Goal: Transaction & Acquisition: Purchase product/service

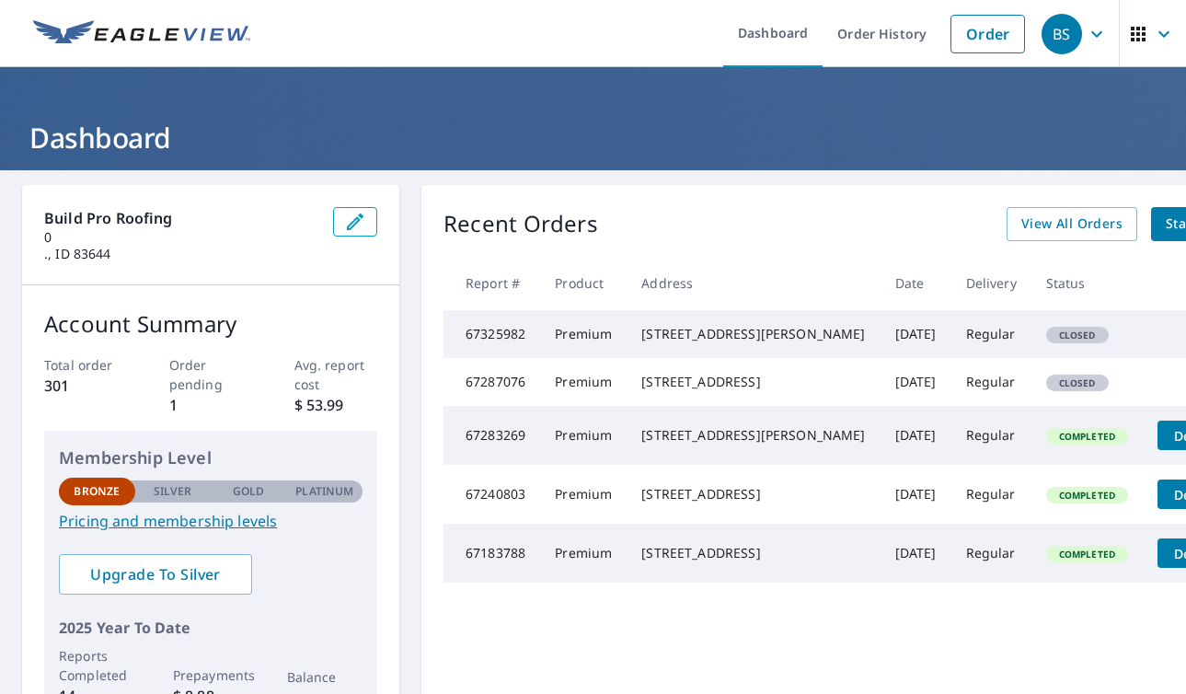
click at [1048, 341] on span "Closed" at bounding box center [1077, 334] width 59 height 13
click at [601, 358] on td "Premium" at bounding box center [583, 334] width 86 height 48
drag, startPoint x: 758, startPoint y: 360, endPoint x: 640, endPoint y: 340, distance: 119.3
click at [641, 340] on div "[STREET_ADDRESS][PERSON_NAME]" at bounding box center [753, 334] width 224 height 18
click at [688, 112] on header "Dashboard" at bounding box center [593, 118] width 1186 height 103
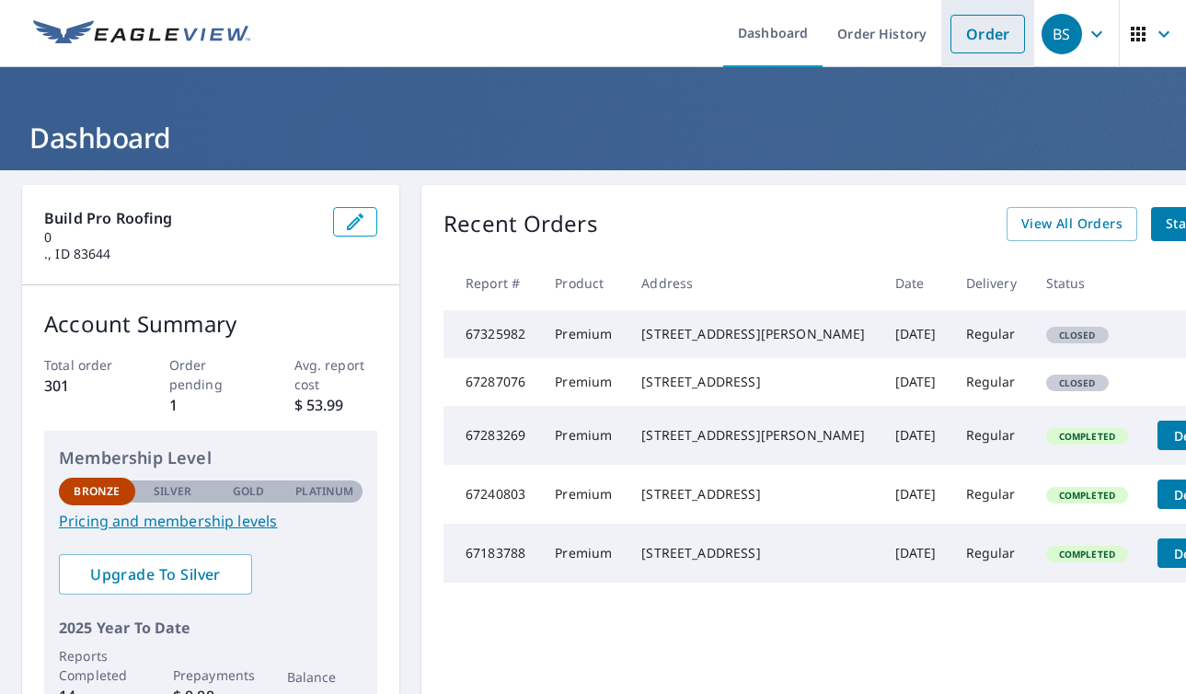
click at [954, 29] on link "Order" at bounding box center [987, 34] width 75 height 39
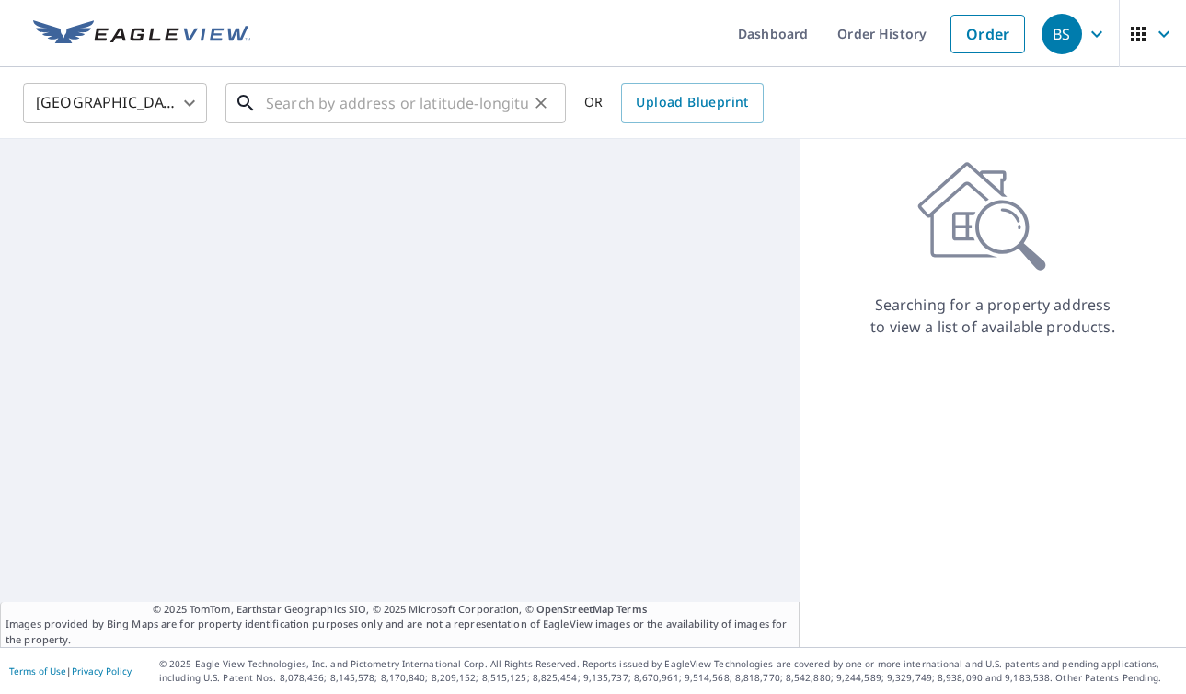
click at [323, 97] on input "text" at bounding box center [397, 103] width 262 height 52
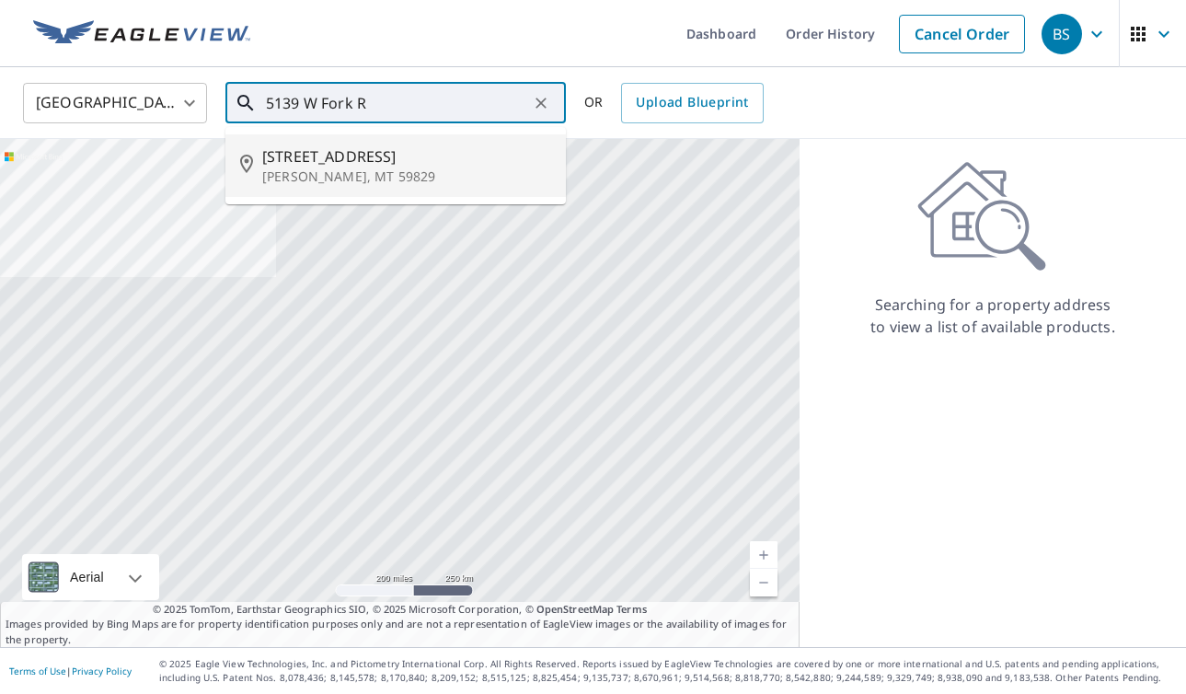
click at [299, 152] on span "[STREET_ADDRESS]" at bounding box center [406, 156] width 289 height 22
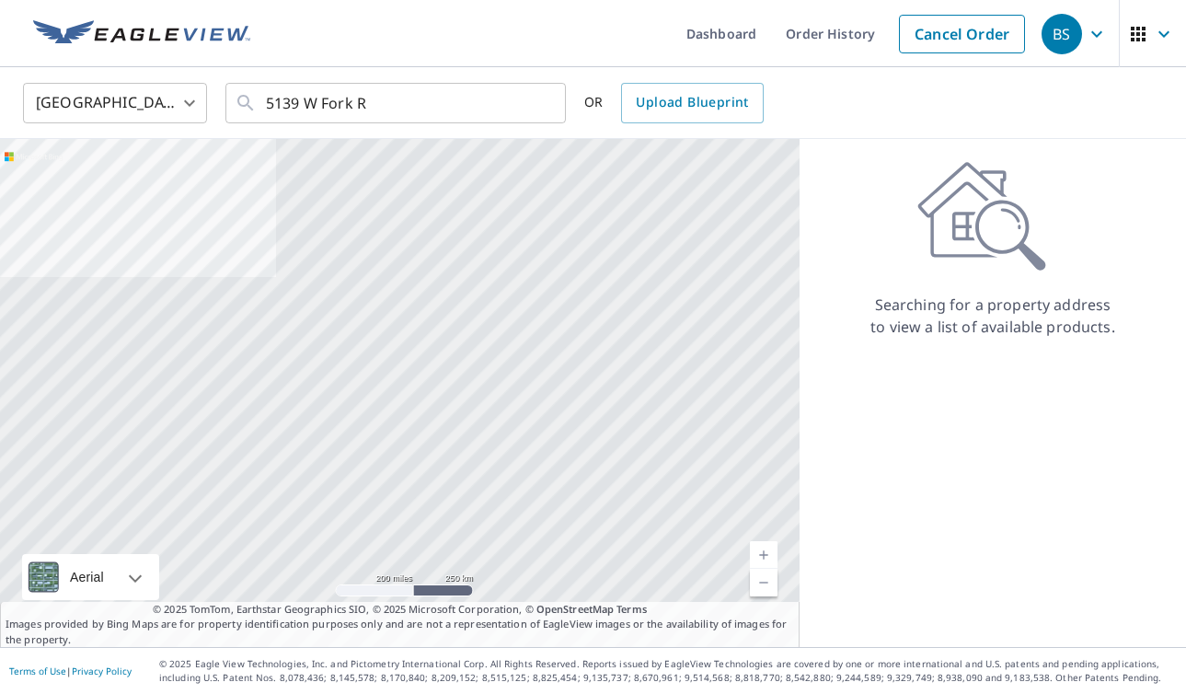
type input "[STREET_ADDRESS][PERSON_NAME]"
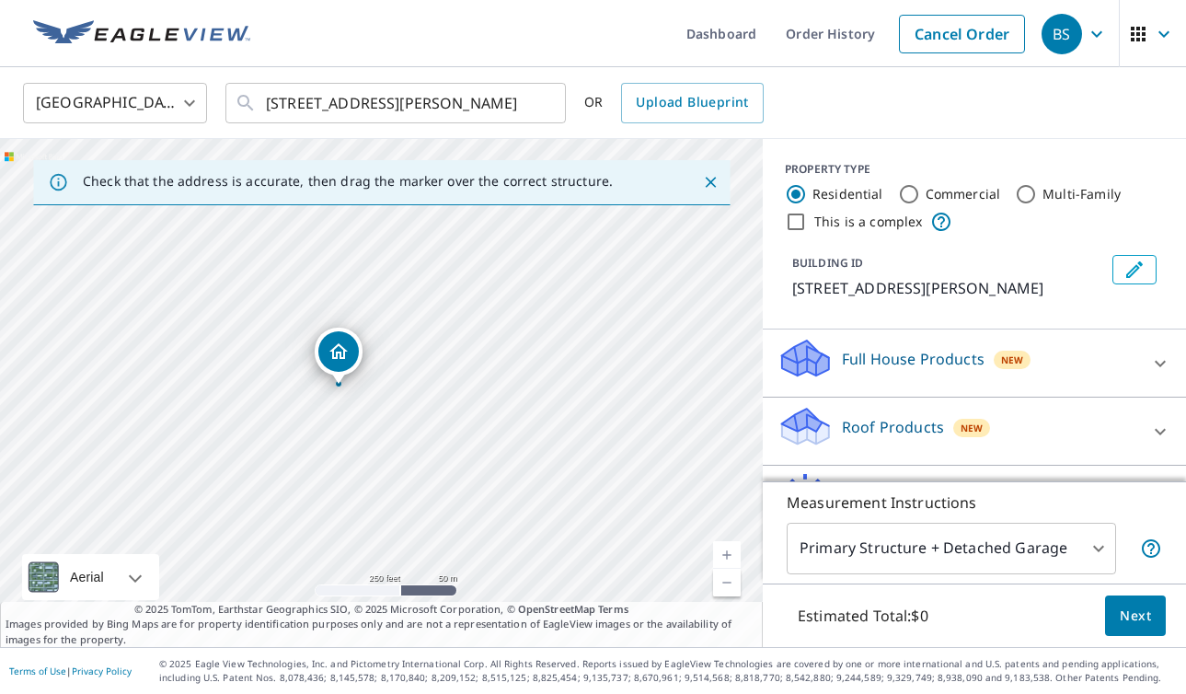
drag, startPoint x: 616, startPoint y: 382, endPoint x: 563, endPoint y: 370, distance: 54.7
click at [563, 370] on div "[STREET_ADDRESS][PERSON_NAME]" at bounding box center [381, 393] width 763 height 508
click at [724, 544] on link "Current Level 17, Zoom In" at bounding box center [727, 555] width 28 height 28
click at [724, 545] on link "Current Level 18, Zoom In" at bounding box center [727, 555] width 28 height 28
drag, startPoint x: 637, startPoint y: 453, endPoint x: 392, endPoint y: 387, distance: 254.4
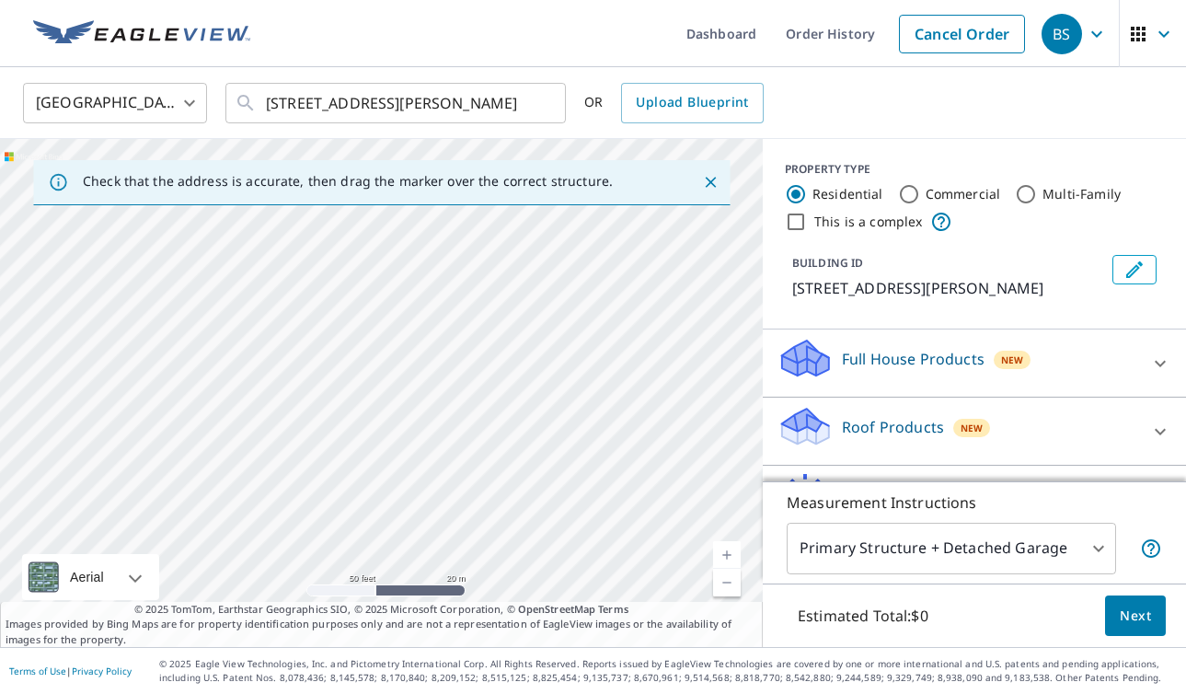
click at [392, 387] on div "[STREET_ADDRESS][PERSON_NAME]" at bounding box center [381, 393] width 763 height 508
drag, startPoint x: 189, startPoint y: 366, endPoint x: 294, endPoint y: 368, distance: 104.9
click at [295, 368] on div "[STREET_ADDRESS][PERSON_NAME]" at bounding box center [381, 393] width 763 height 508
drag, startPoint x: 35, startPoint y: 244, endPoint x: 630, endPoint y: 308, distance: 598.6
drag, startPoint x: 604, startPoint y: 438, endPoint x: 558, endPoint y: 357, distance: 93.1
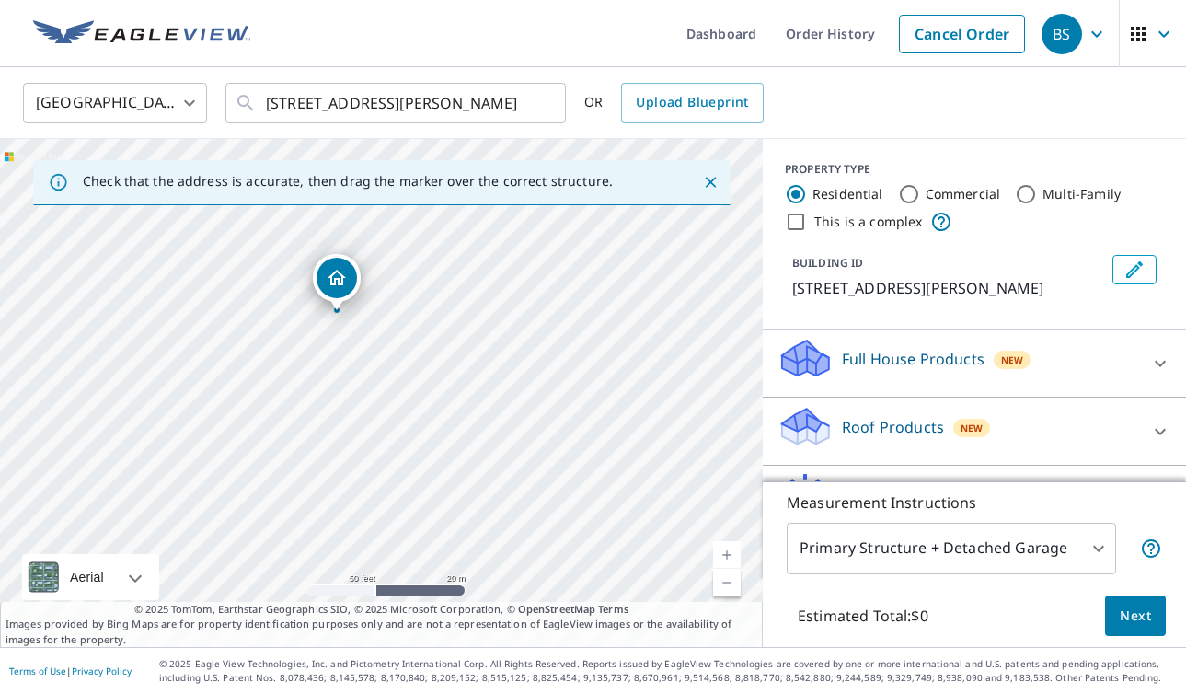
click at [558, 357] on div "[STREET_ADDRESS][PERSON_NAME]" at bounding box center [381, 393] width 763 height 508
drag, startPoint x: 337, startPoint y: 275, endPoint x: 449, endPoint y: 361, distance: 141.1
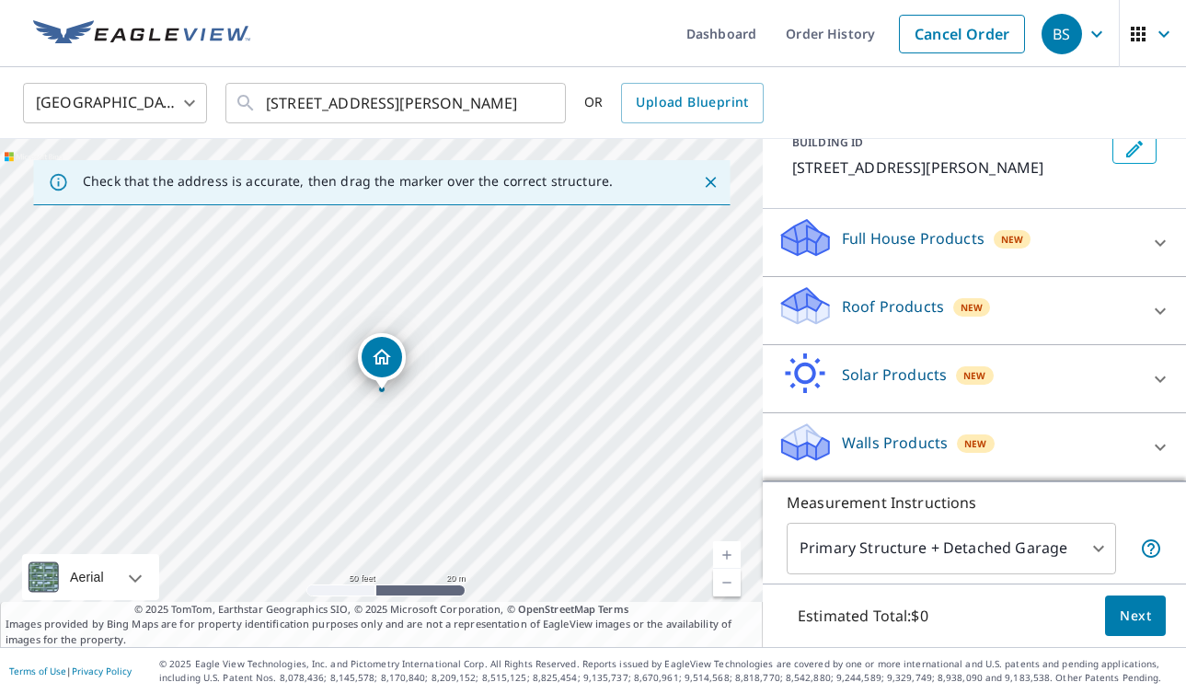
scroll to position [120, 0]
click at [1135, 604] on span "Next" at bounding box center [1134, 615] width 31 height 23
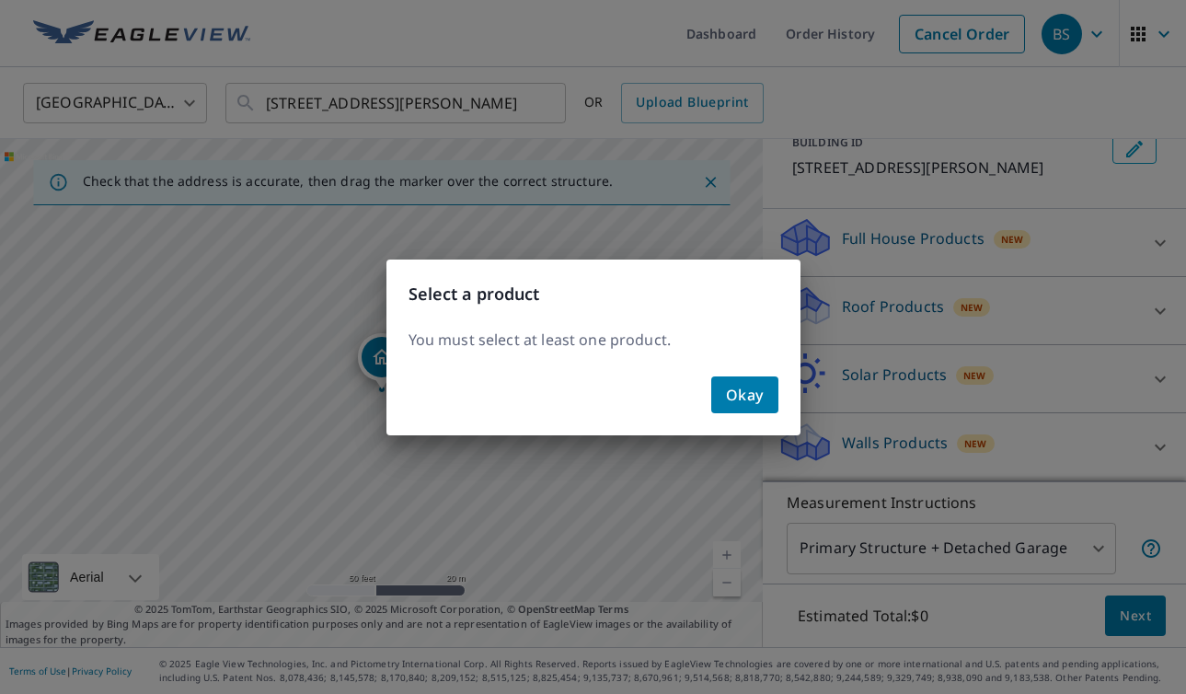
click at [789, 408] on div "Okay" at bounding box center [593, 402] width 414 height 66
click at [743, 390] on span "Okay" at bounding box center [745, 395] width 38 height 26
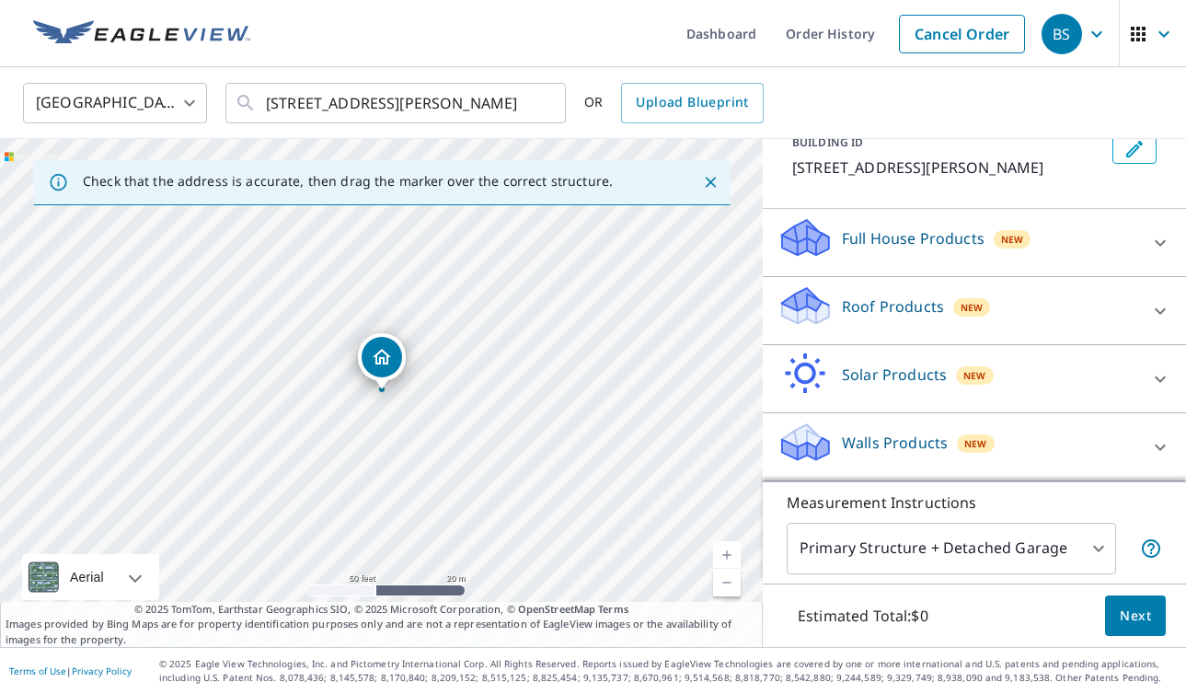
click at [898, 293] on div "Roof Products New" at bounding box center [957, 310] width 361 height 52
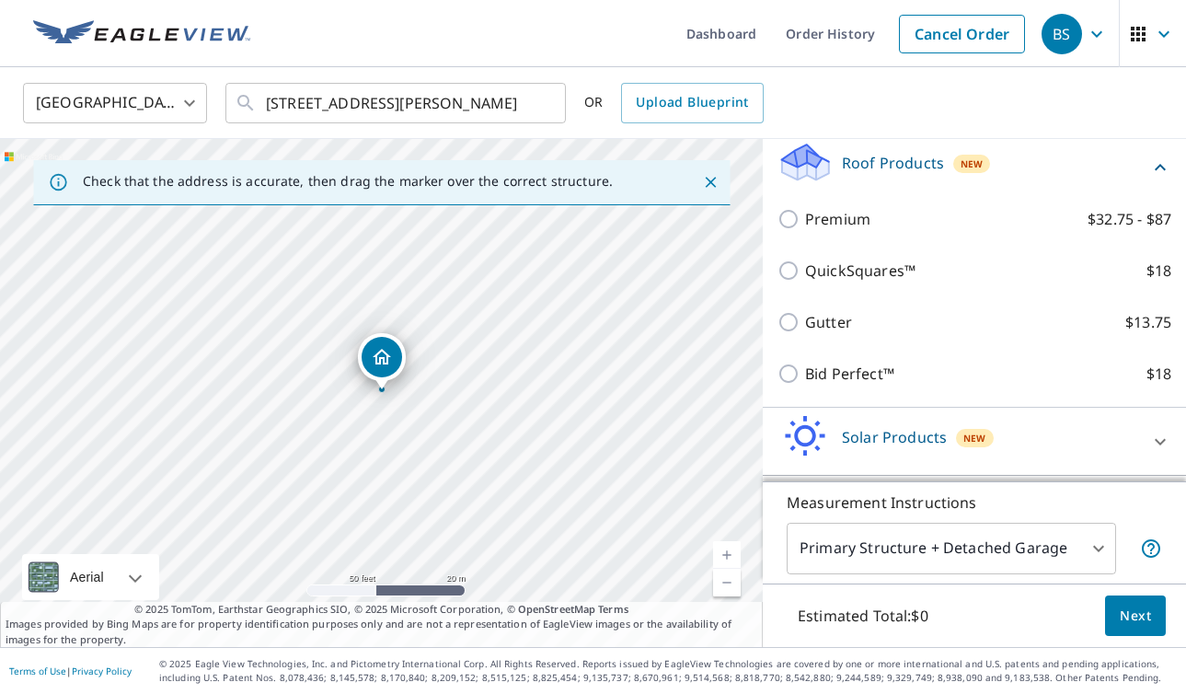
scroll to position [247, 0]
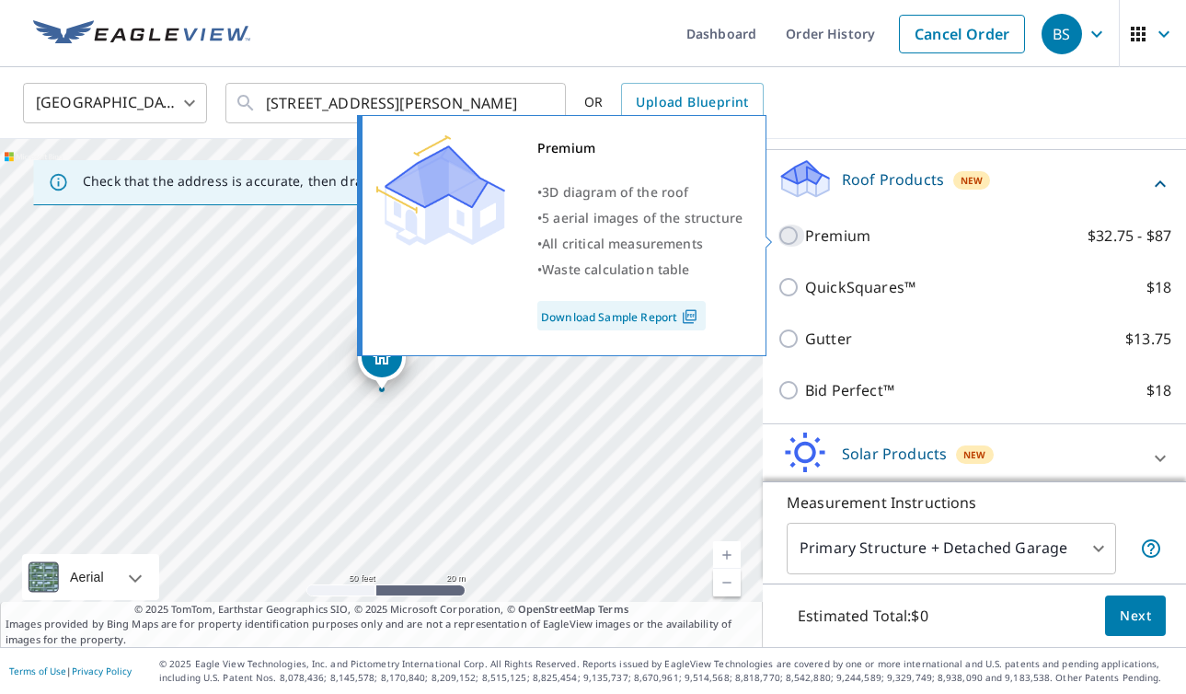
click at [788, 234] on input "Premium $32.75 - $87" at bounding box center [791, 235] width 28 height 22
checkbox input "true"
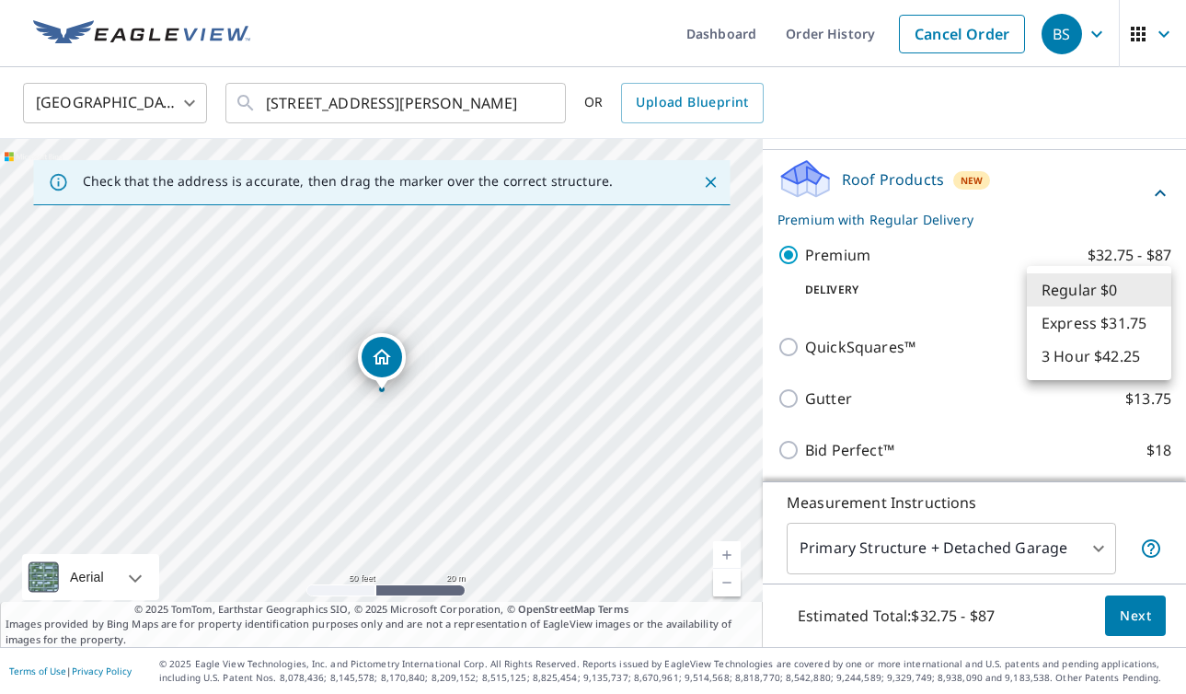
click at [1156, 292] on body "BS BS Dashboard Order History Cancel Order BS [GEOGRAPHIC_DATA] [GEOGRAPHIC_DAT…" at bounding box center [593, 347] width 1186 height 694
click at [1154, 287] on li "Regular $0" at bounding box center [1099, 289] width 144 height 33
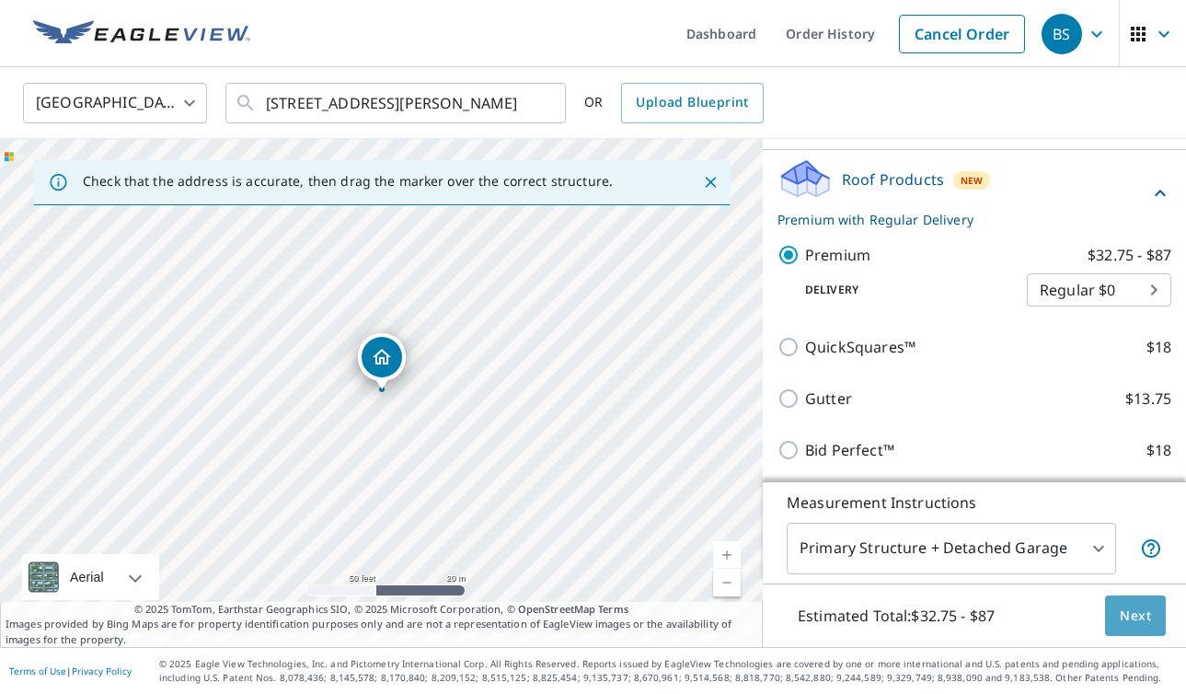
click at [1149, 609] on span "Next" at bounding box center [1134, 615] width 31 height 23
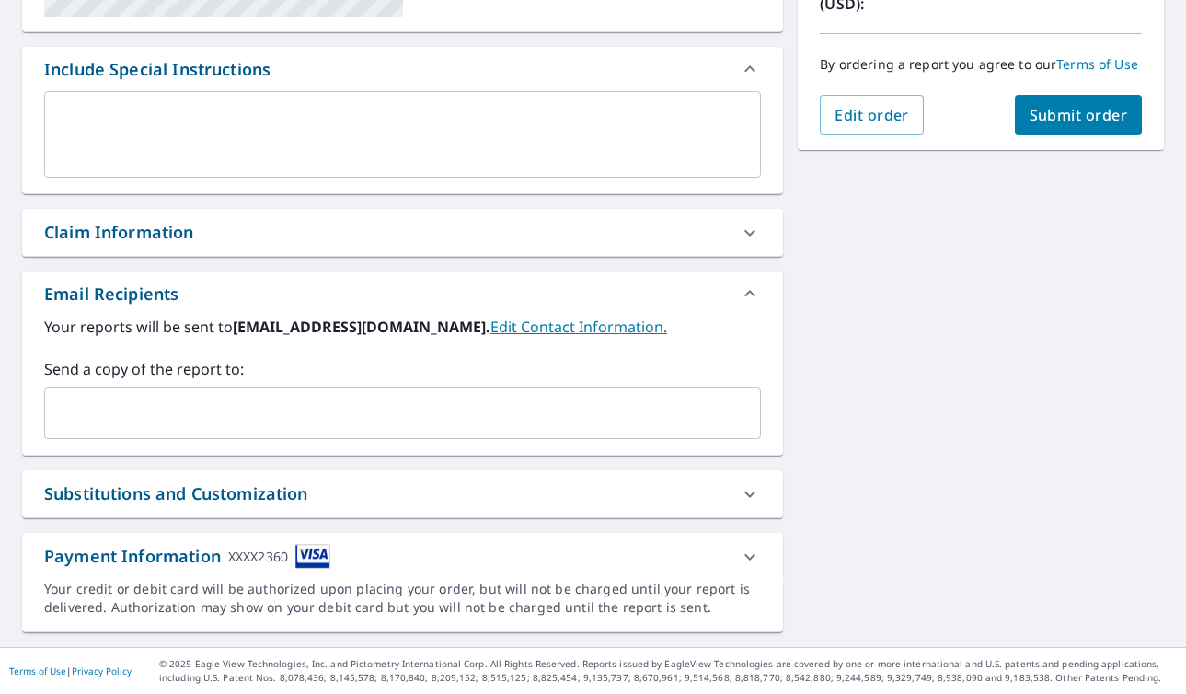
click at [755, 492] on icon at bounding box center [750, 494] width 22 height 22
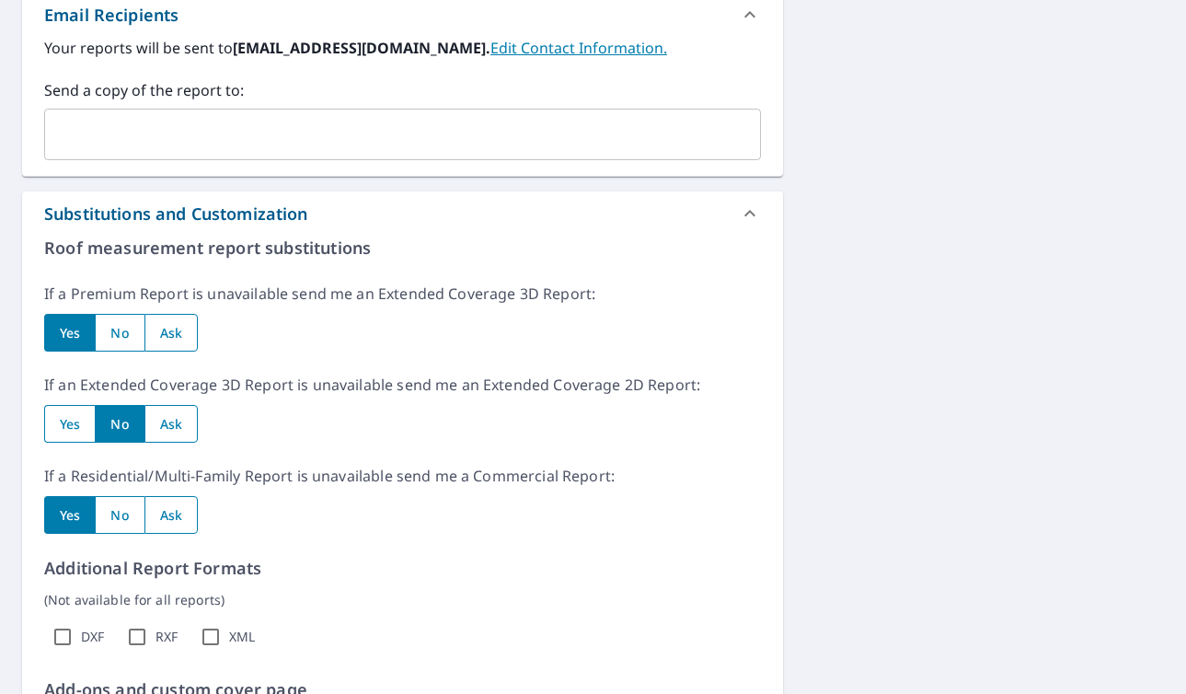
scroll to position [748, 0]
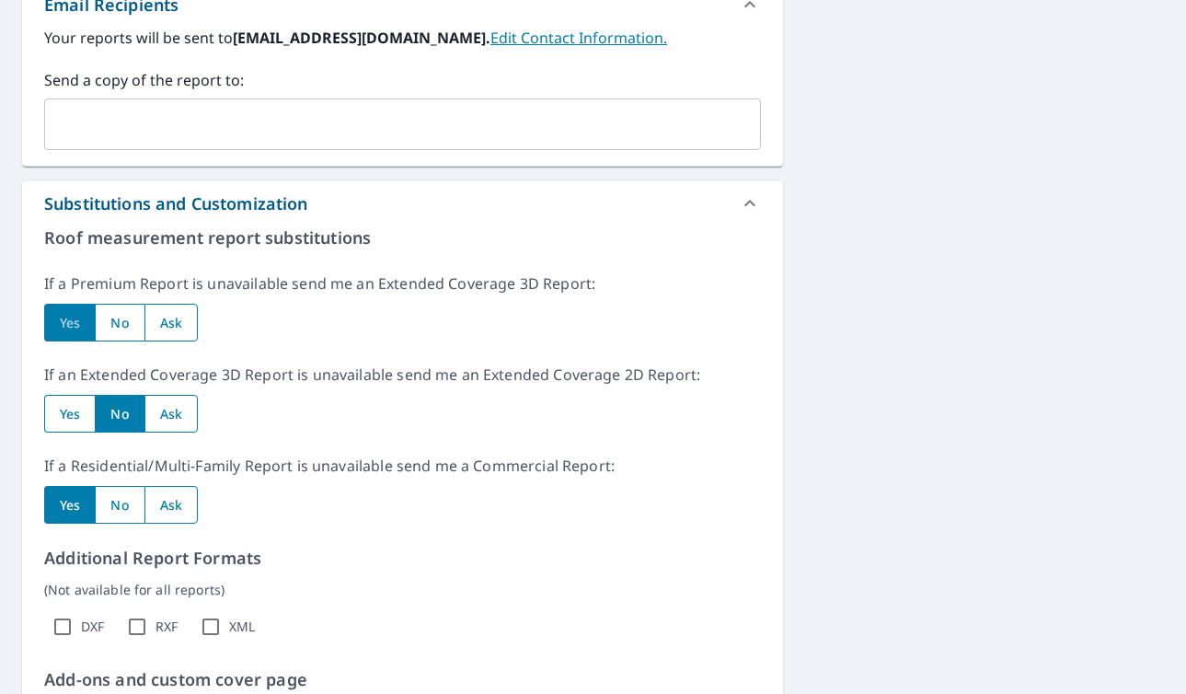
click at [79, 323] on input "radio" at bounding box center [69, 323] width 51 height 38
click at [78, 410] on input "radio" at bounding box center [69, 414] width 51 height 38
radio input "true"
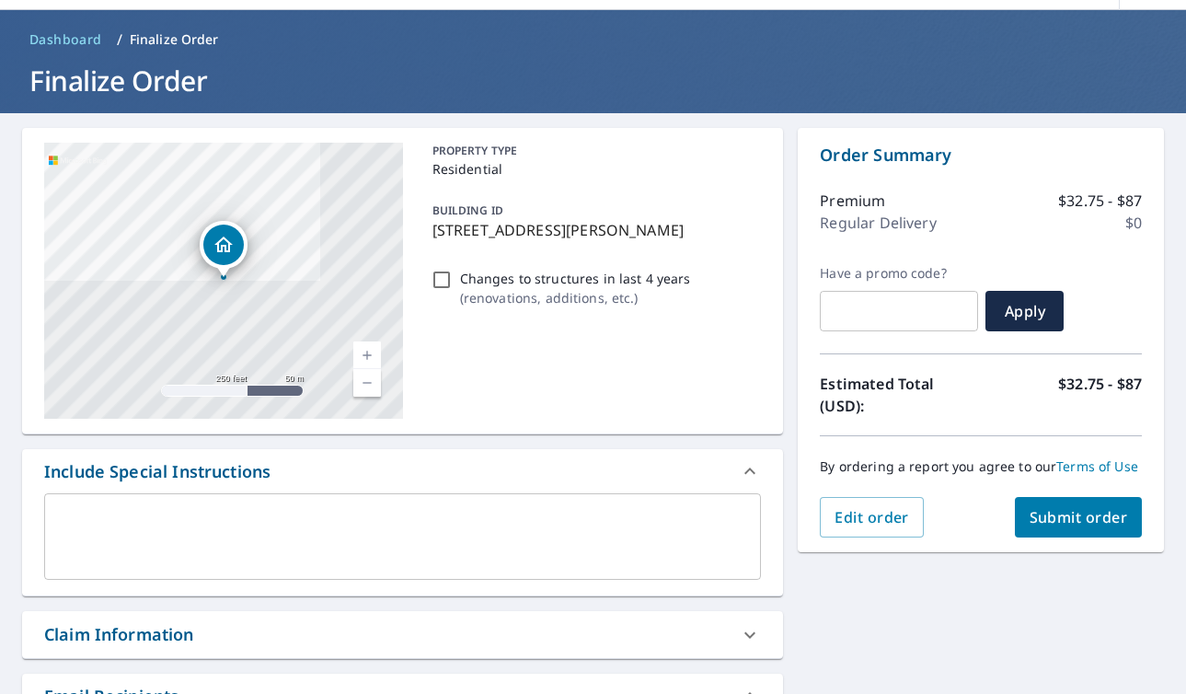
scroll to position [0, 0]
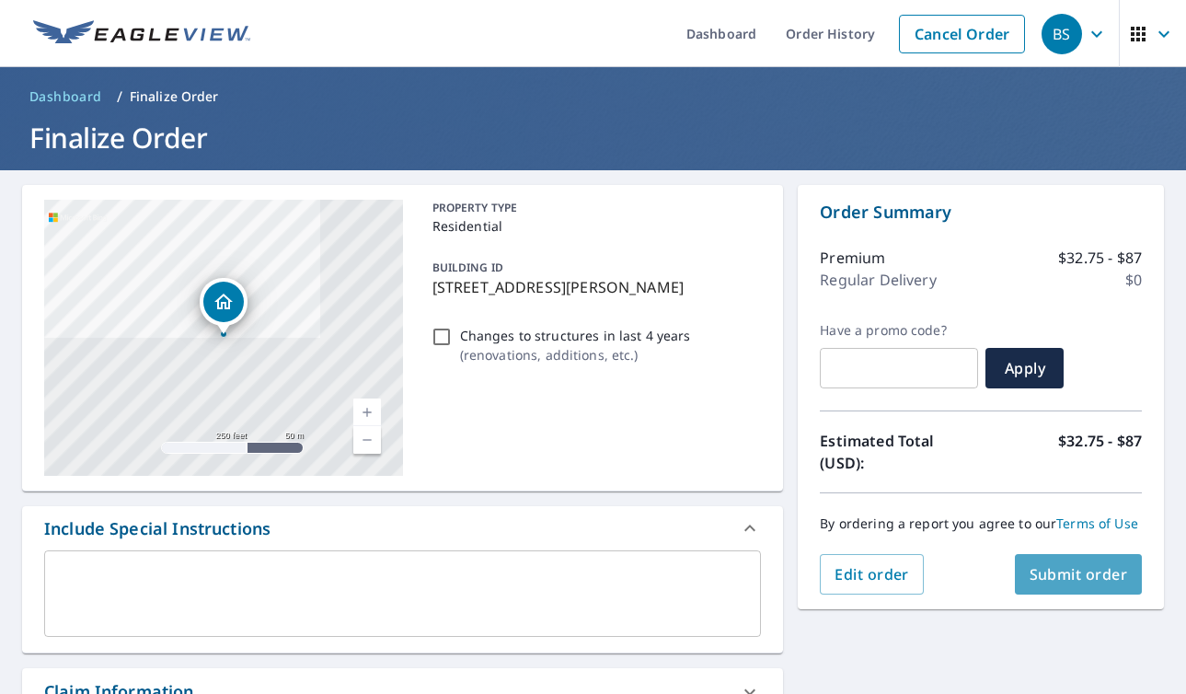
click at [1055, 569] on span "Submit order" at bounding box center [1078, 574] width 98 height 20
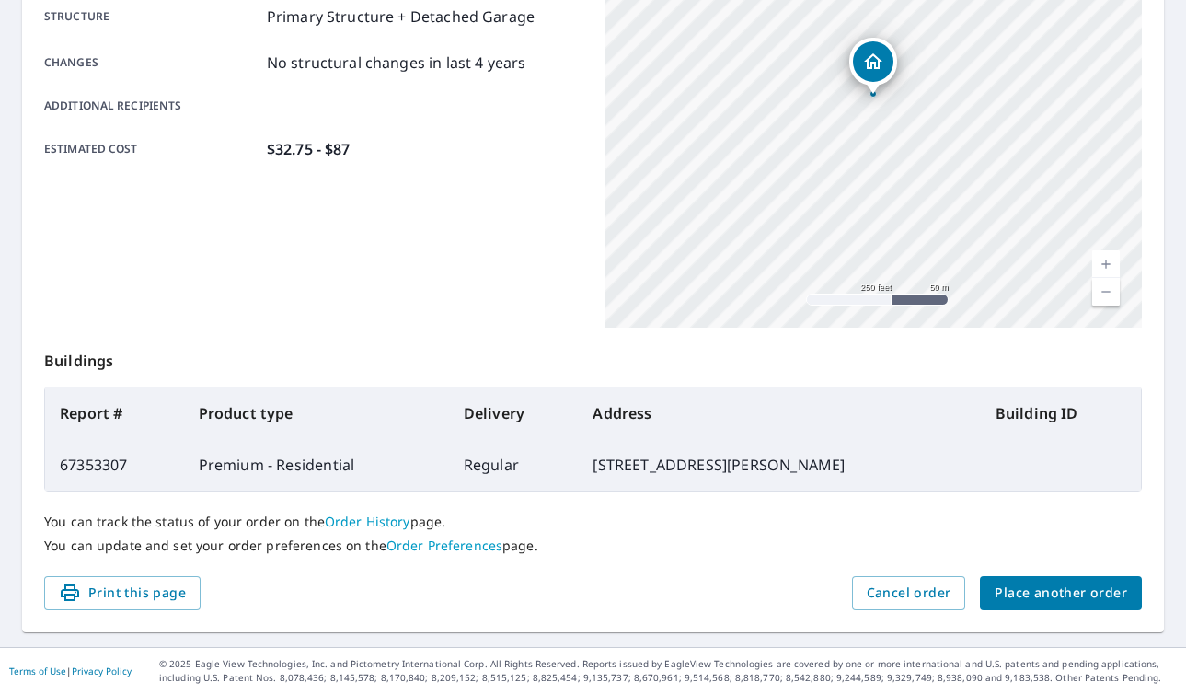
scroll to position [388, 0]
click at [1012, 597] on span "Place another order" at bounding box center [1060, 593] width 132 height 23
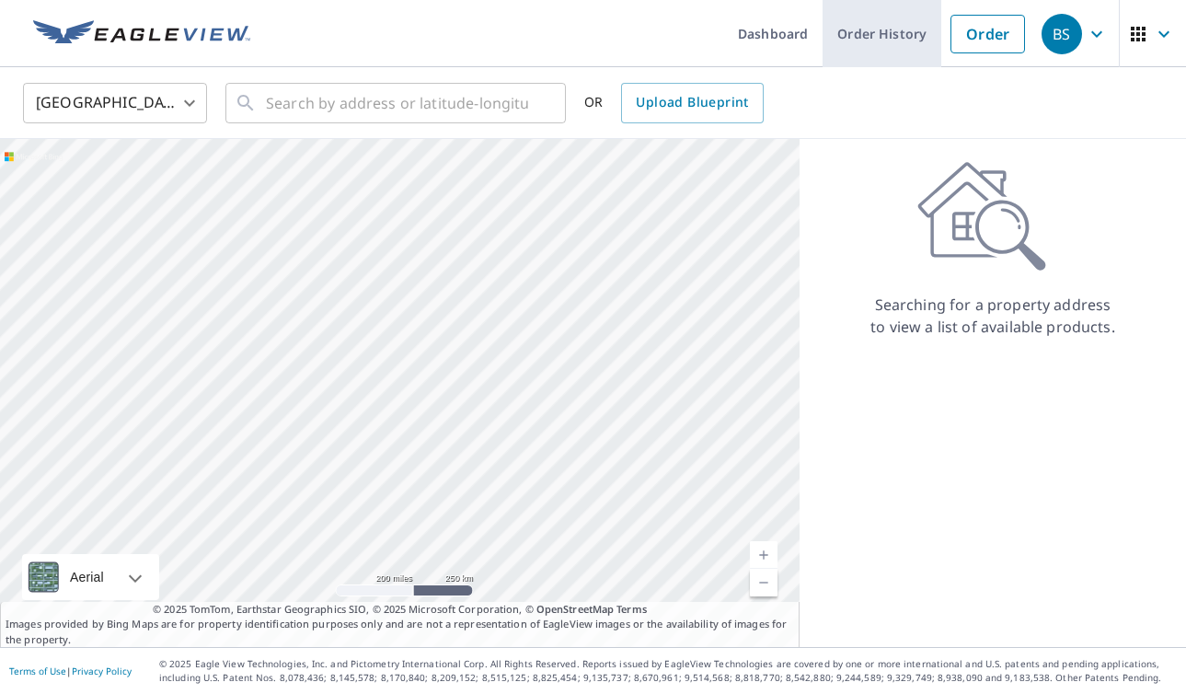
click at [889, 29] on link "Order History" at bounding box center [881, 33] width 119 height 67
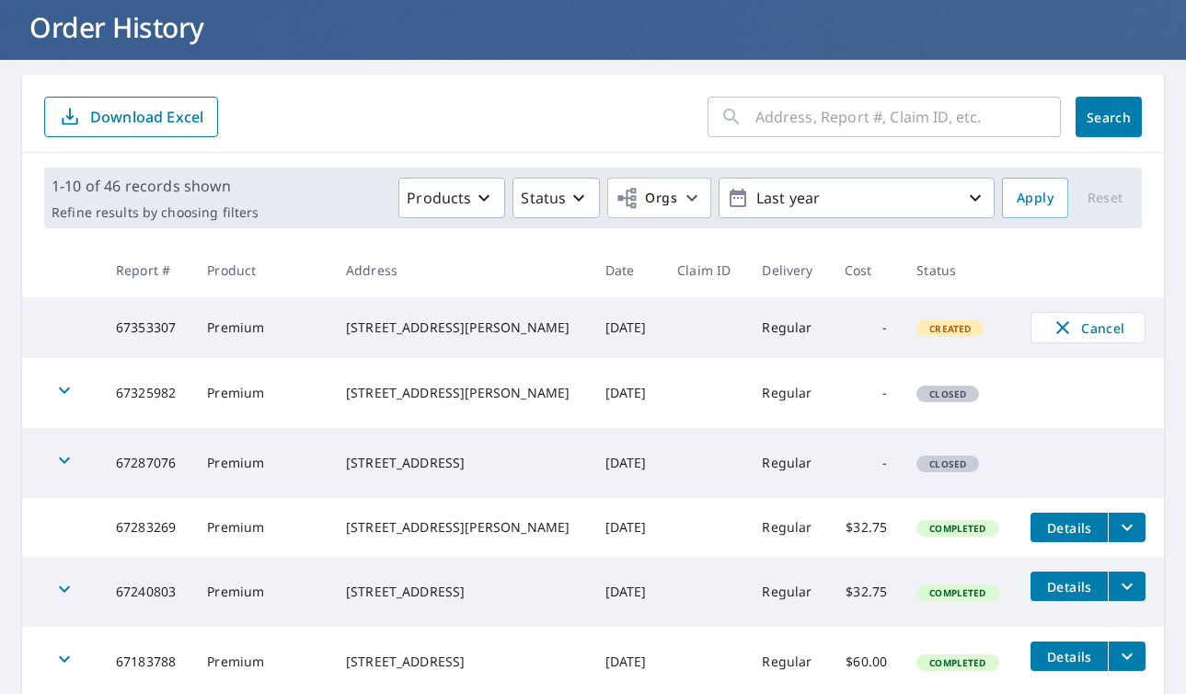
scroll to position [116, 0]
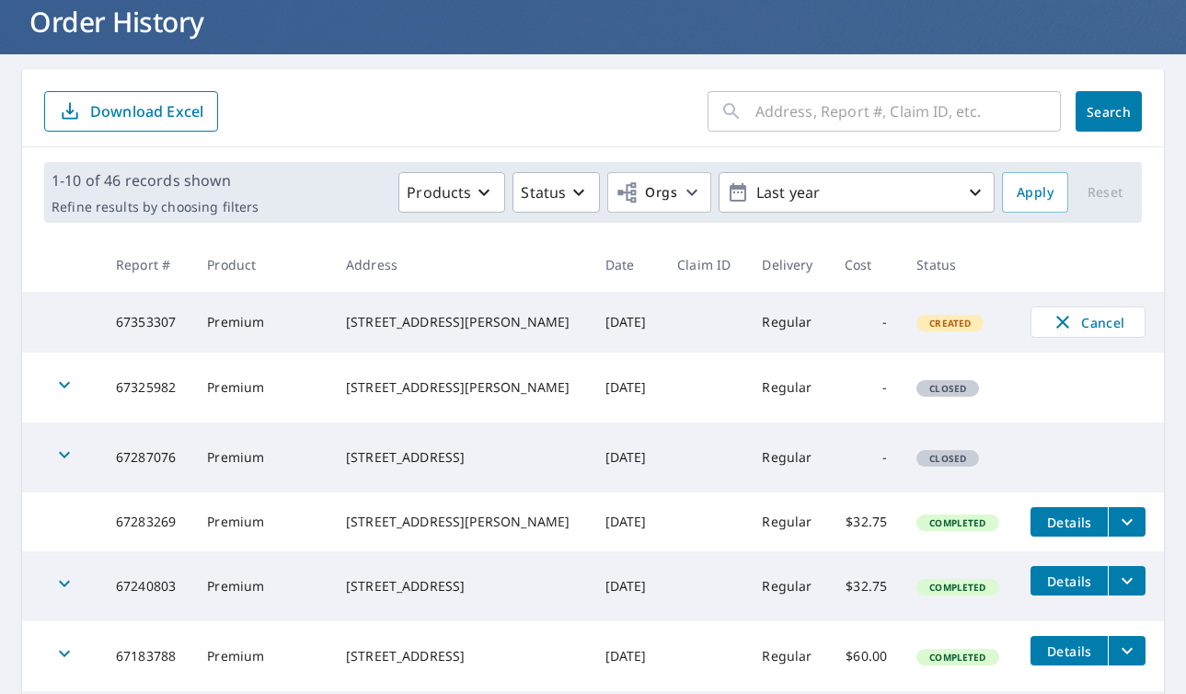
drag, startPoint x: 467, startPoint y: 397, endPoint x: 354, endPoint y: 388, distance: 113.5
click at [354, 388] on td "[STREET_ADDRESS][PERSON_NAME]" at bounding box center [460, 387] width 259 height 70
copy div "[STREET_ADDRESS][PERSON_NAME]"
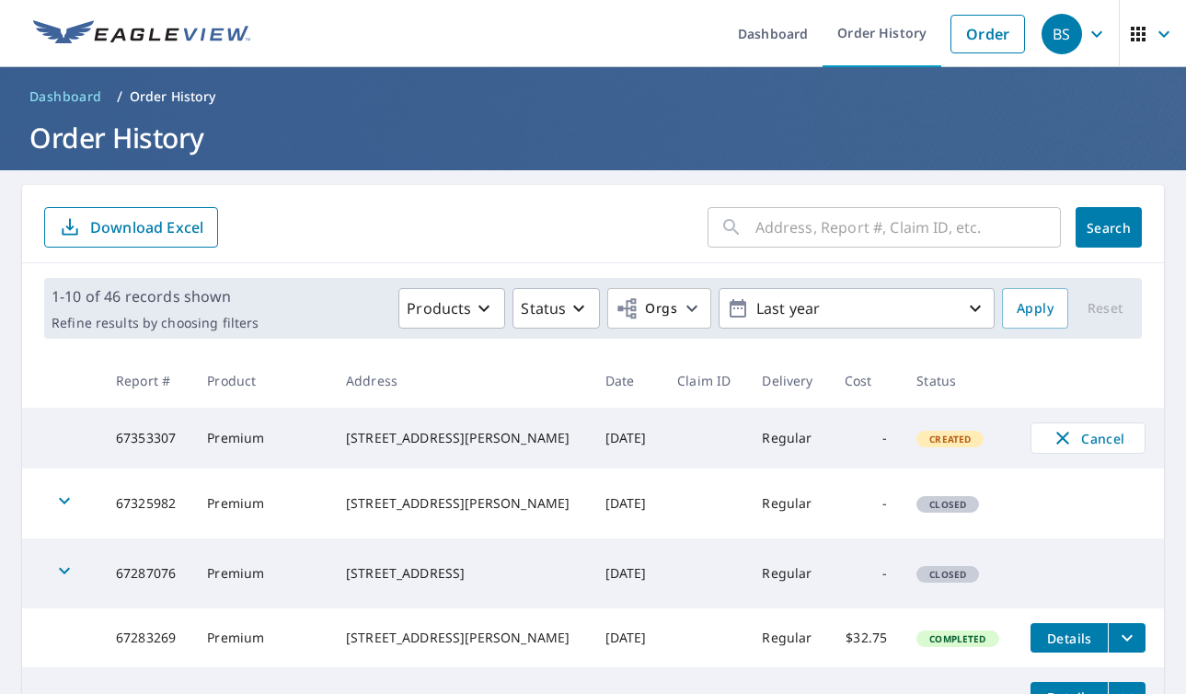
scroll to position [0, 0]
click at [885, 28] on link "Order History" at bounding box center [881, 33] width 119 height 67
click at [969, 38] on link "Order" at bounding box center [987, 34] width 75 height 39
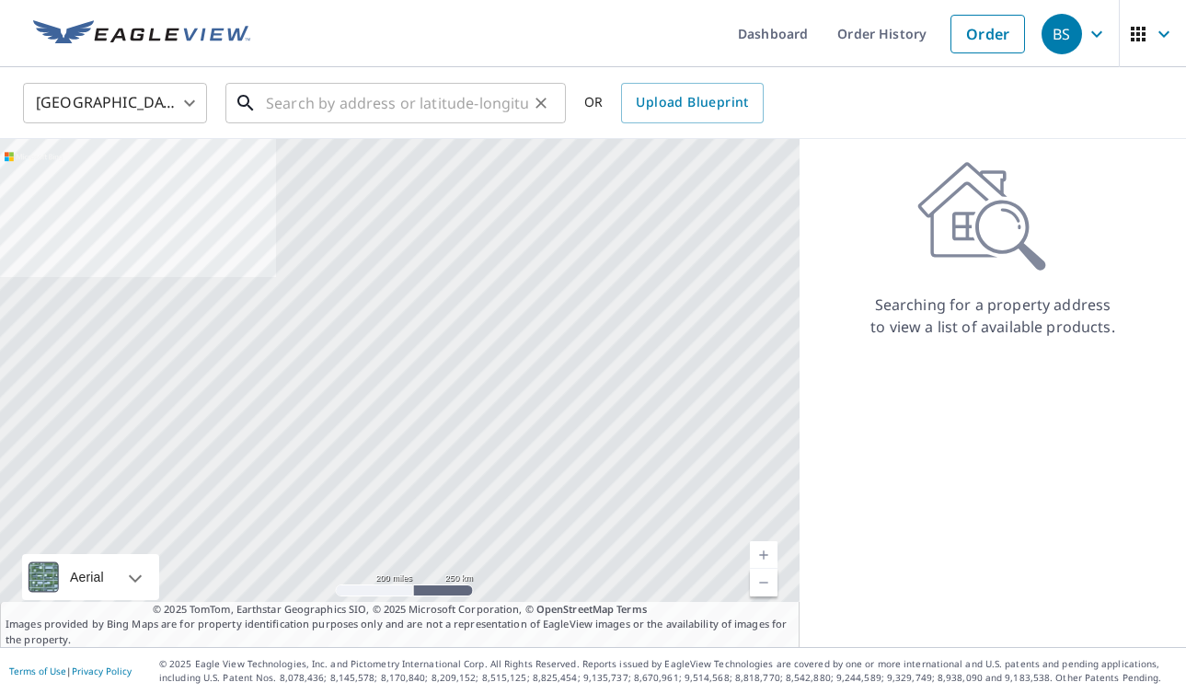
click at [368, 97] on input "text" at bounding box center [397, 103] width 262 height 52
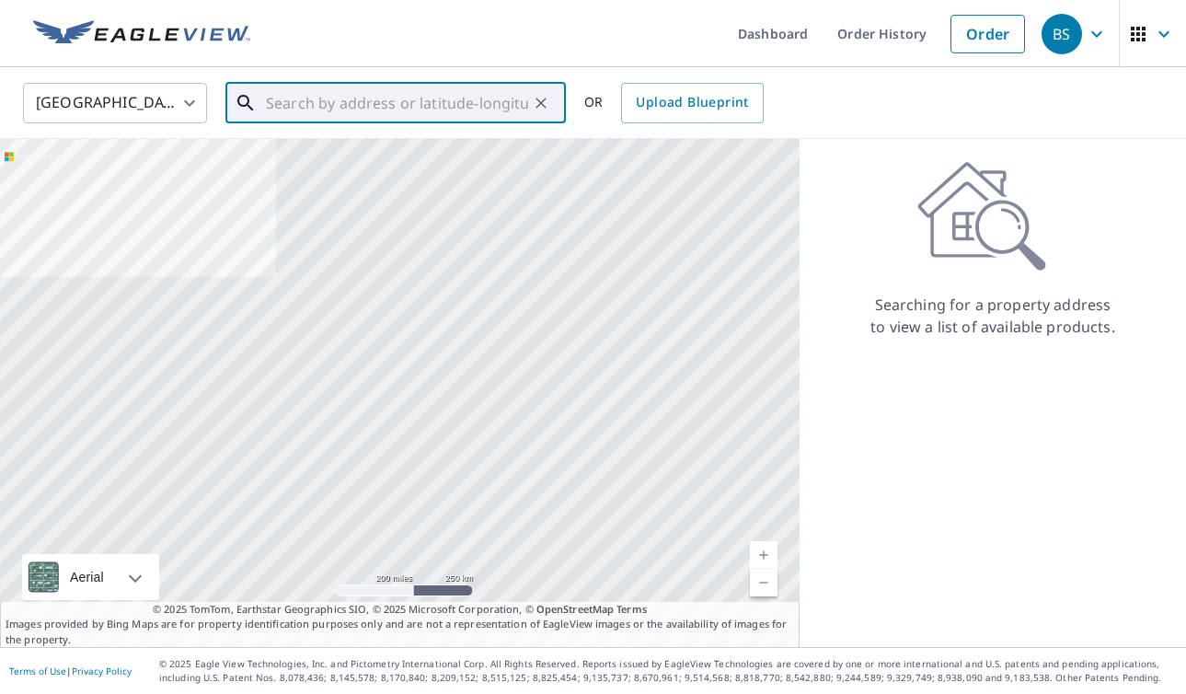
paste input "[STREET_ADDRESS][PERSON_NAME]"
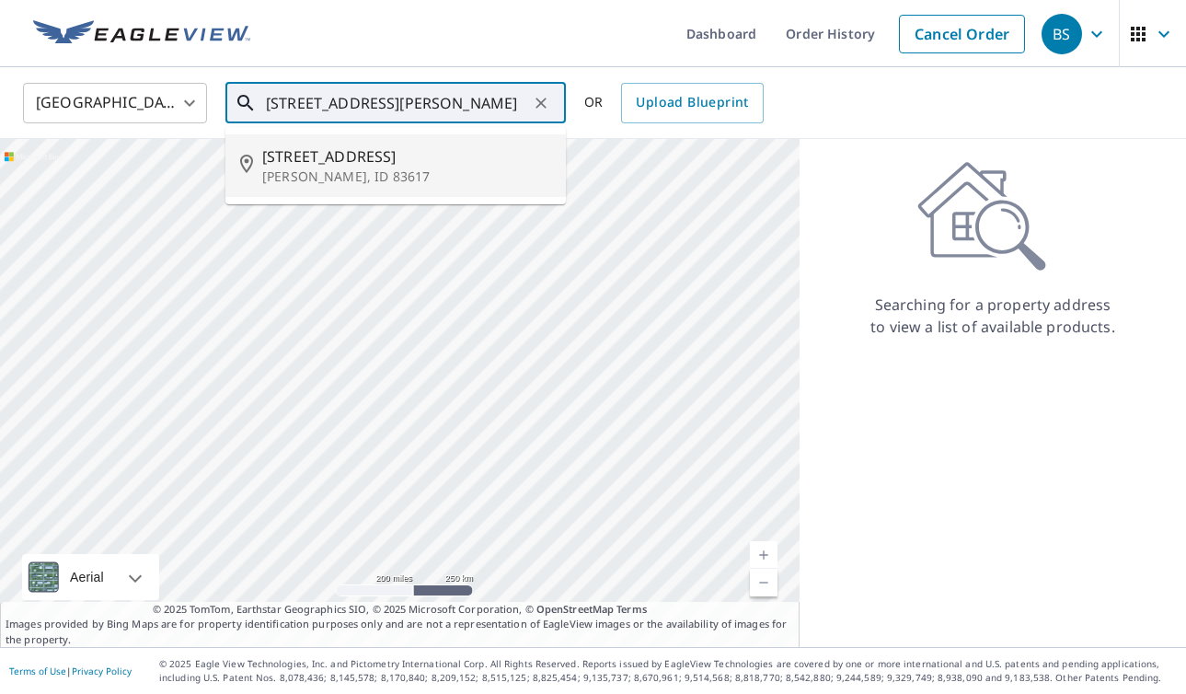
click at [319, 167] on p "[PERSON_NAME], ID 83617" at bounding box center [406, 176] width 289 height 18
type input "[STREET_ADDRESS][PERSON_NAME]"
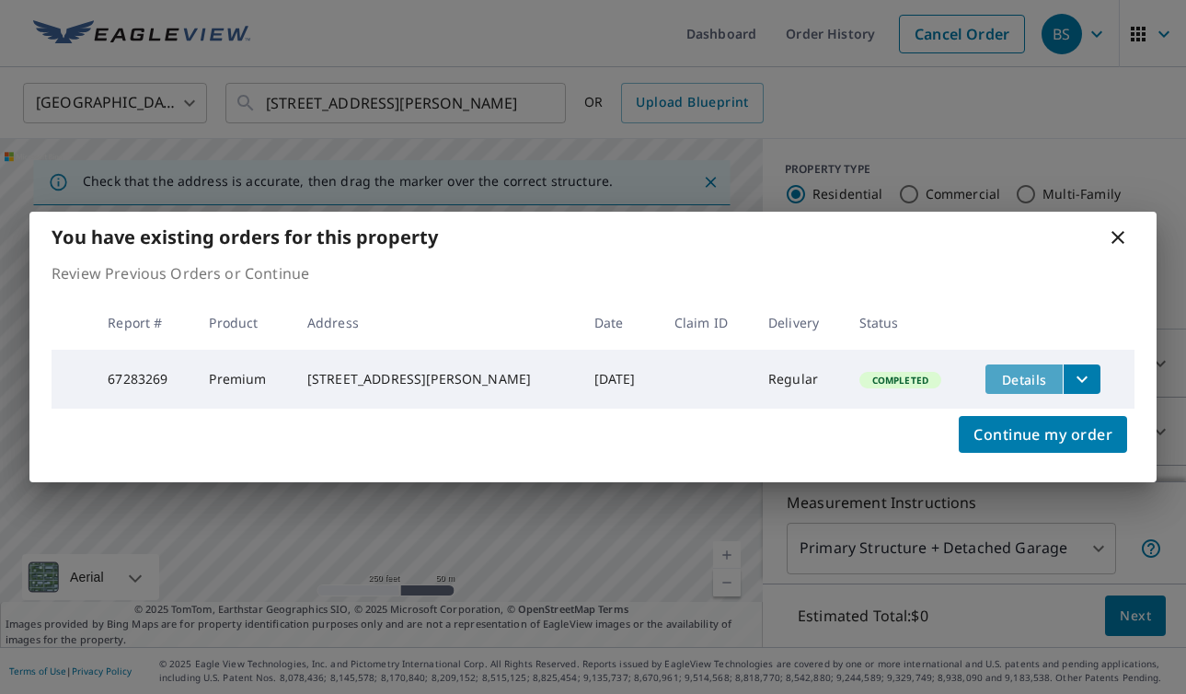
click at [1039, 369] on button "Details" at bounding box center [1023, 378] width 77 height 29
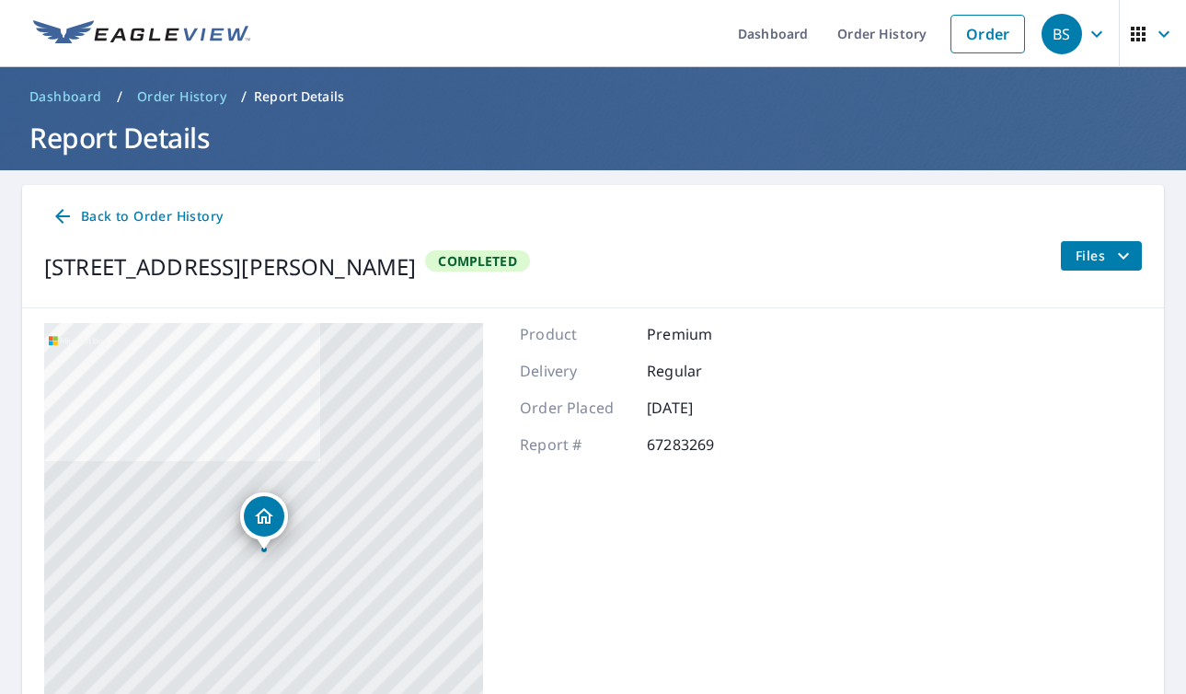
click at [159, 216] on span "Back to Order History" at bounding box center [137, 216] width 171 height 23
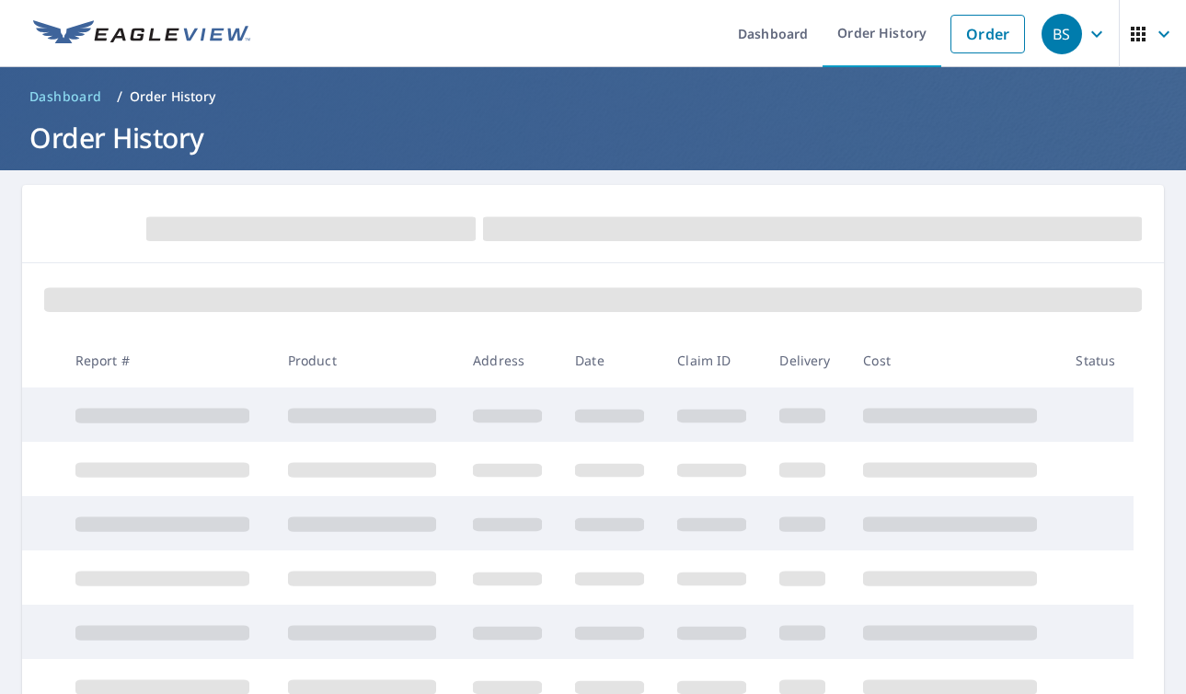
scroll to position [2, 0]
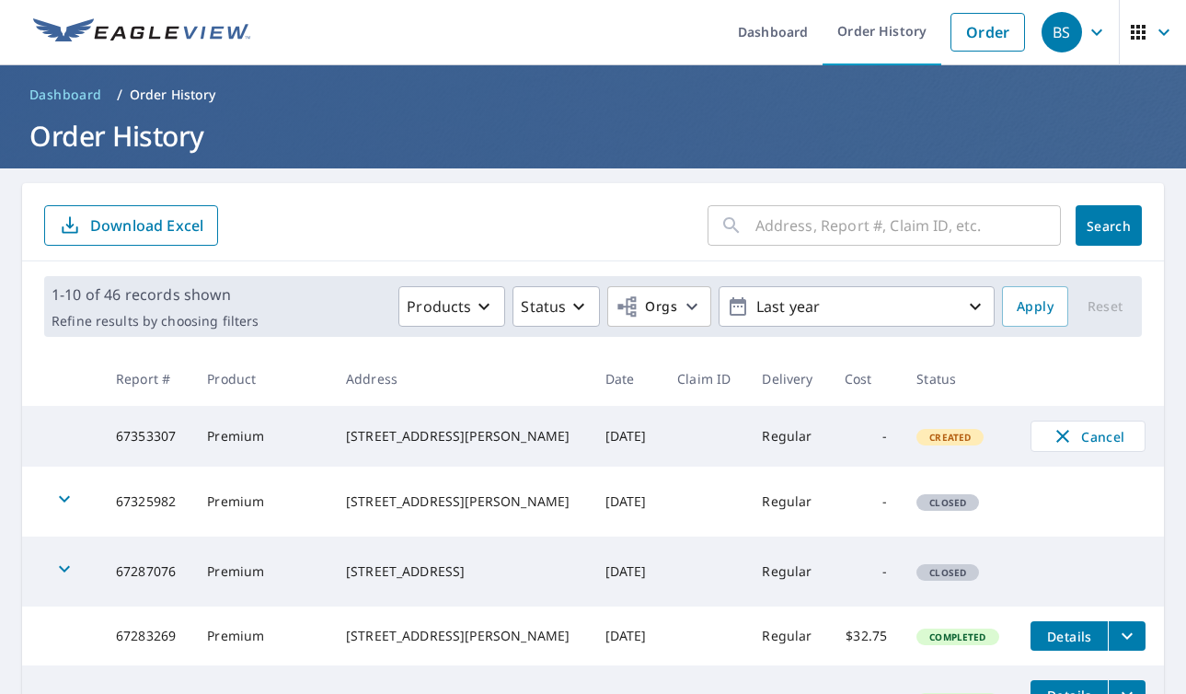
click at [70, 500] on icon "button" at bounding box center [64, 498] width 22 height 22
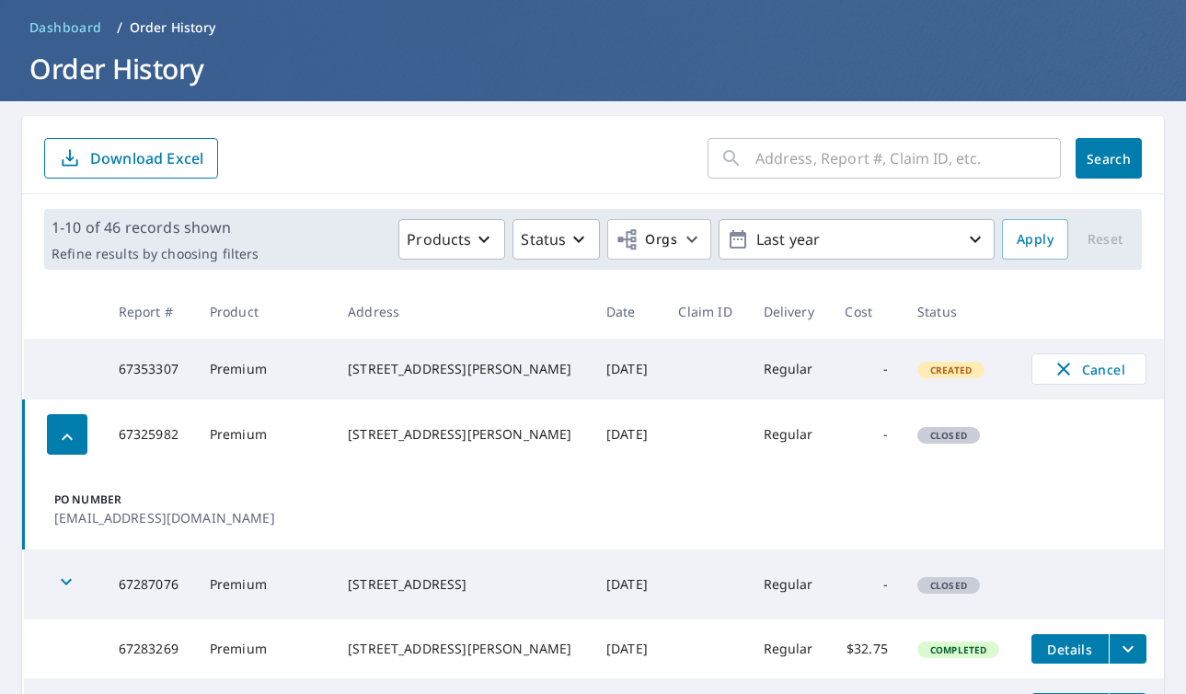
scroll to position [73, 0]
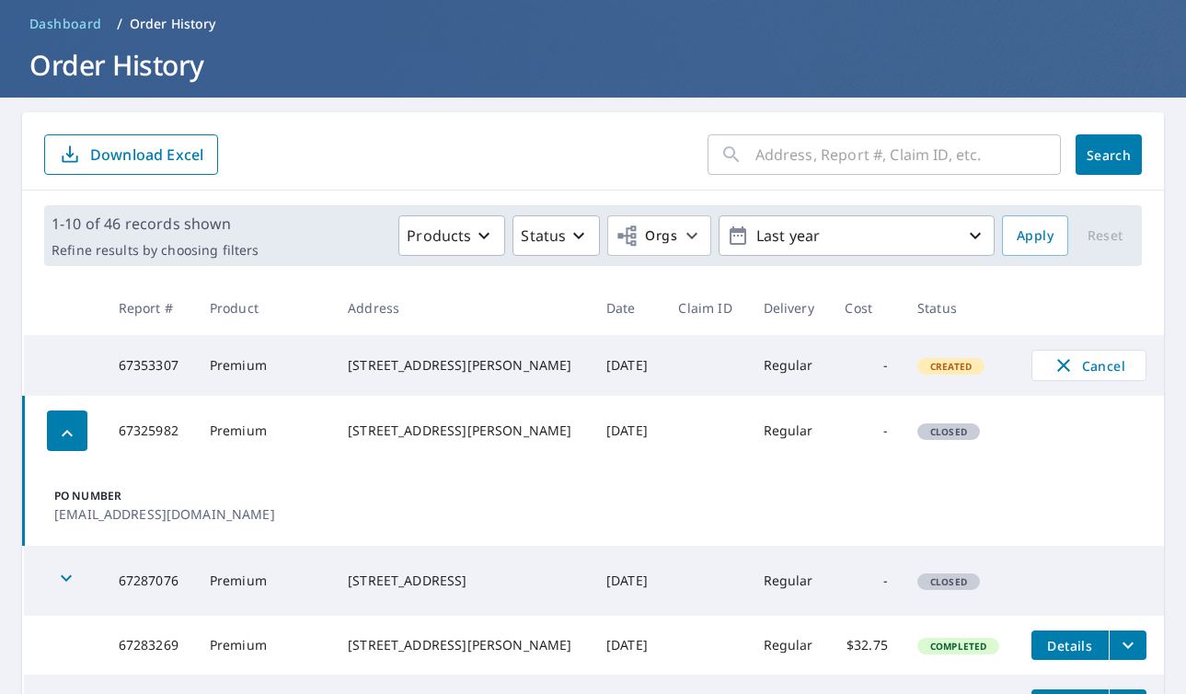
click at [255, 432] on td "Premium" at bounding box center [264, 431] width 138 height 70
click at [447, 440] on div "[STREET_ADDRESS][PERSON_NAME]" at bounding box center [462, 430] width 229 height 18
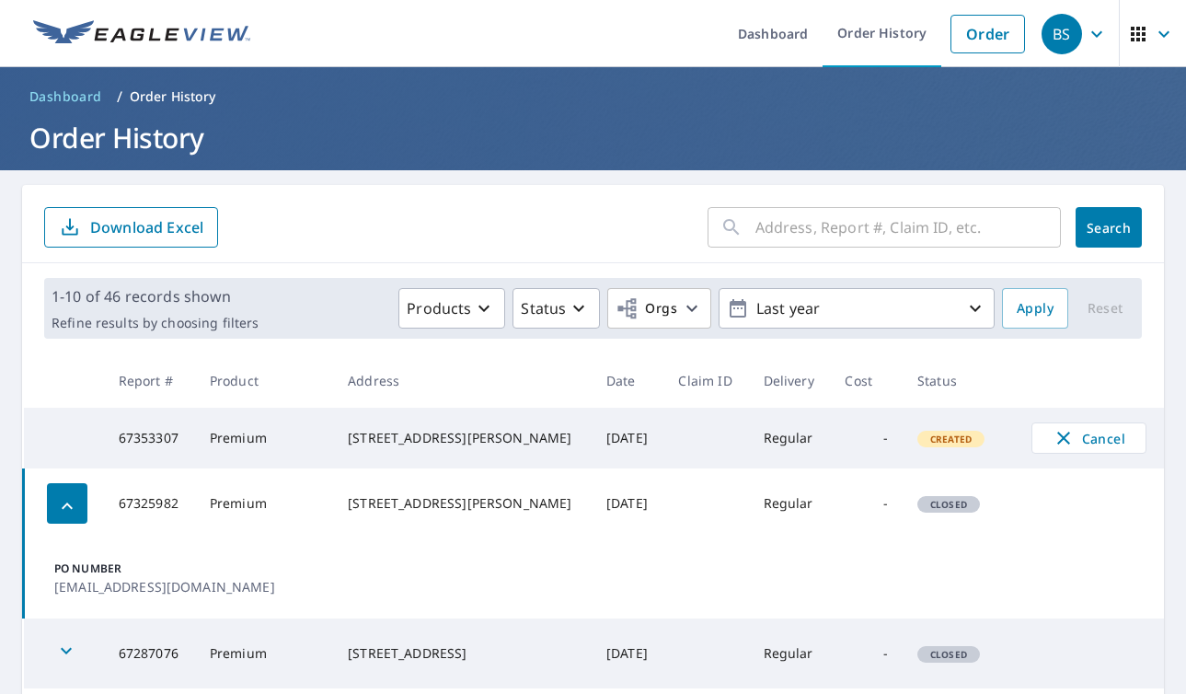
scroll to position [0, 0]
click at [984, 42] on link "Order" at bounding box center [987, 34] width 75 height 39
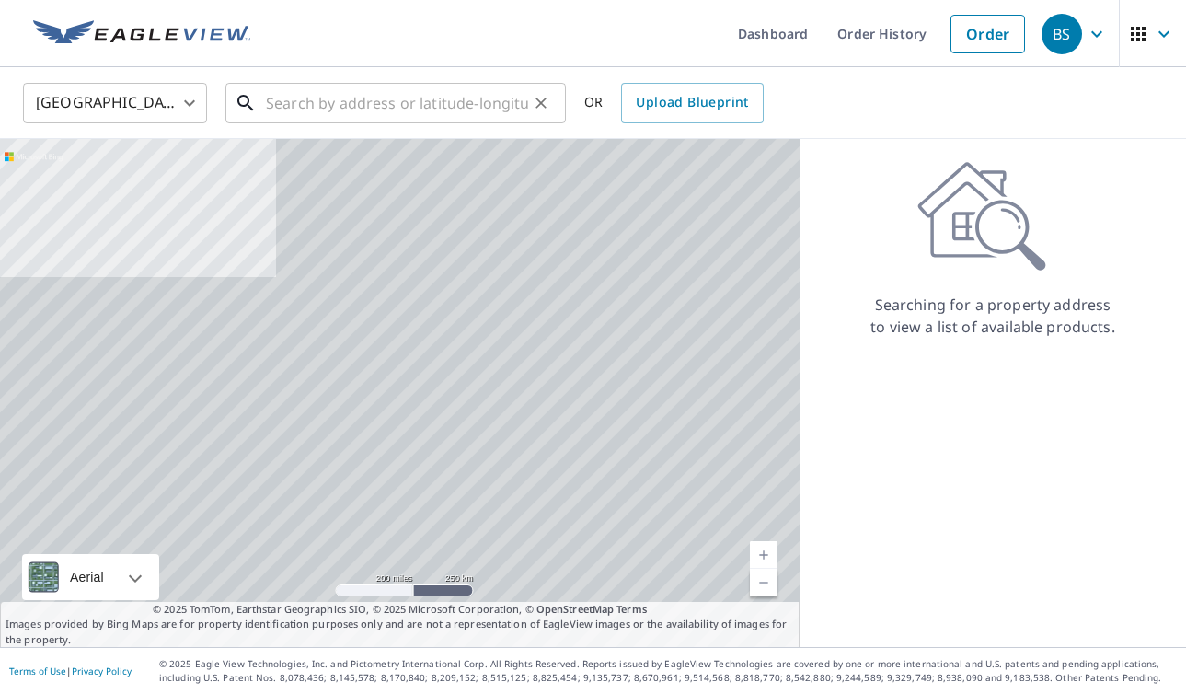
click at [447, 106] on input "text" at bounding box center [397, 103] width 262 height 52
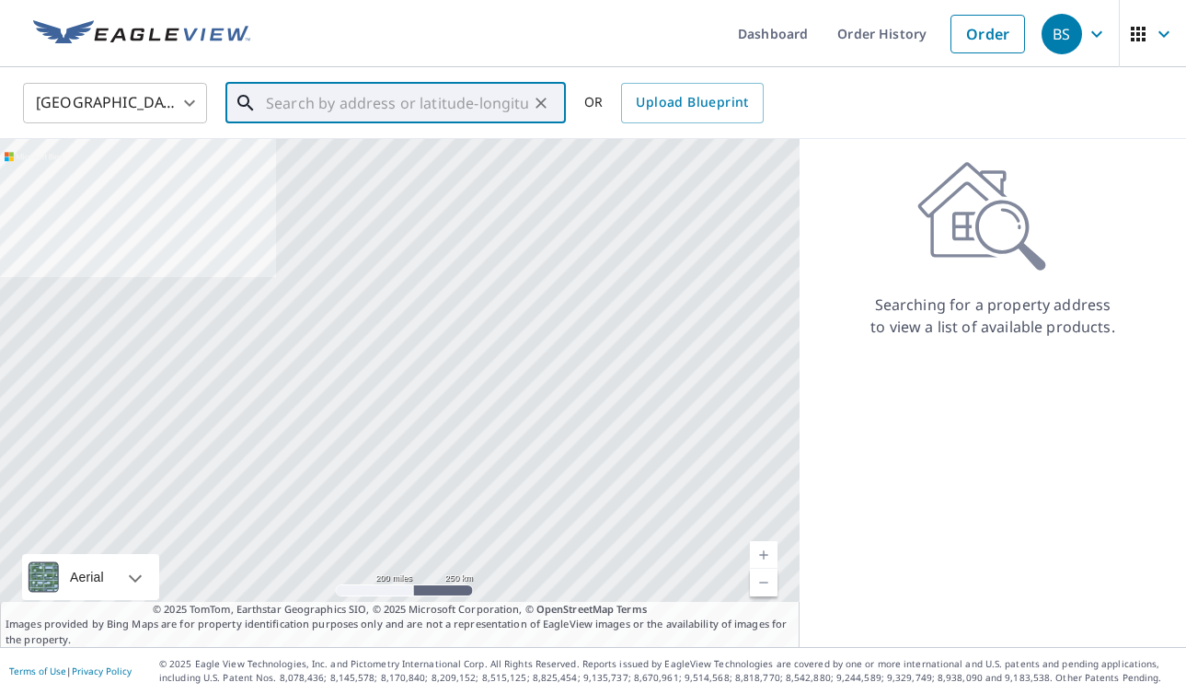
paste input "[STREET_ADDRESS][PERSON_NAME]"
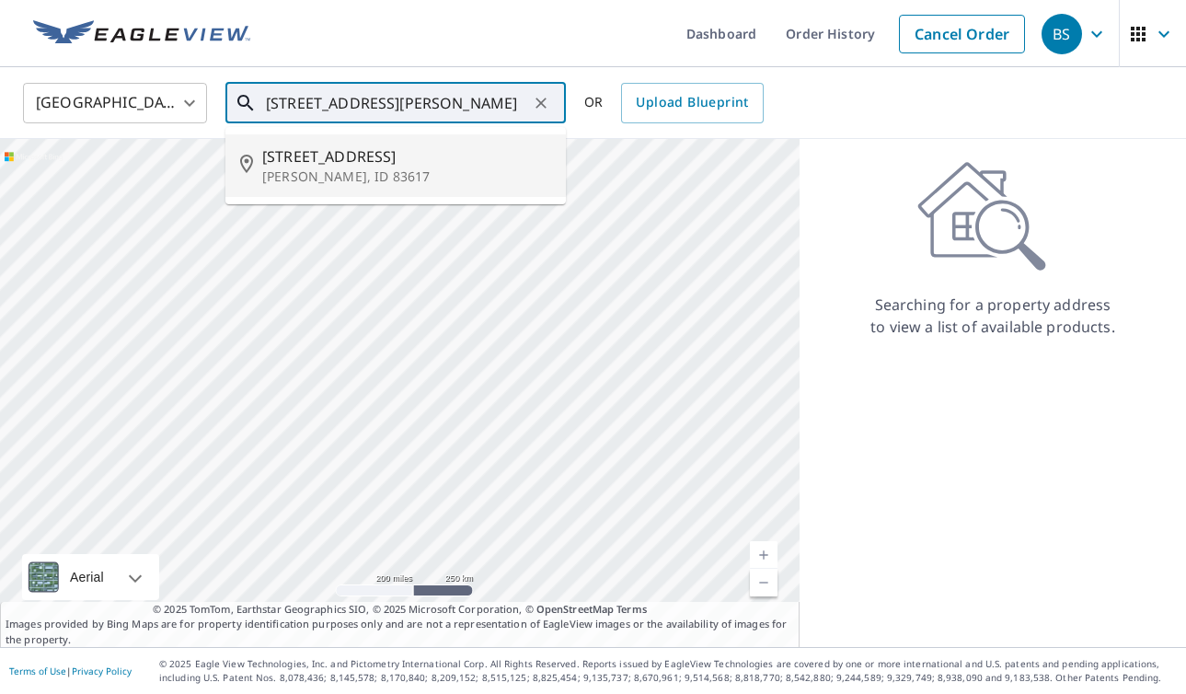
click at [374, 152] on span "[STREET_ADDRESS]" at bounding box center [406, 156] width 289 height 22
type input "[STREET_ADDRESS][PERSON_NAME]"
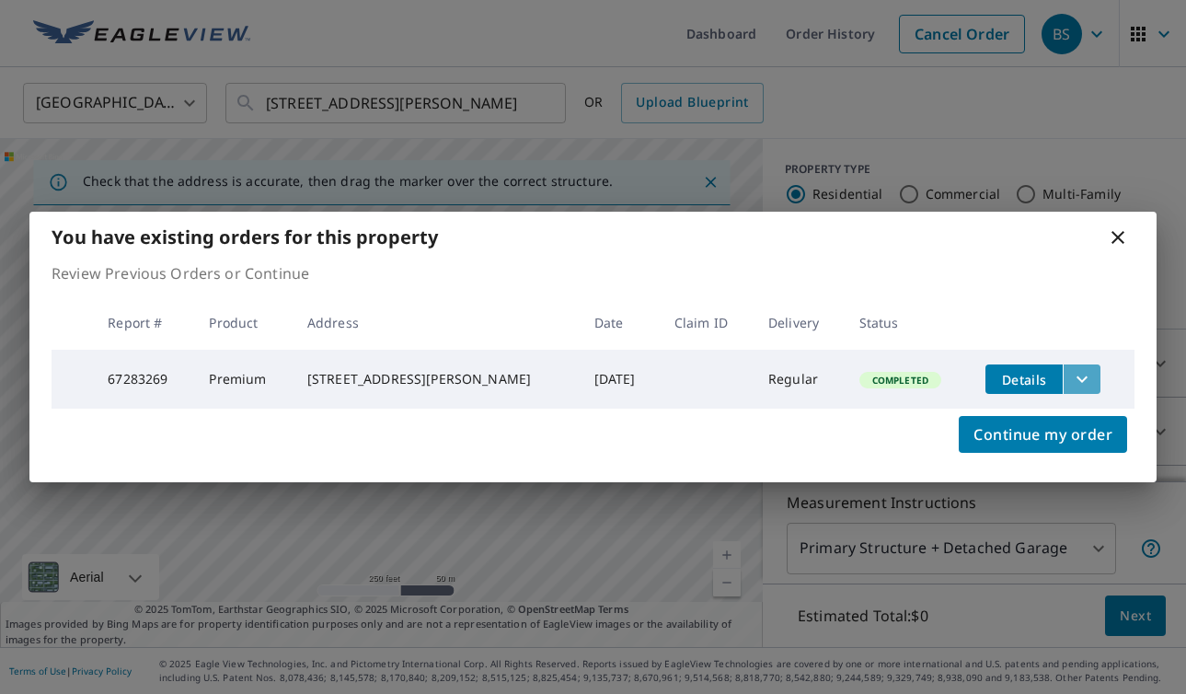
click at [1080, 373] on button "filesDropdownBtn-67283269" at bounding box center [1081, 378] width 38 height 29
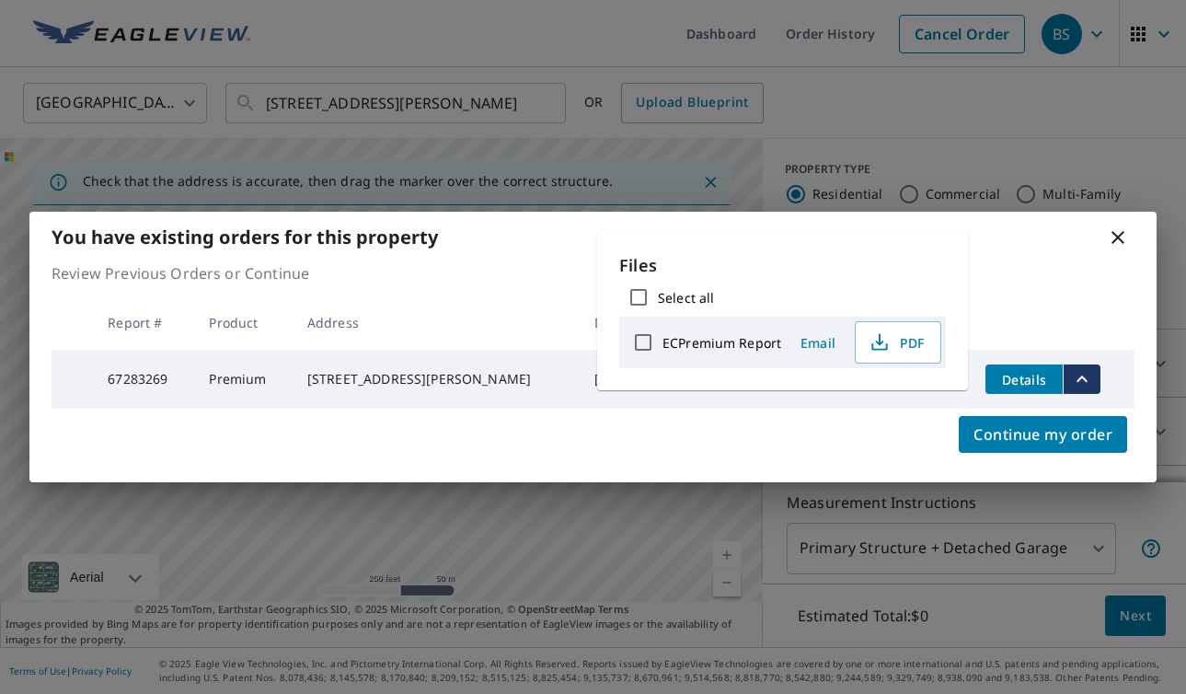
click at [1118, 229] on icon at bounding box center [1118, 237] width 22 height 22
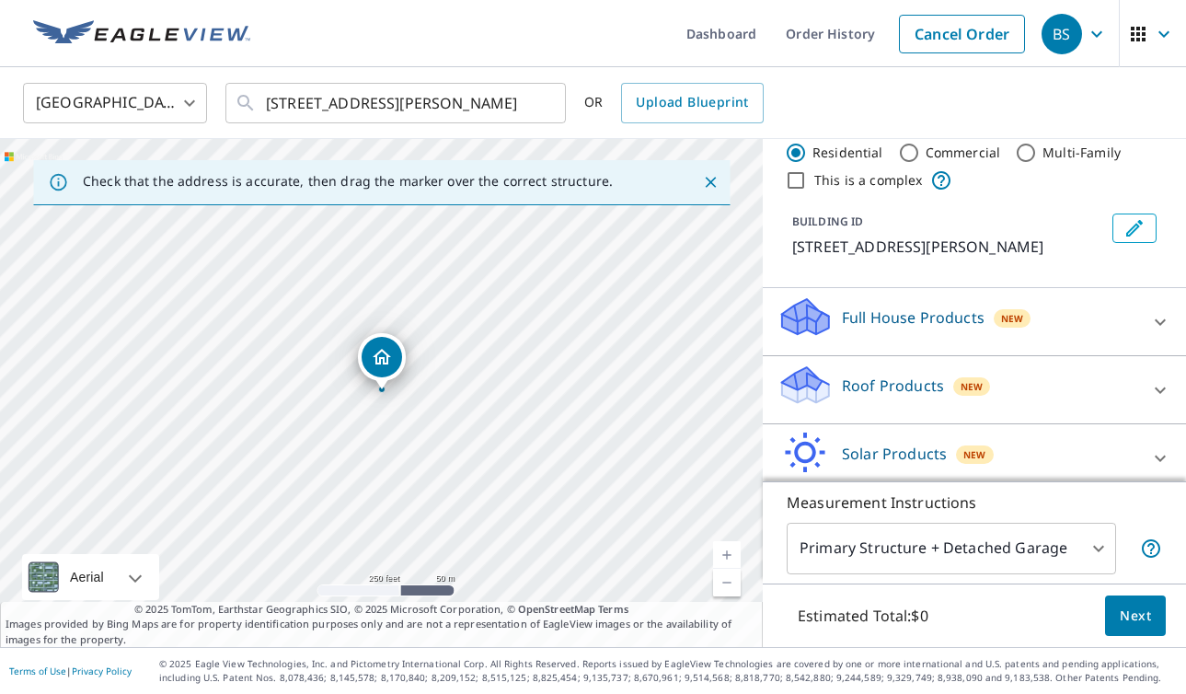
scroll to position [68, 0]
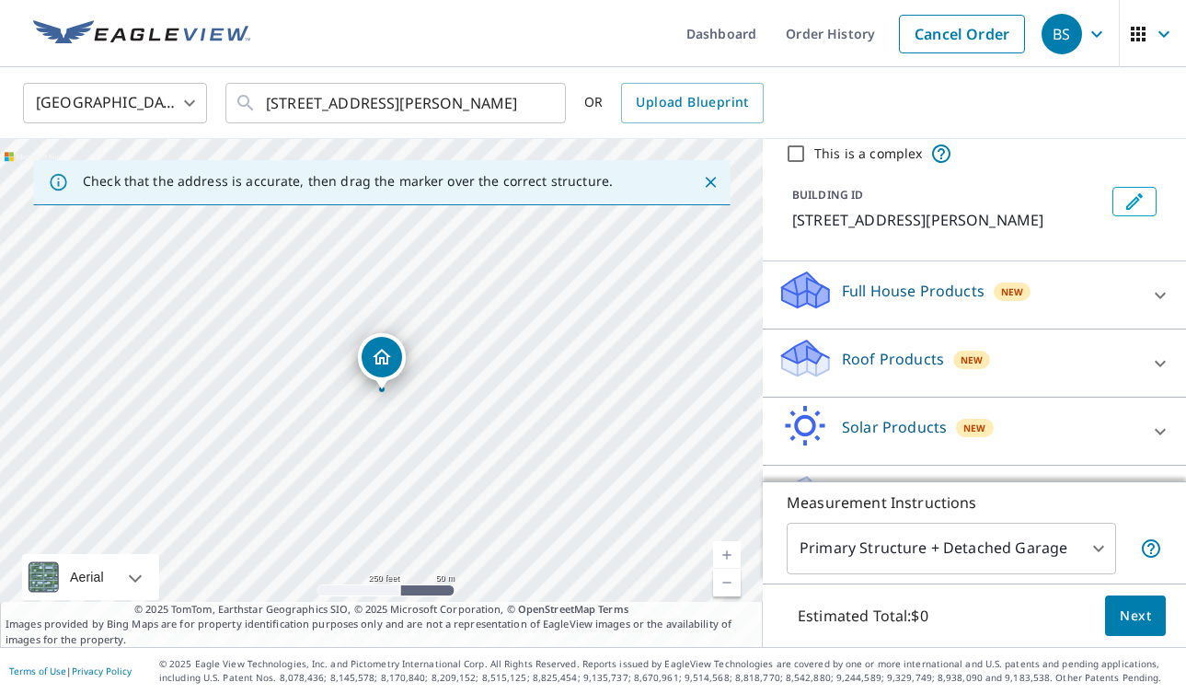
click at [1000, 369] on div "Roof Products New" at bounding box center [957, 363] width 361 height 52
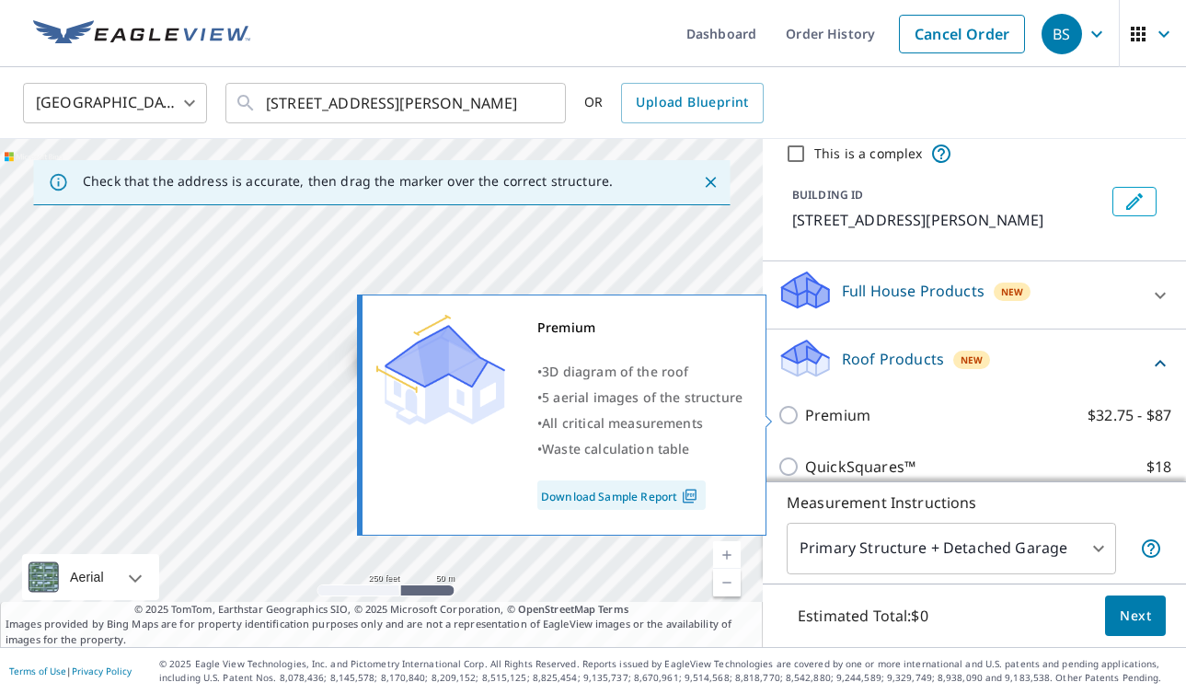
click at [888, 409] on label "Premium $32.75 - $87" at bounding box center [988, 415] width 366 height 22
click at [805, 409] on input "Premium $32.75 - $87" at bounding box center [791, 415] width 28 height 22
checkbox input "true"
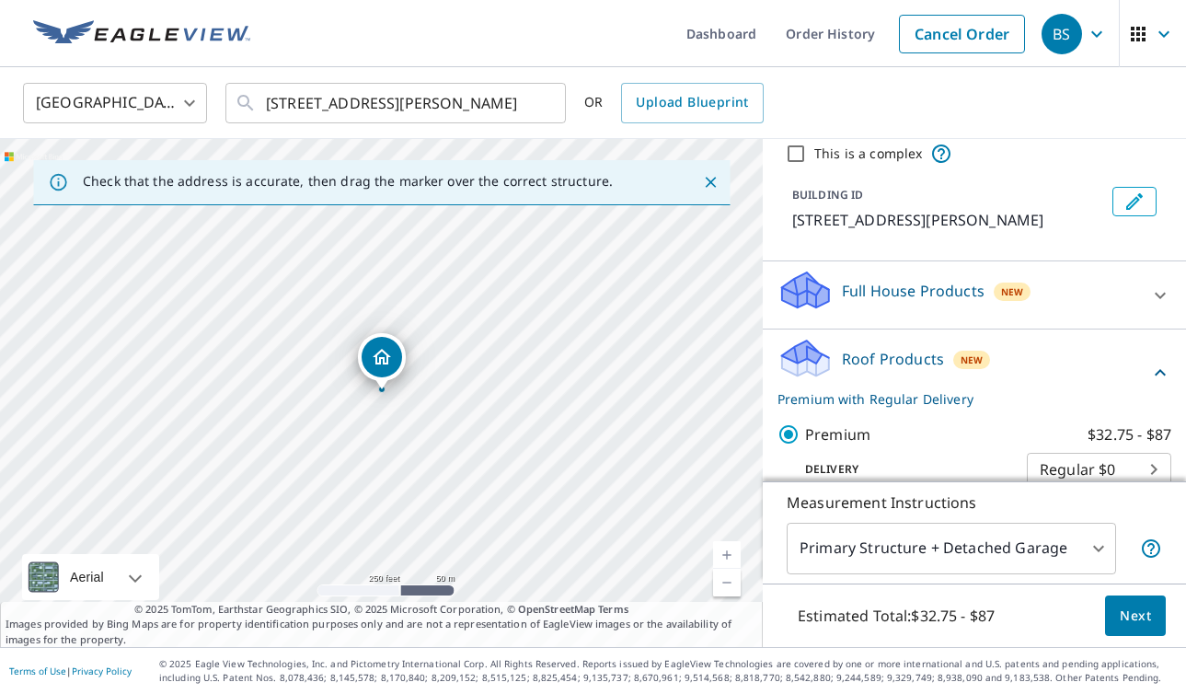
click at [1141, 617] on span "Next" at bounding box center [1134, 615] width 31 height 23
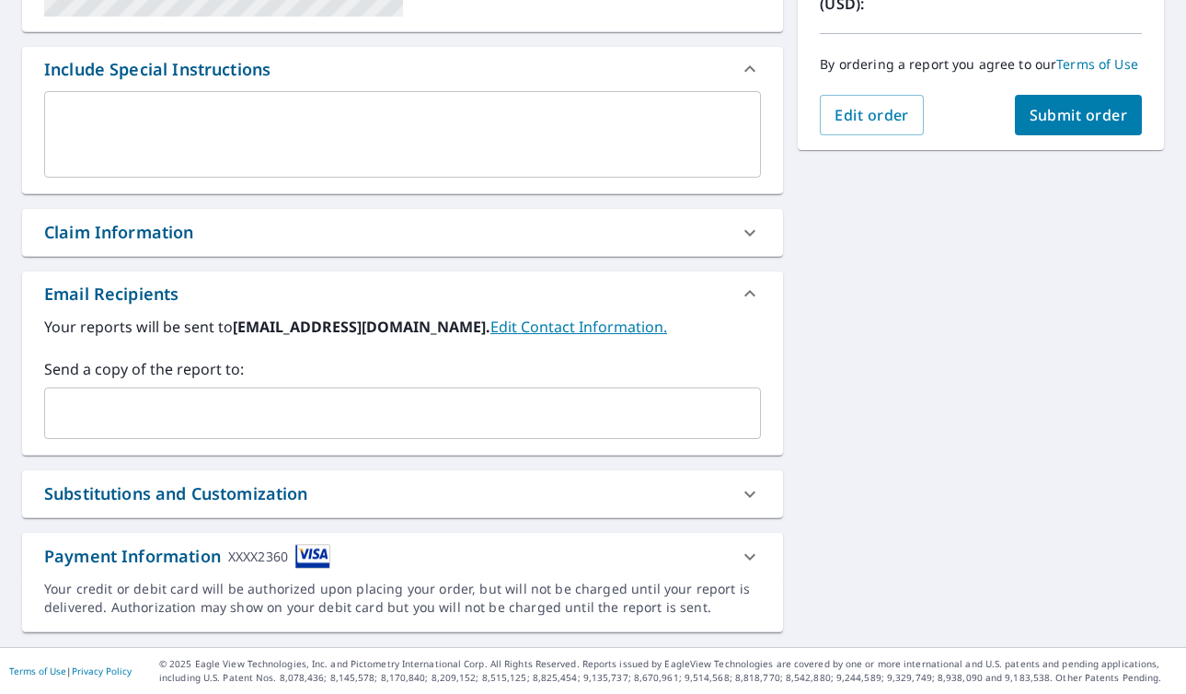
scroll to position [459, 0]
click at [420, 244] on div "Claim Information" at bounding box center [385, 232] width 683 height 25
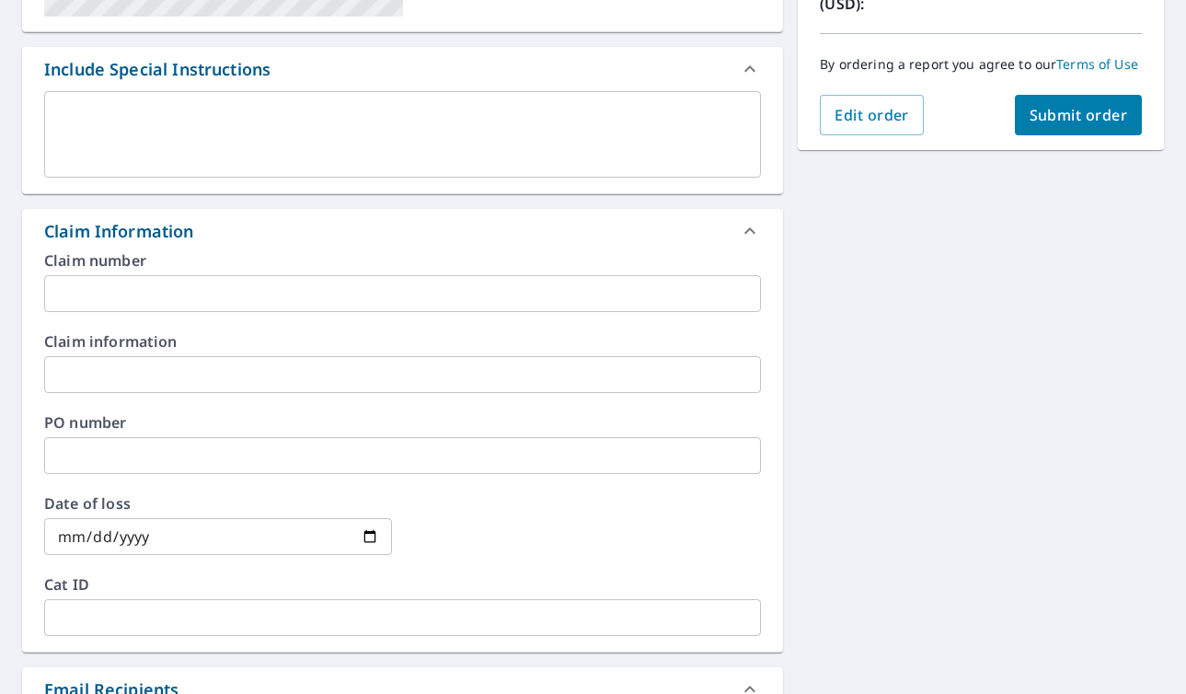
click at [420, 244] on div "Claim Information" at bounding box center [402, 231] width 761 height 44
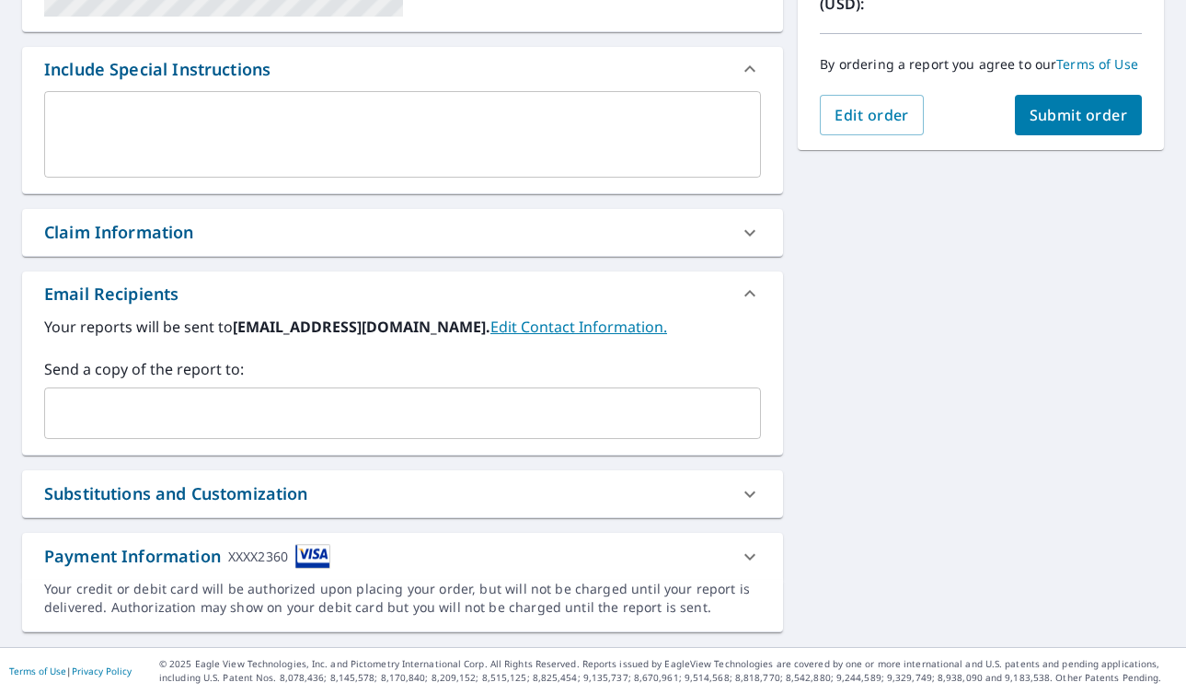
scroll to position [0, 0]
click at [365, 493] on div "Substitutions and Customization" at bounding box center [385, 493] width 683 height 25
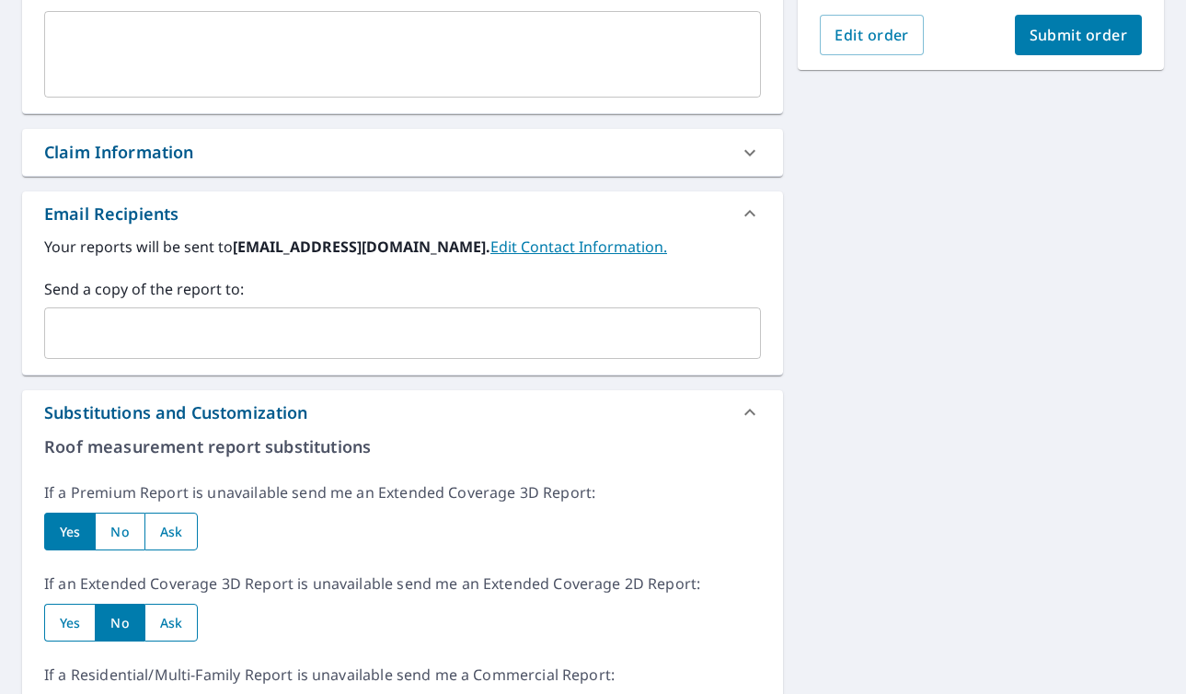
scroll to position [600, 0]
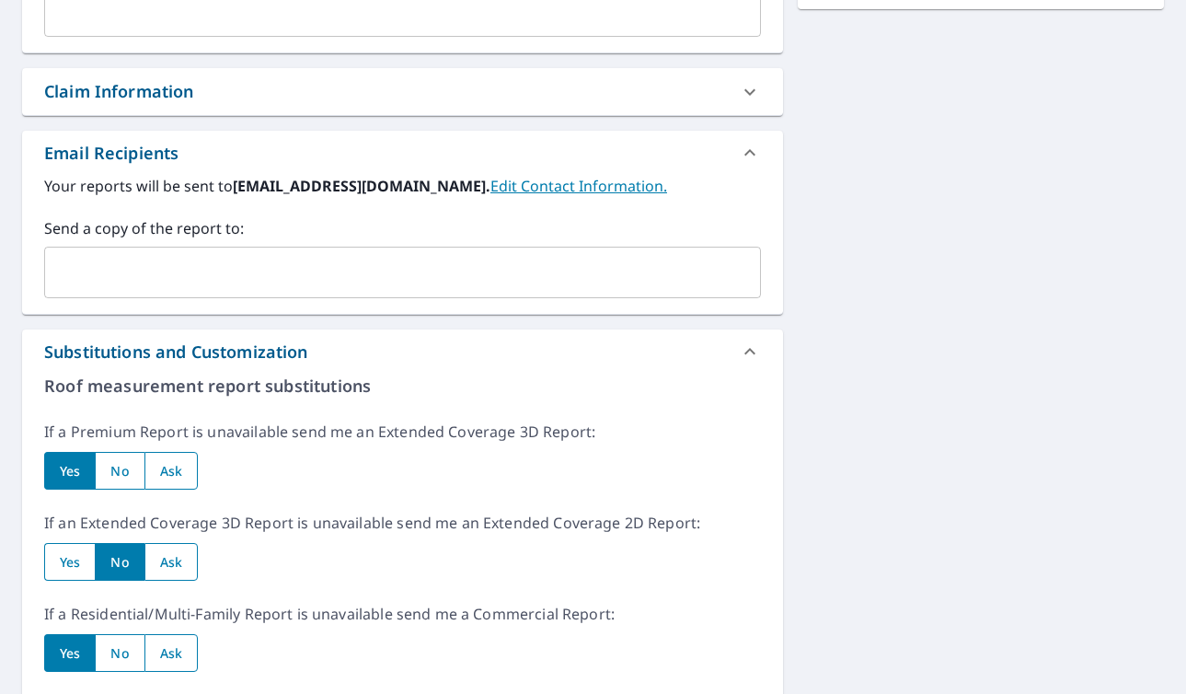
click at [76, 558] on input "radio" at bounding box center [69, 562] width 51 height 38
radio input "true"
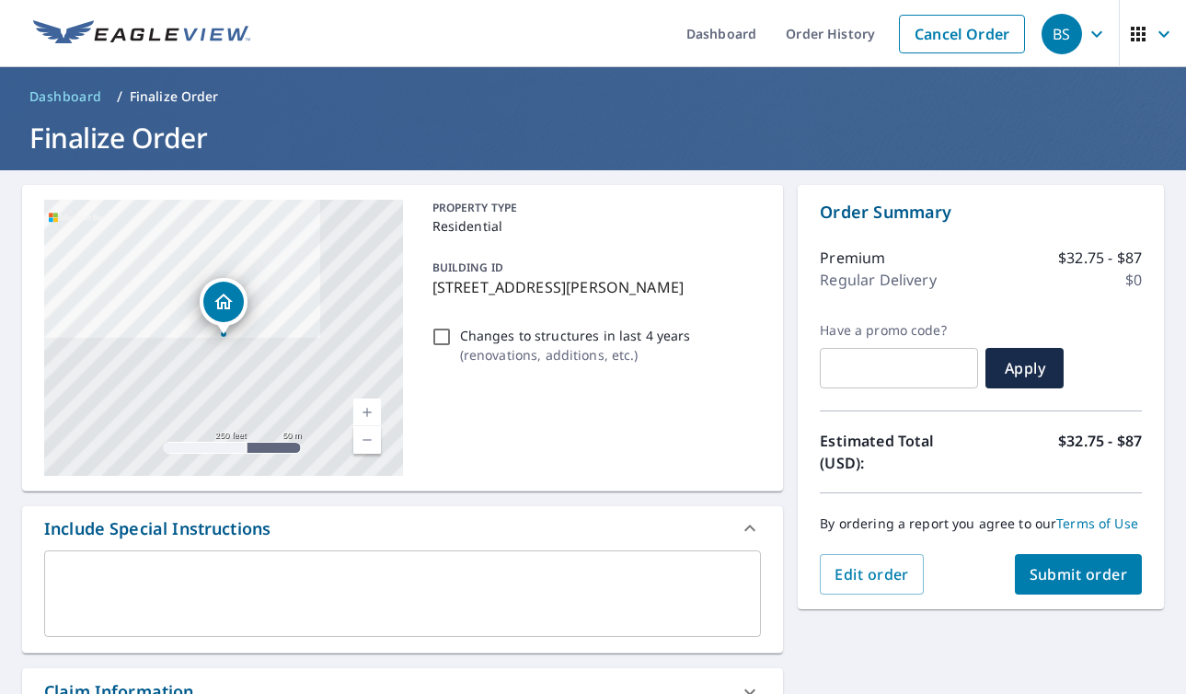
scroll to position [0, 0]
click at [1103, 571] on span "Submit order" at bounding box center [1078, 574] width 98 height 20
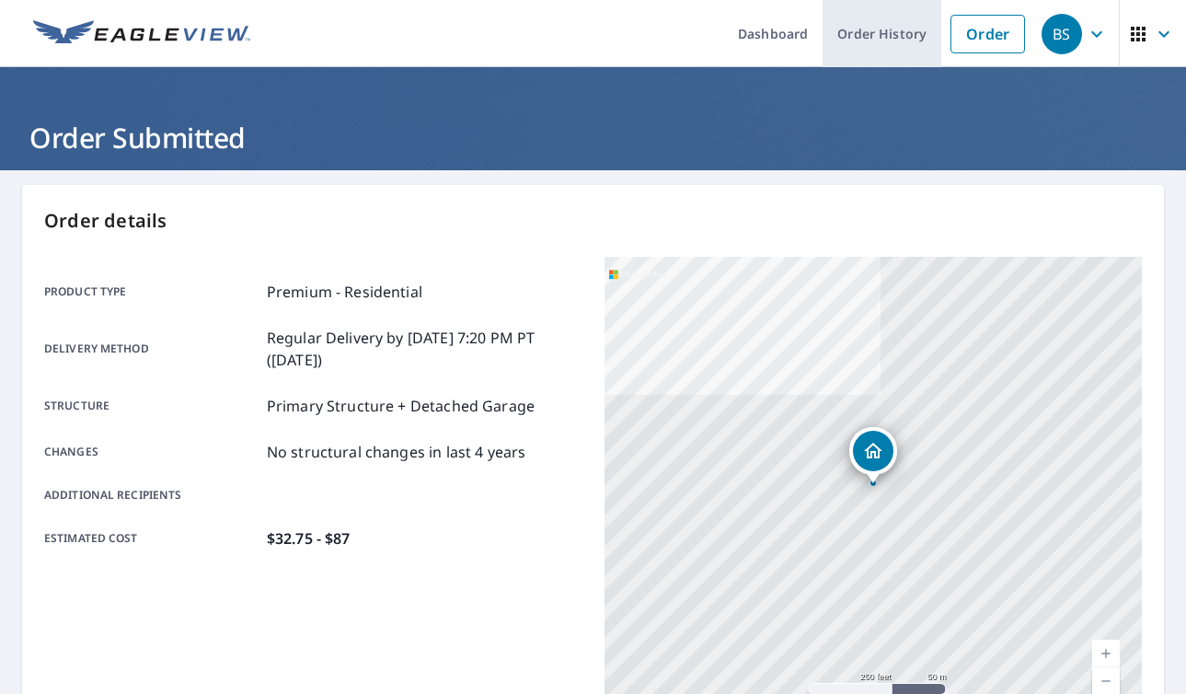
click at [850, 28] on link "Order History" at bounding box center [881, 33] width 119 height 67
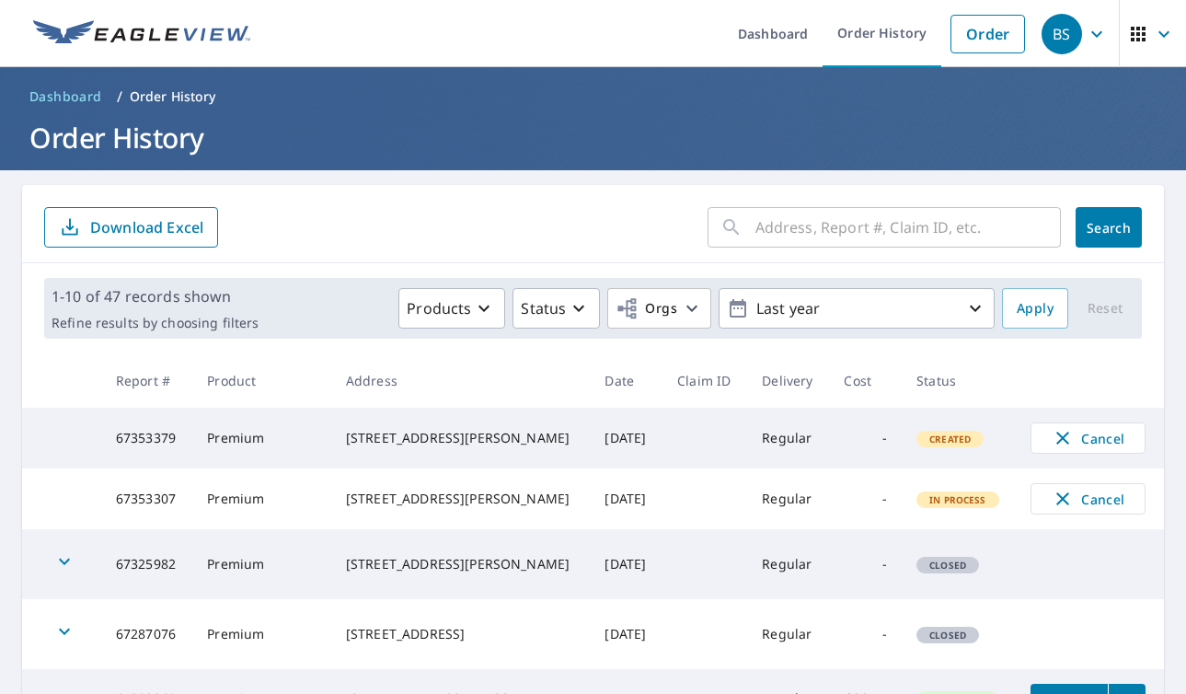
click at [950, 445] on span "Created" at bounding box center [949, 438] width 63 height 13
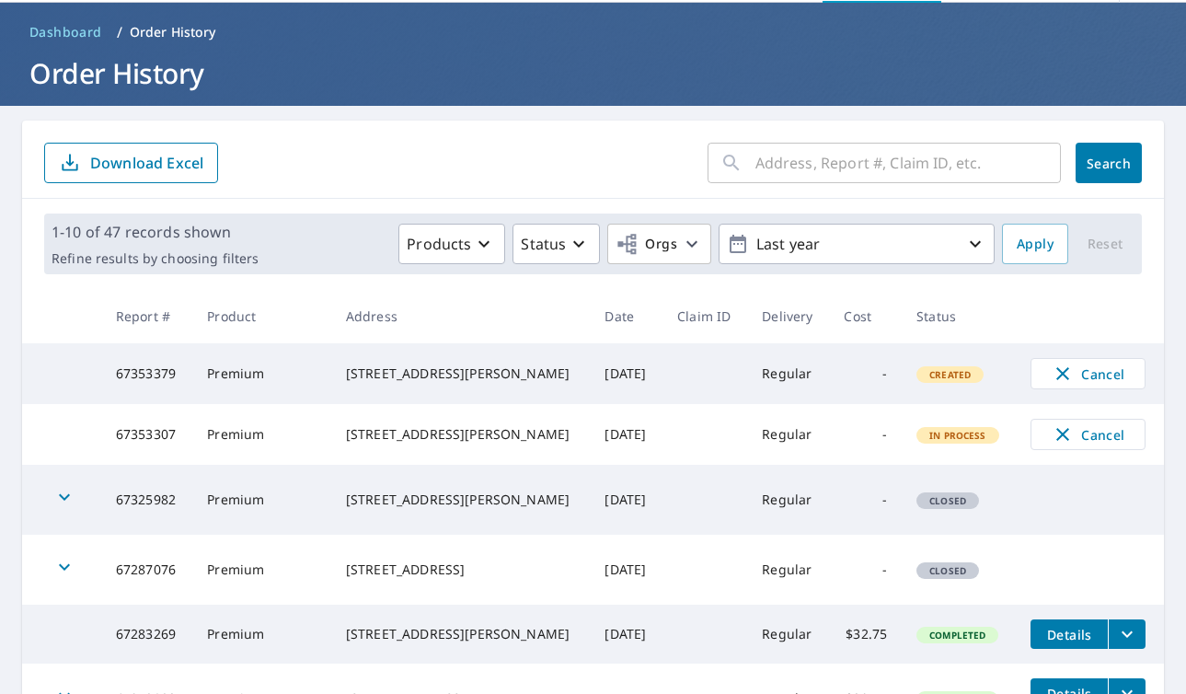
scroll to position [66, 0]
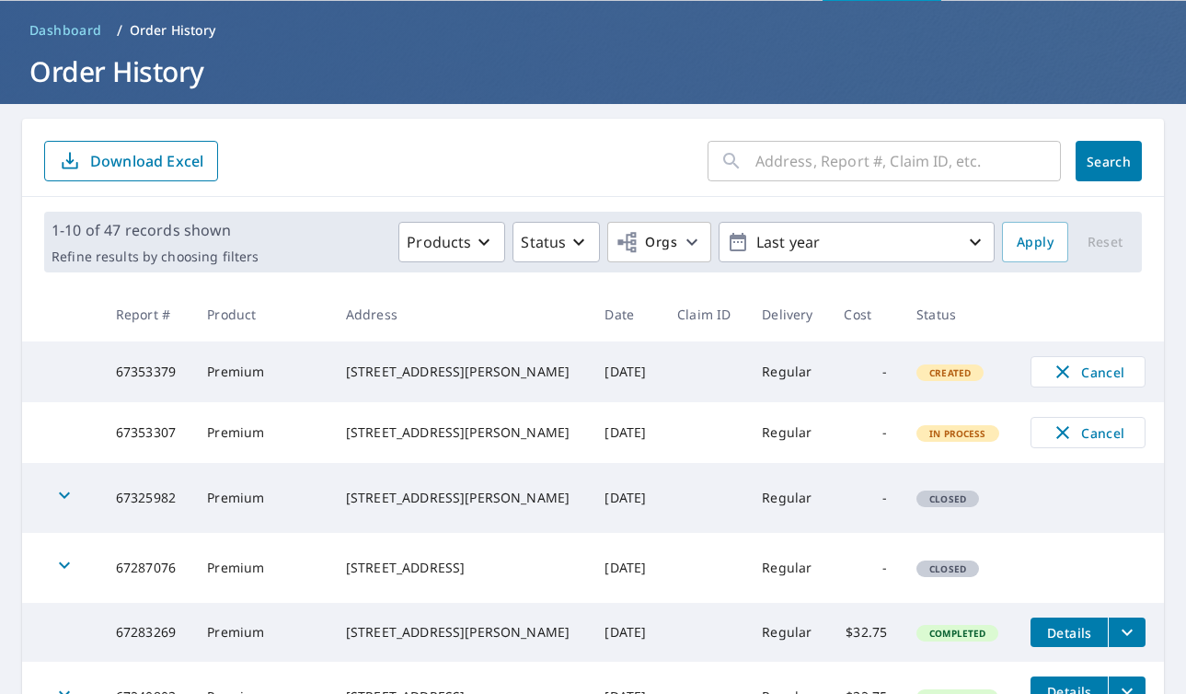
click at [941, 438] on span "In Process" at bounding box center [957, 433] width 79 height 13
click at [1066, 432] on icon "button" at bounding box center [1062, 432] width 22 height 22
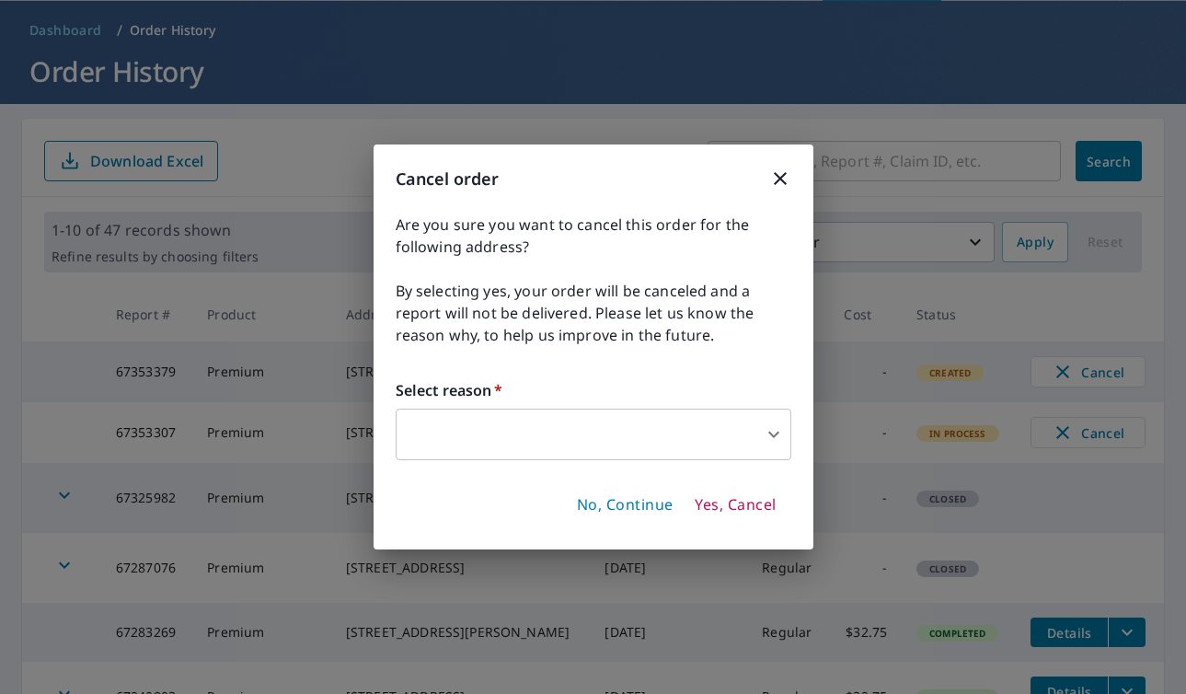
click at [742, 444] on body "BS BS Dashboard Order History Order BS Dashboard / Order History Order History …" at bounding box center [593, 347] width 1186 height 694
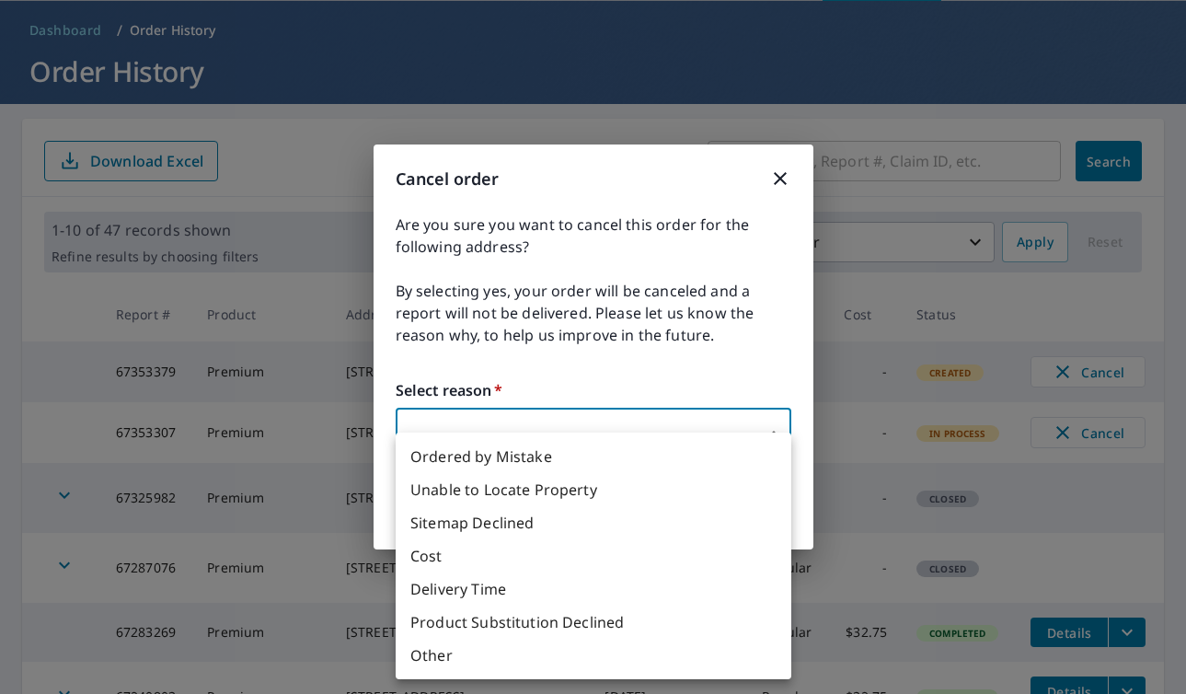
click at [627, 579] on li "Delivery Time" at bounding box center [594, 588] width 396 height 33
type input "34"
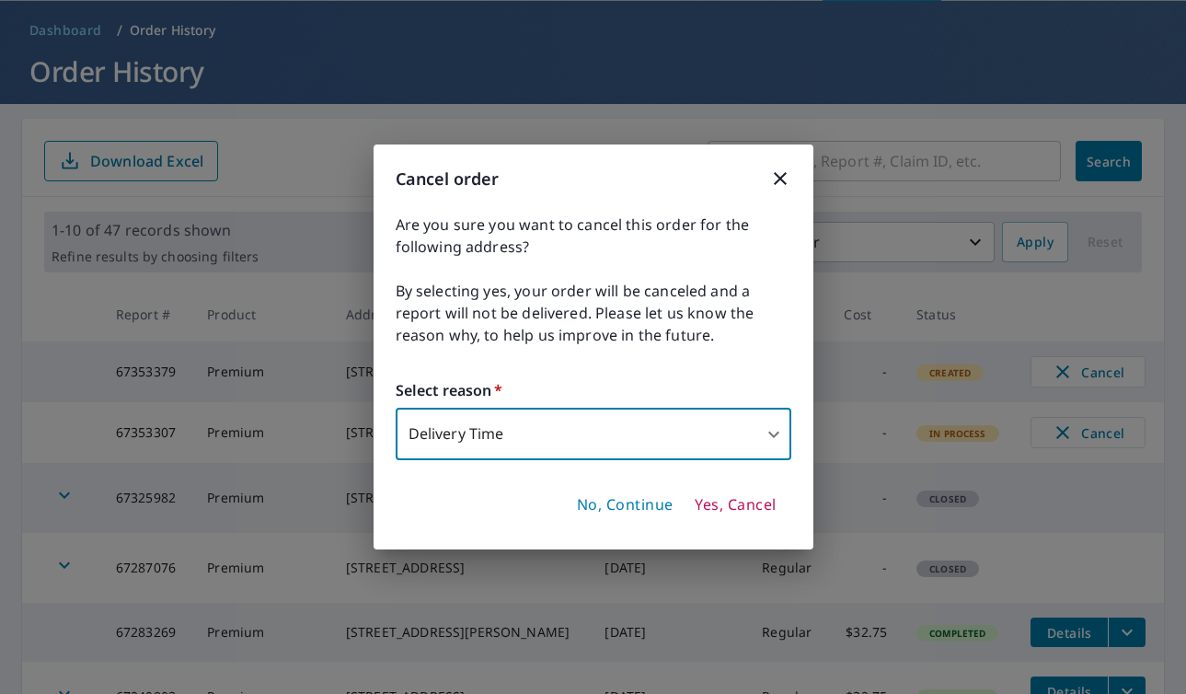
click at [713, 498] on span "Yes, Cancel" at bounding box center [734, 505] width 81 height 20
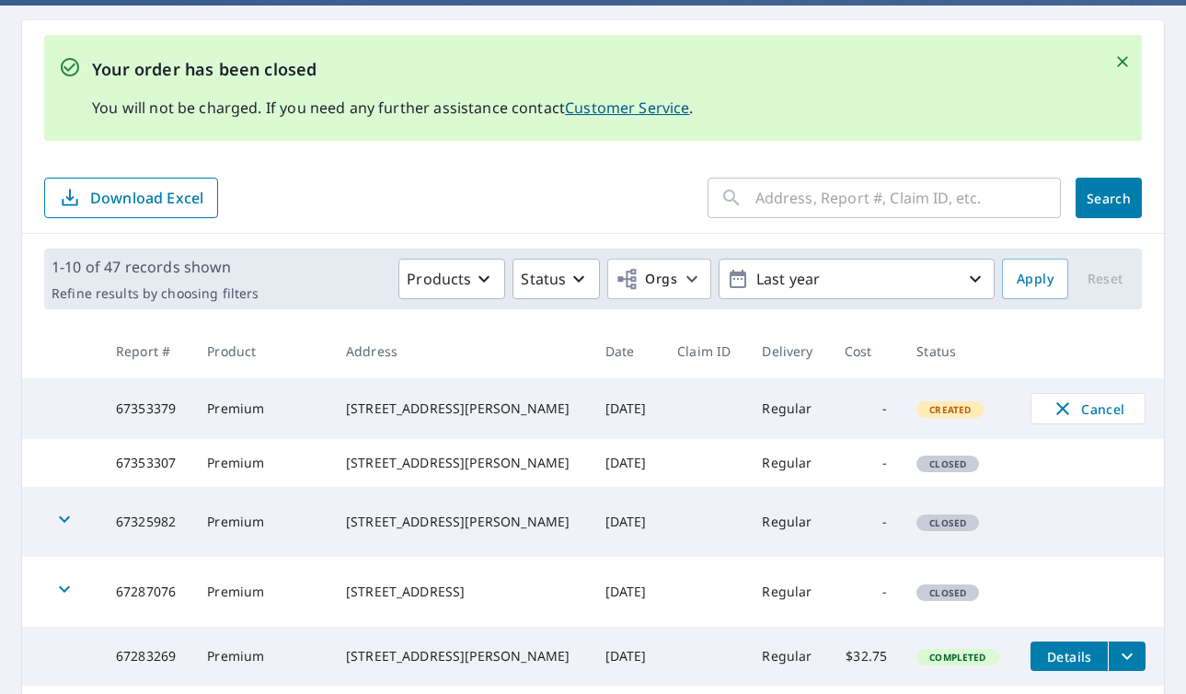
scroll to position [166, 0]
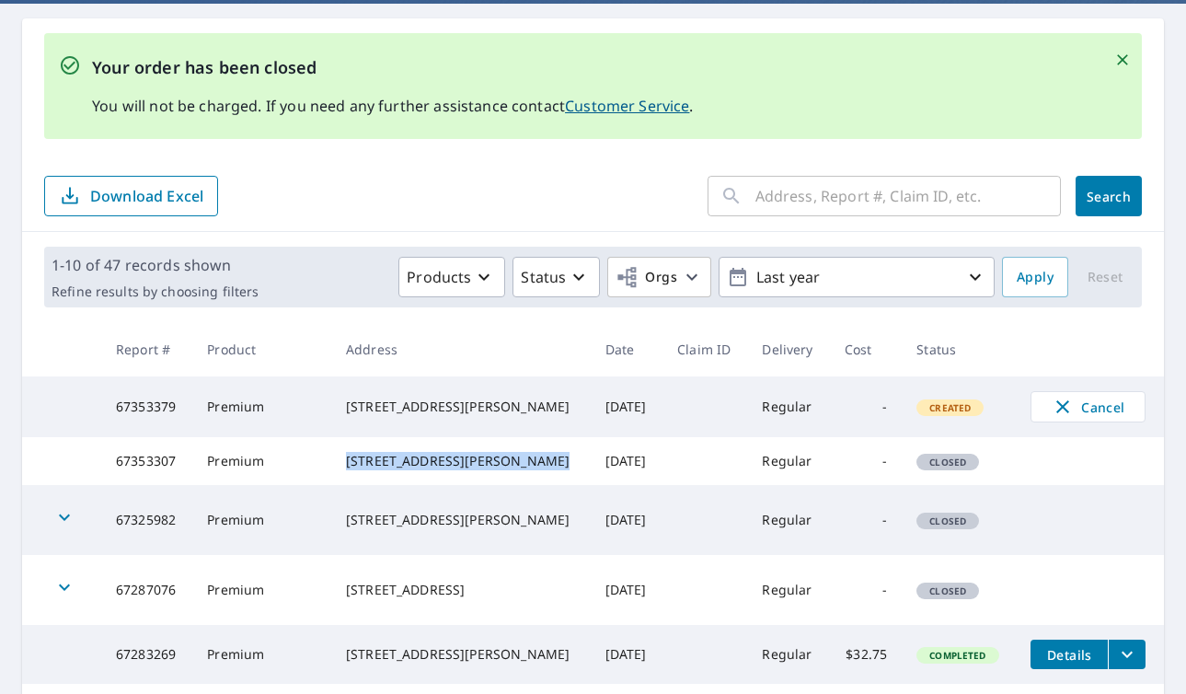
drag, startPoint x: 475, startPoint y: 482, endPoint x: 358, endPoint y: 467, distance: 117.7
click at [358, 467] on td "[STREET_ADDRESS][PERSON_NAME]" at bounding box center [460, 461] width 259 height 48
copy div "[STREET_ADDRESS][PERSON_NAME]"
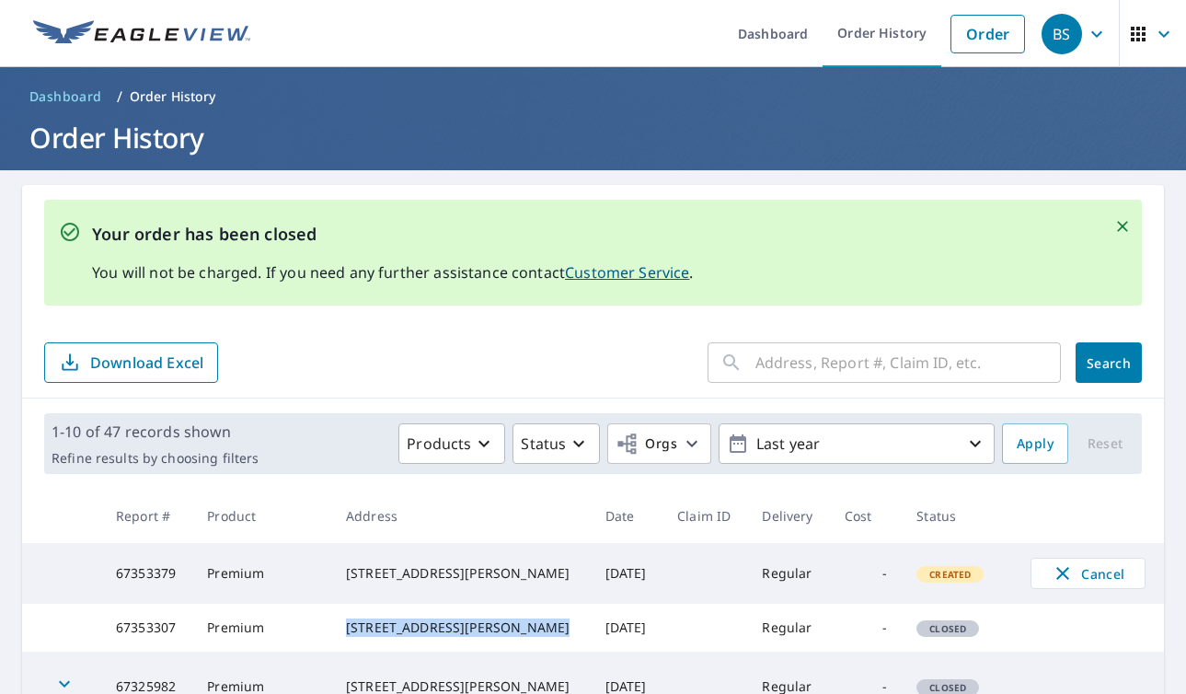
scroll to position [0, 0]
click at [1009, 40] on link "Order" at bounding box center [987, 34] width 75 height 39
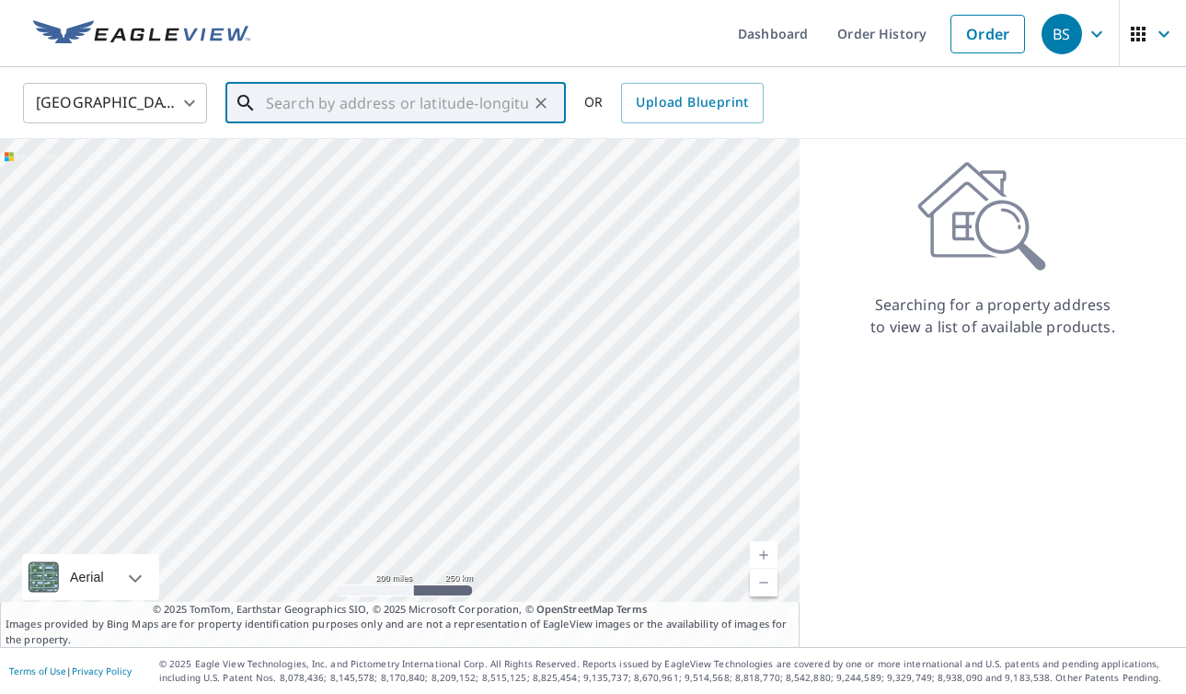
click at [522, 102] on input "text" at bounding box center [397, 103] width 262 height 52
paste input "[STREET_ADDRESS][PERSON_NAME]"
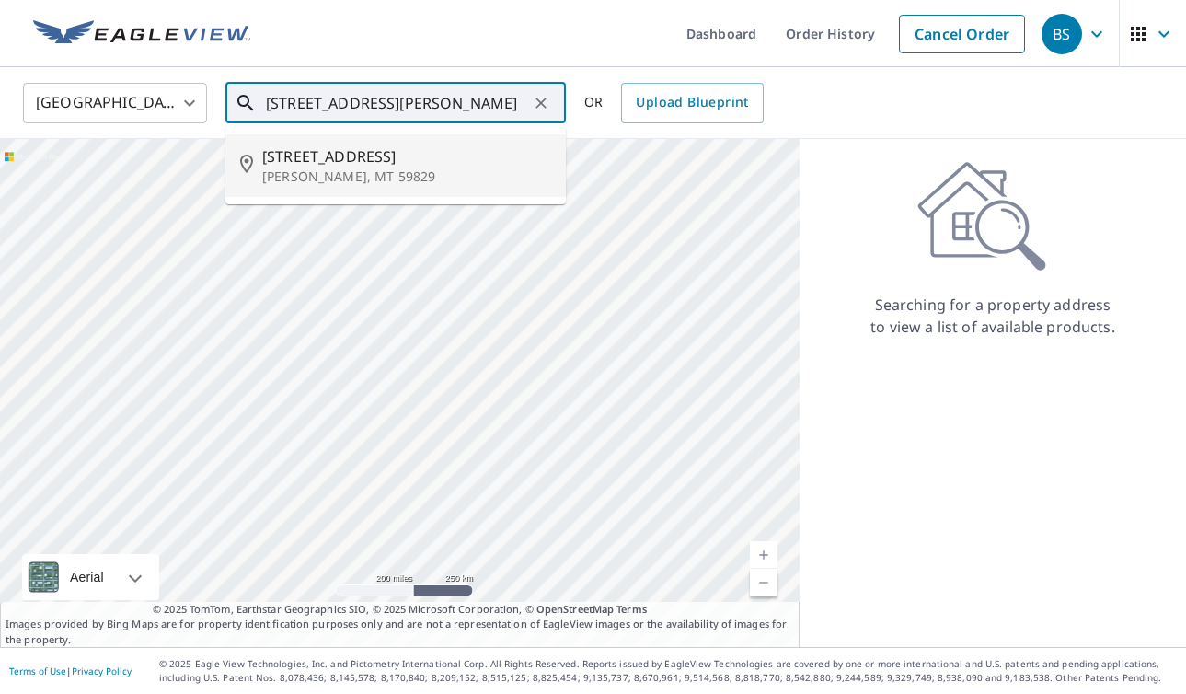
click at [416, 153] on span "[STREET_ADDRESS]" at bounding box center [406, 156] width 289 height 22
type input "[STREET_ADDRESS][PERSON_NAME]"
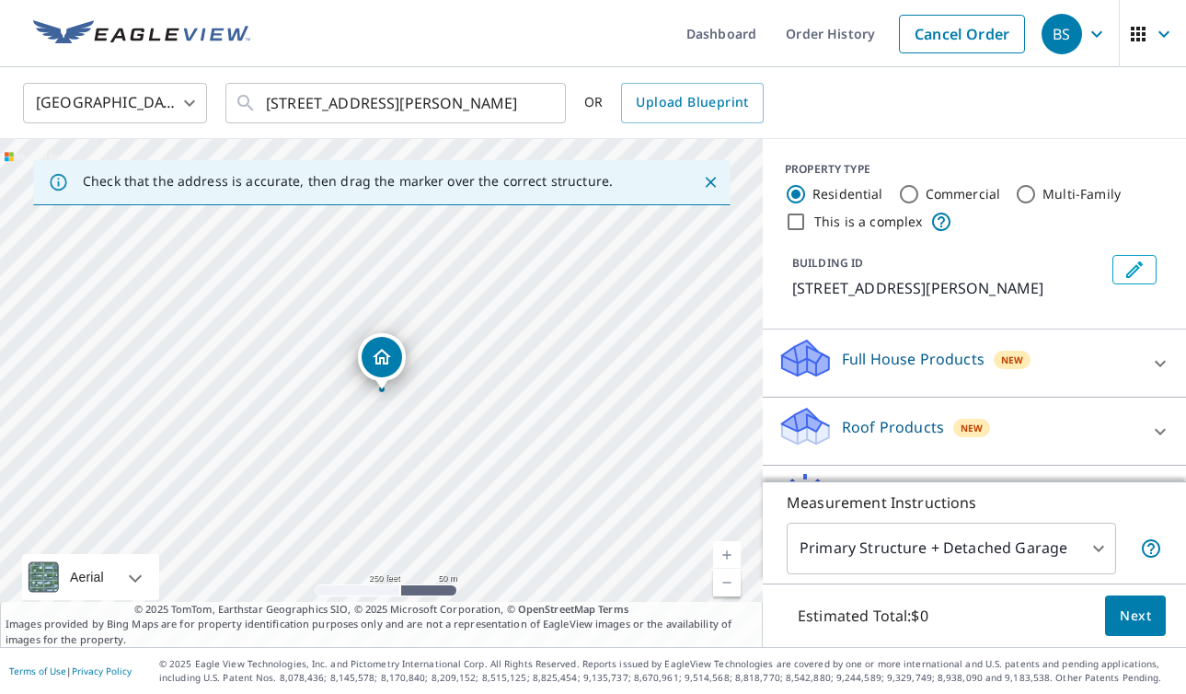
click at [739, 553] on link "Current Level 17, Zoom In" at bounding box center [727, 555] width 28 height 28
click at [739, 553] on link "Current Level 17.962032149800983, Zoom In" at bounding box center [727, 555] width 28 height 28
drag, startPoint x: 598, startPoint y: 457, endPoint x: 551, endPoint y: 659, distance: 206.8
click at [551, 659] on div "Dashboard Order History Cancel Order BS [GEOGRAPHIC_DATA] [GEOGRAPHIC_DATA] ​ […" at bounding box center [593, 347] width 1186 height 694
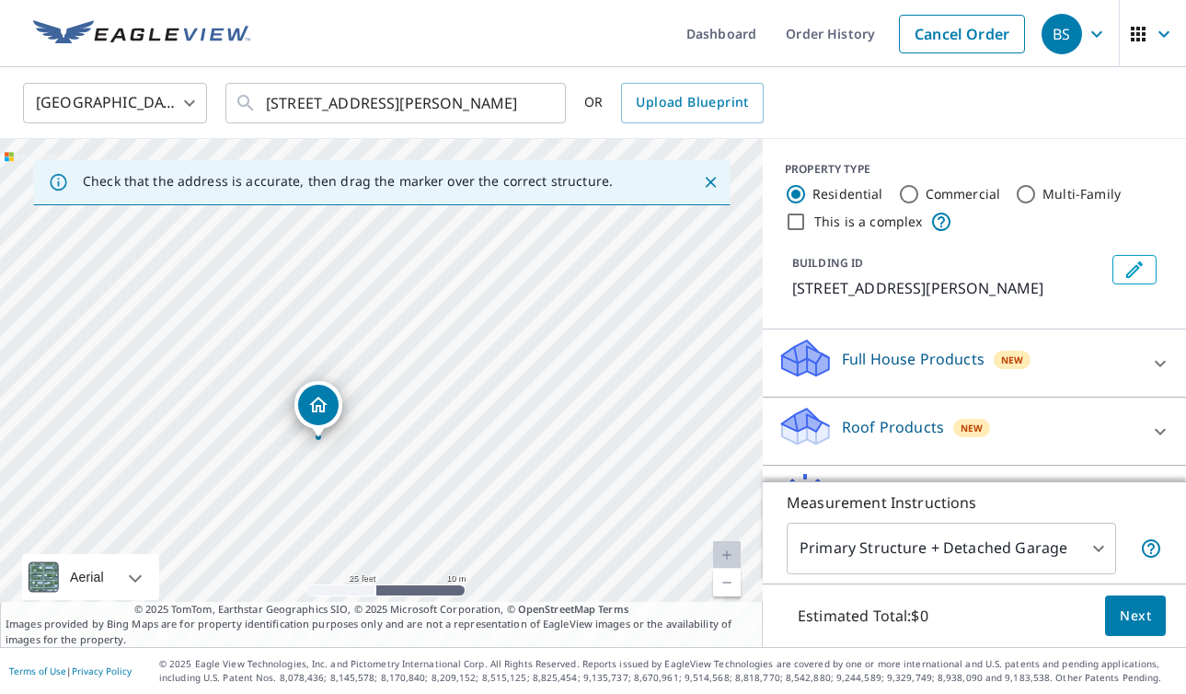
click at [534, 505] on div "[STREET_ADDRESS][PERSON_NAME]" at bounding box center [381, 393] width 763 height 508
click at [1059, 419] on div "Roof Products New" at bounding box center [957, 431] width 361 height 52
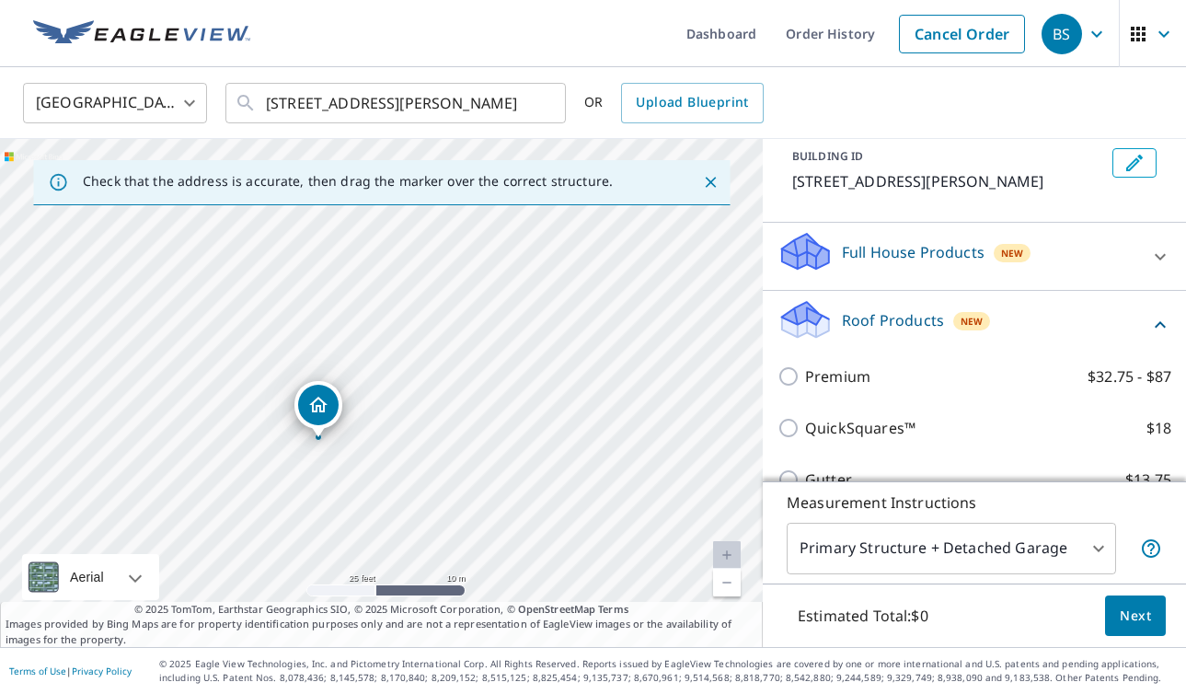
scroll to position [108, 0]
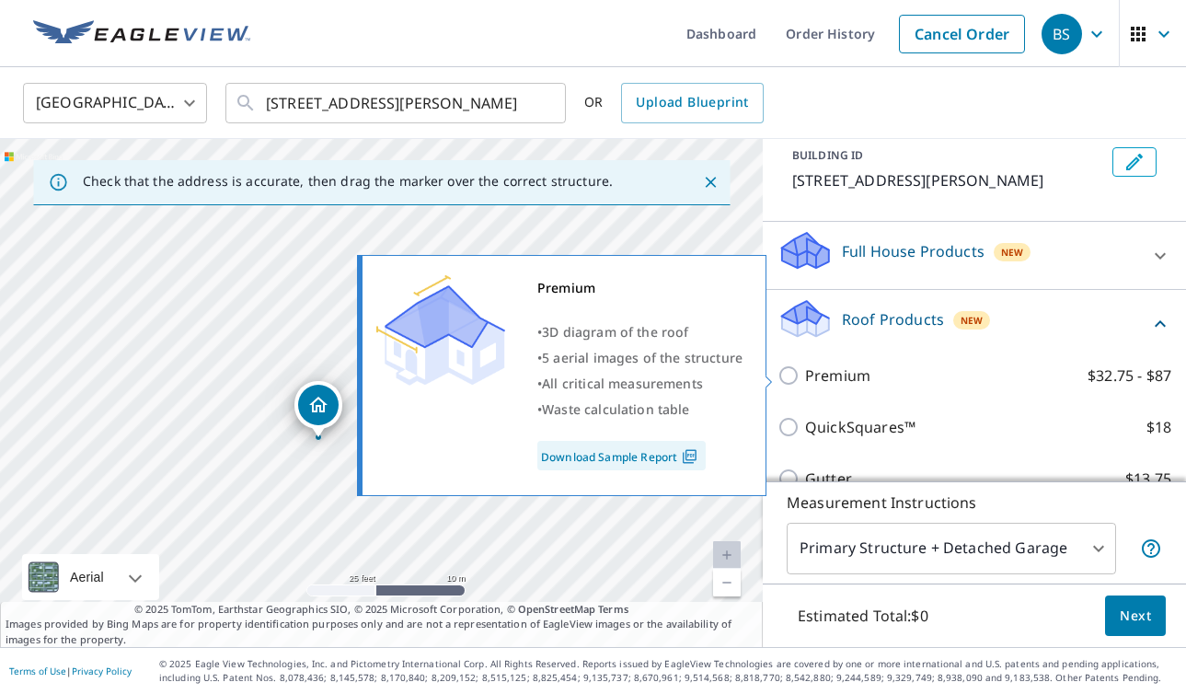
click at [1000, 380] on label "Premium $32.75 - $87" at bounding box center [988, 375] width 366 height 22
click at [805, 380] on input "Premium $32.75 - $87" at bounding box center [791, 375] width 28 height 22
checkbox input "true"
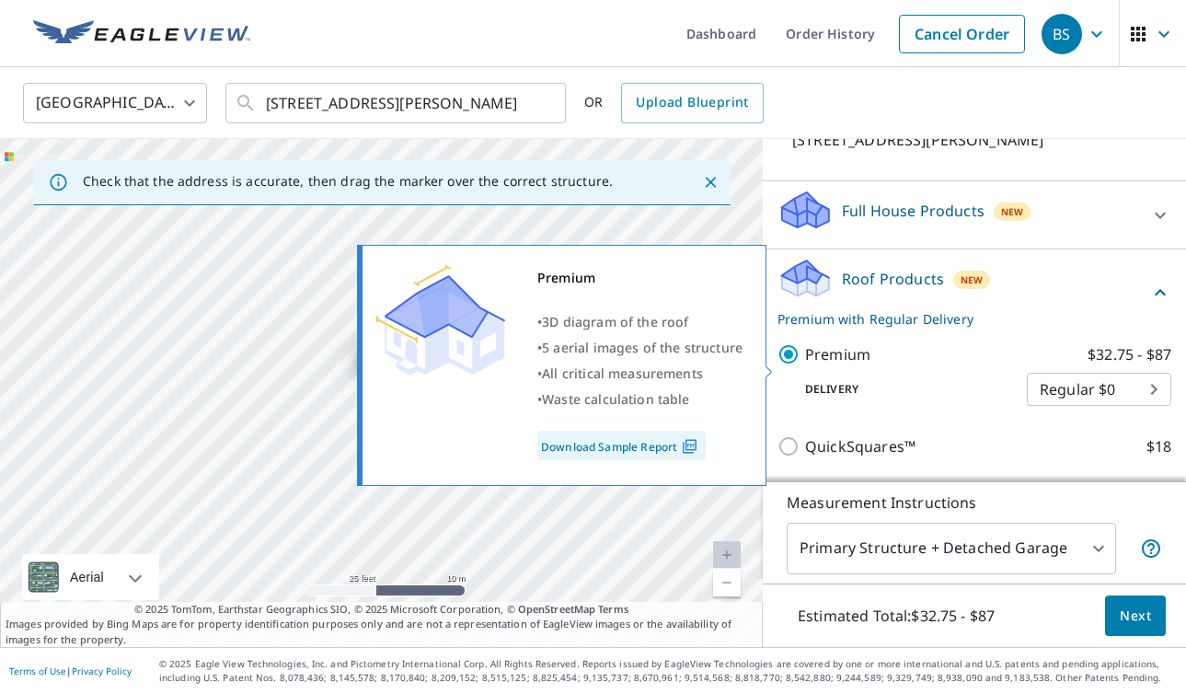
scroll to position [152, 0]
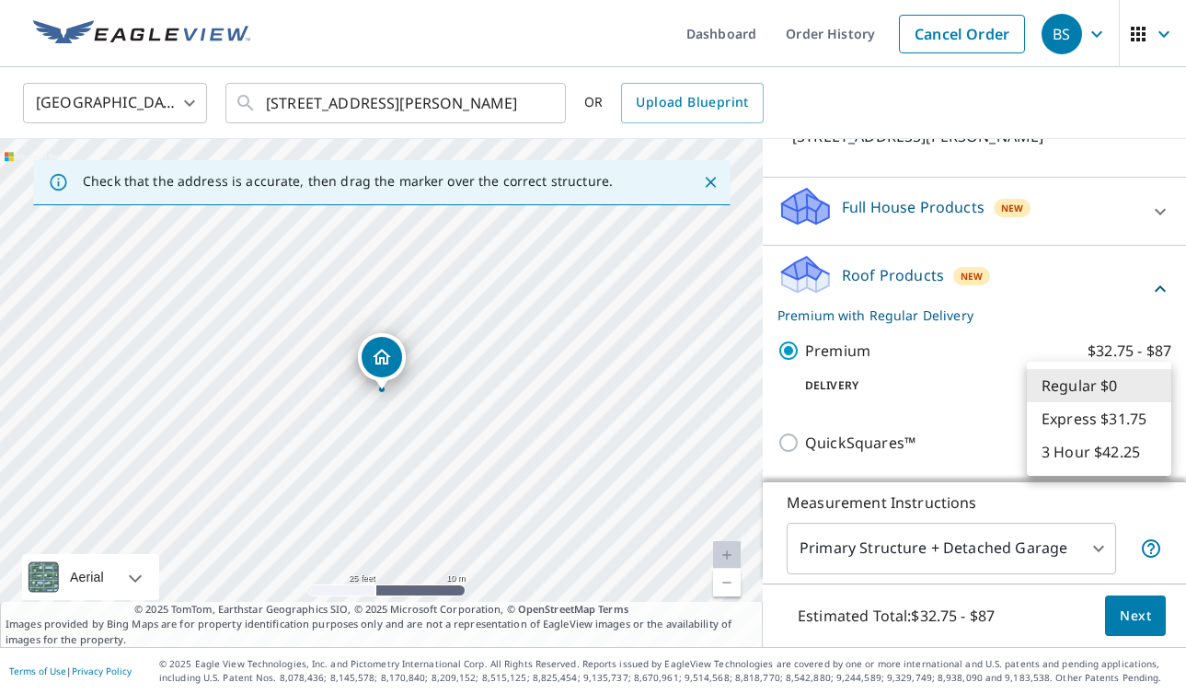
click at [1091, 373] on body "BS BS Dashboard Order History Cancel Order BS [GEOGRAPHIC_DATA] [GEOGRAPHIC_DAT…" at bounding box center [593, 347] width 1186 height 694
click at [1088, 446] on li "3 Hour $42.25" at bounding box center [1099, 451] width 144 height 33
type input "7"
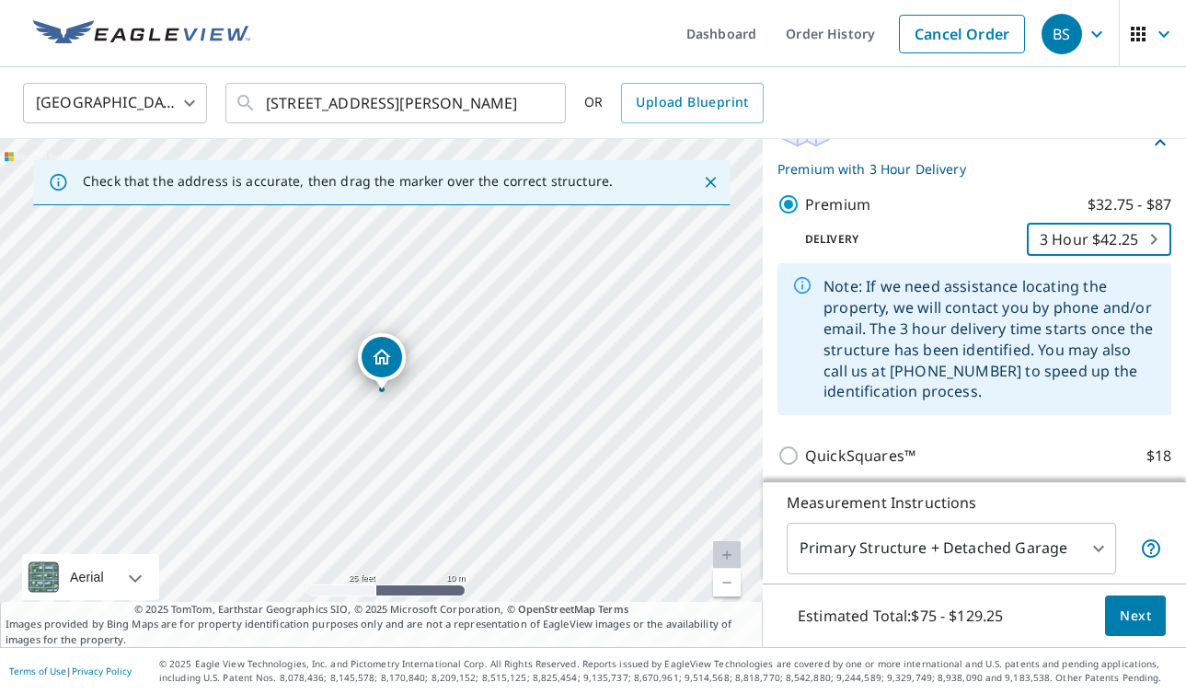
scroll to position [307, 0]
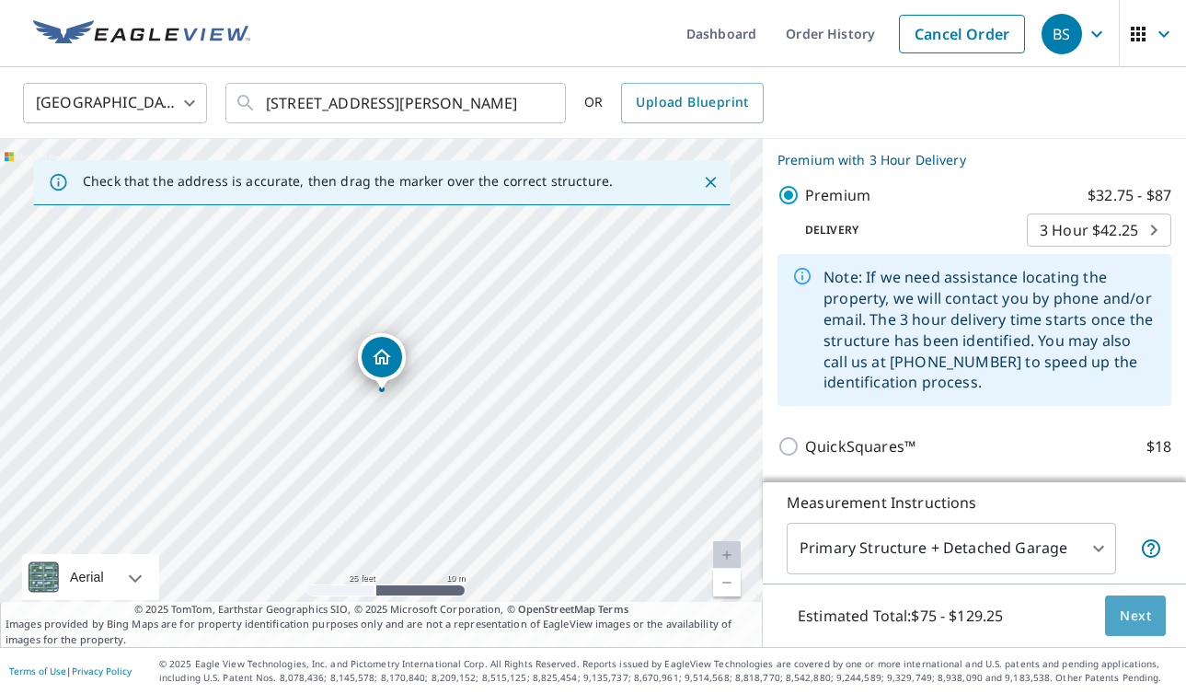
click at [1134, 610] on span "Next" at bounding box center [1134, 615] width 31 height 23
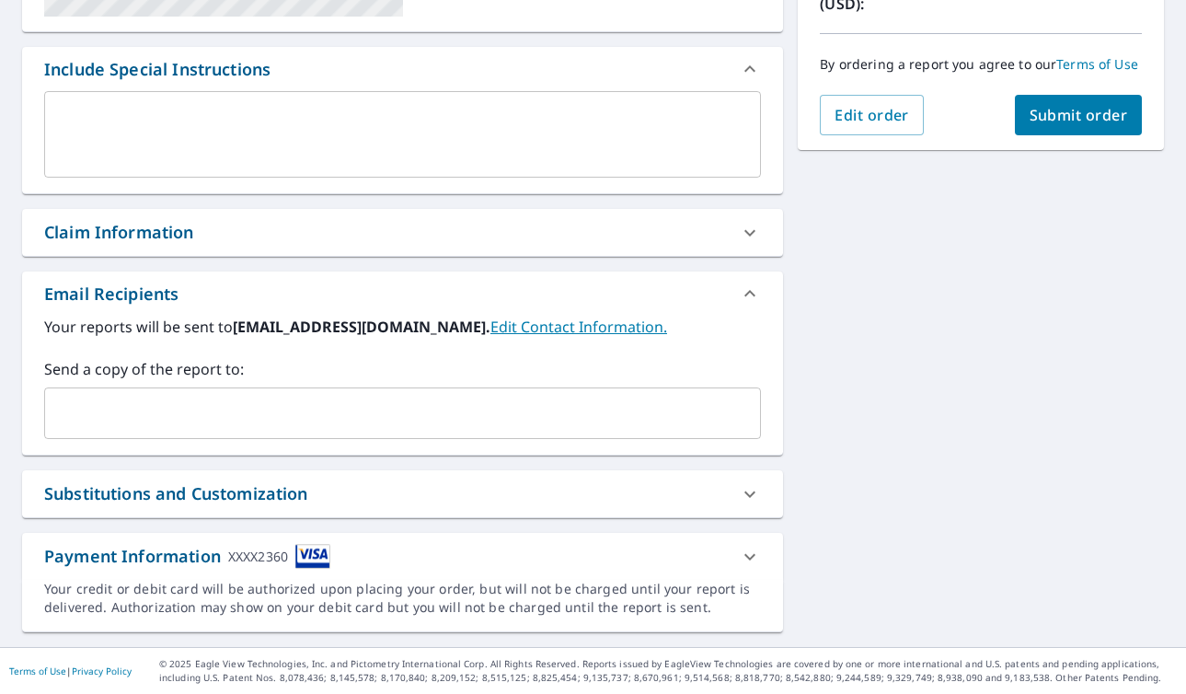
scroll to position [459, 0]
click at [459, 503] on div "Substitutions and Customization" at bounding box center [385, 493] width 683 height 25
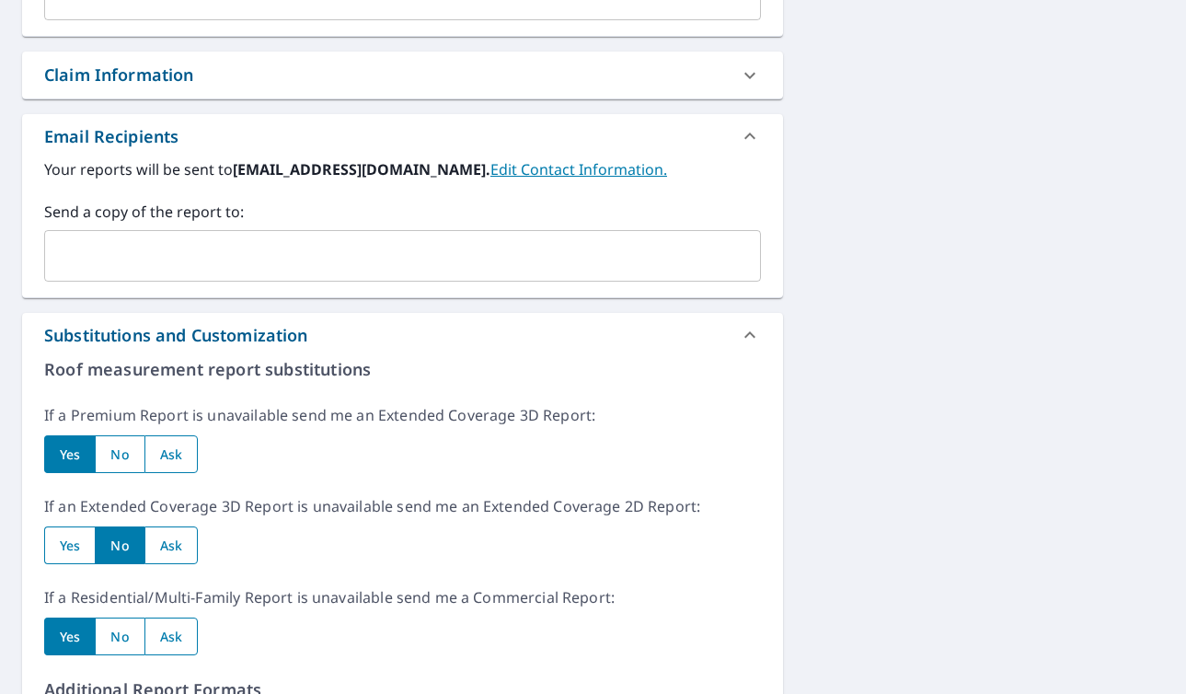
scroll to position [625, 0]
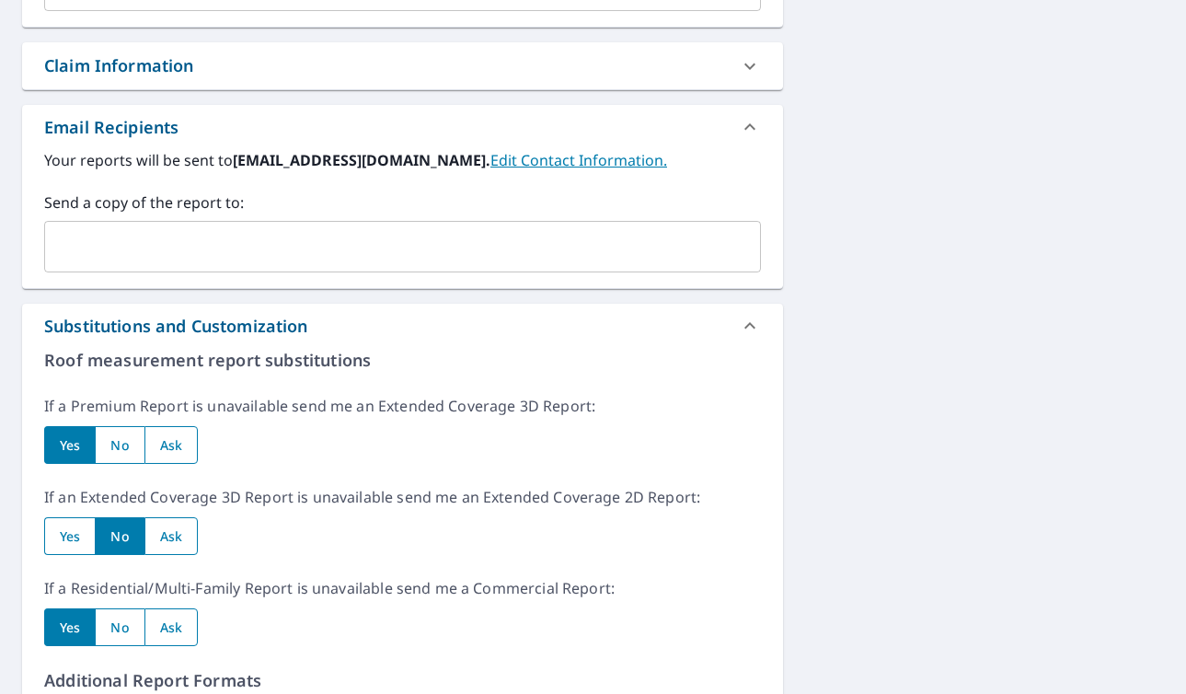
click at [66, 536] on input "radio" at bounding box center [69, 536] width 51 height 38
radio input "true"
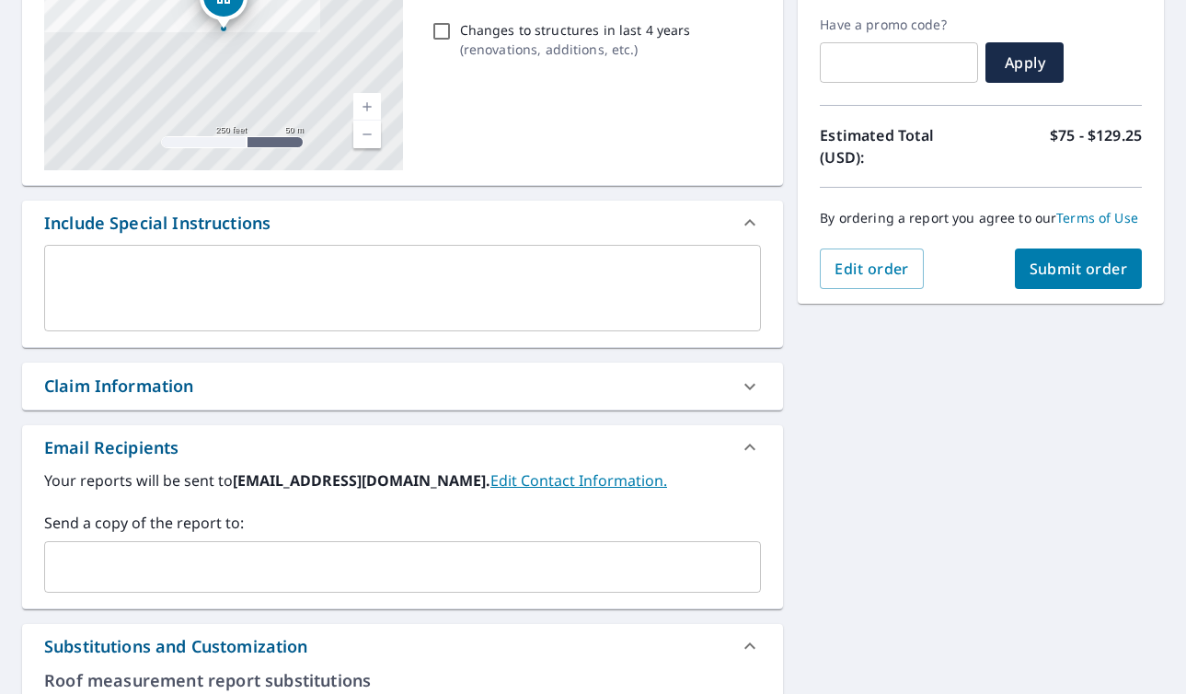
scroll to position [268, 0]
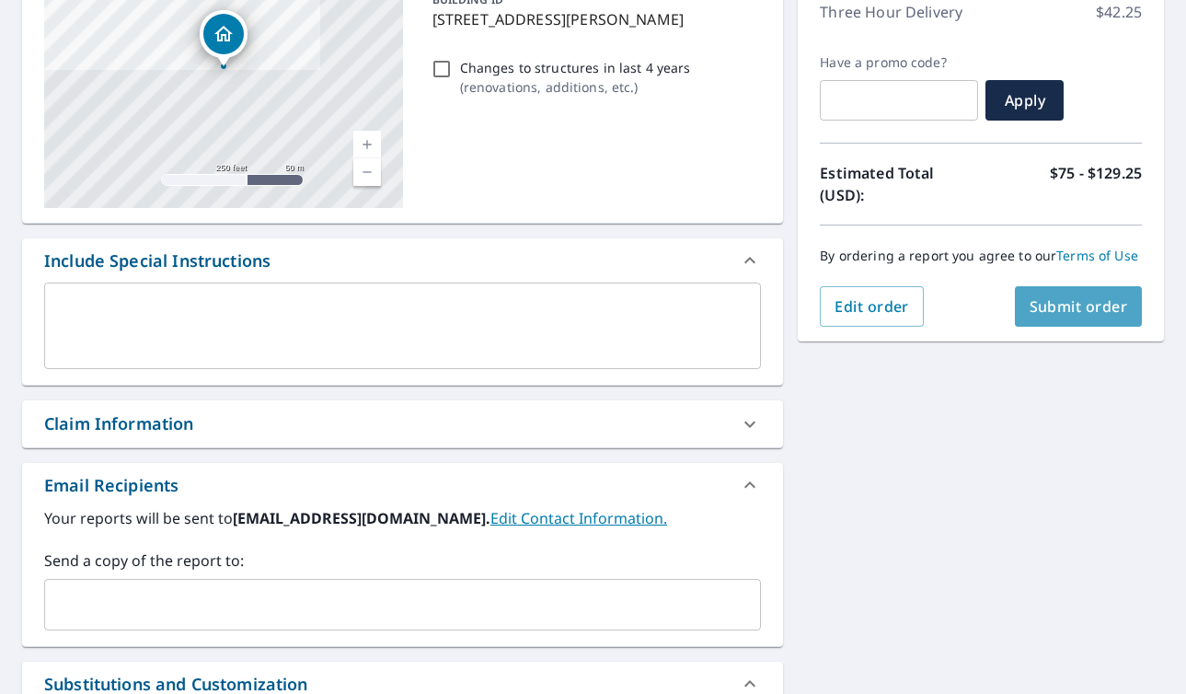
click at [1099, 315] on span "Submit order" at bounding box center [1078, 306] width 98 height 20
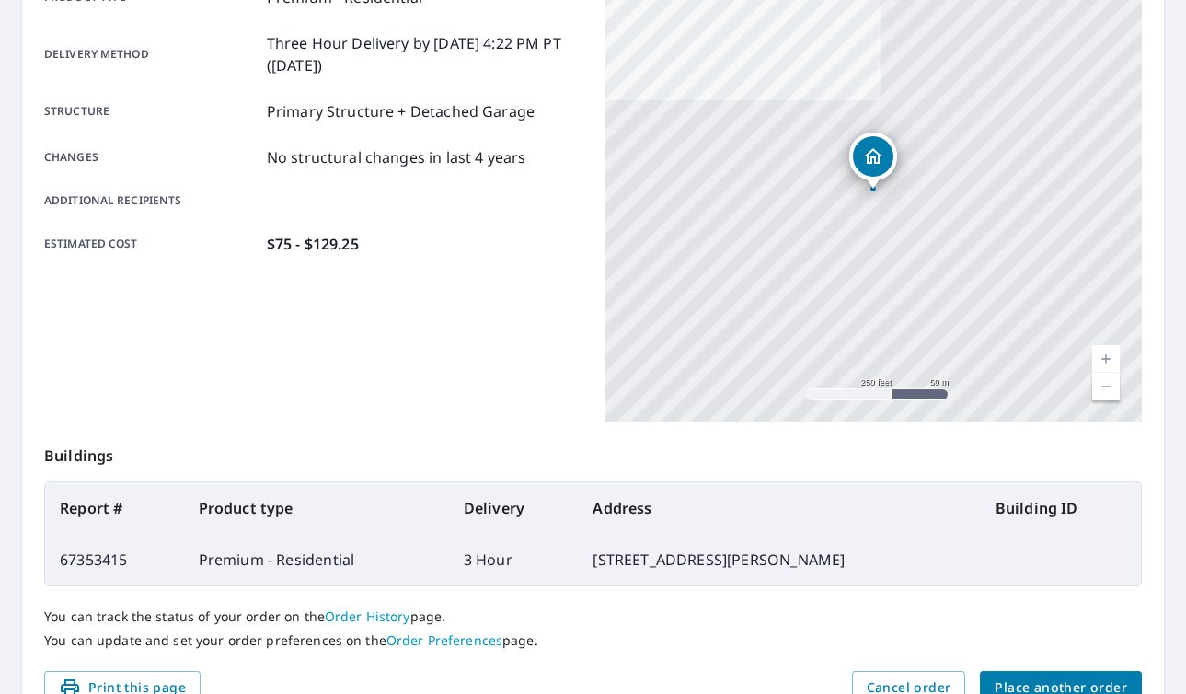
scroll to position [350, 0]
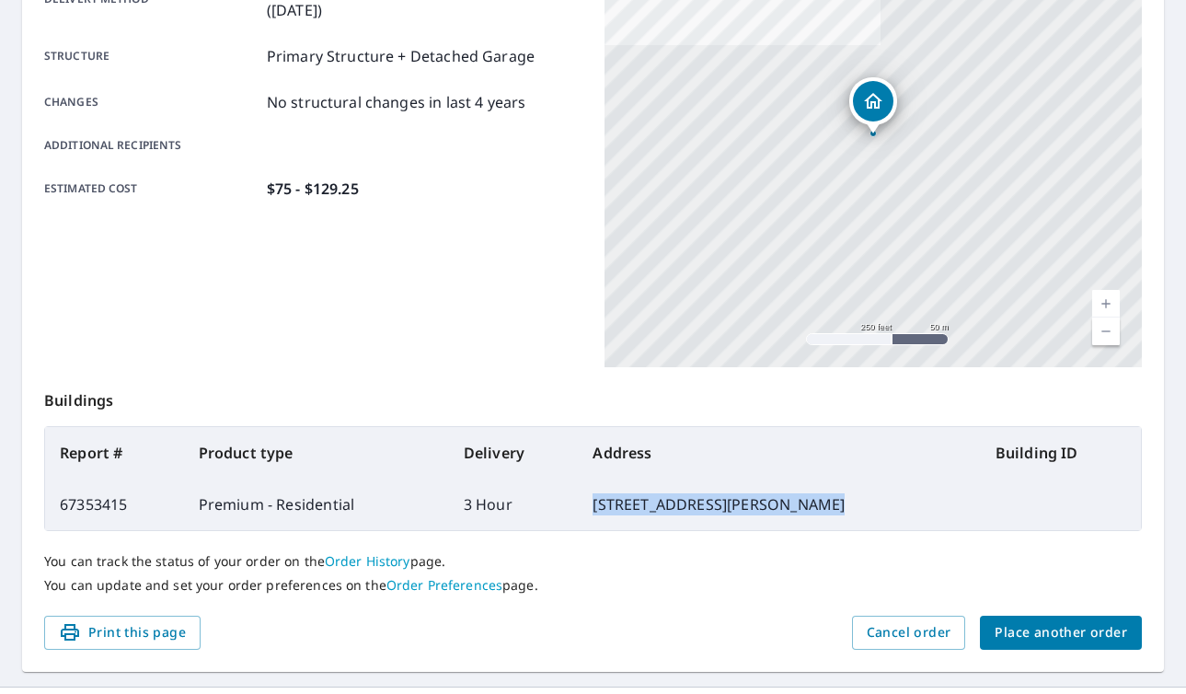
drag, startPoint x: 846, startPoint y: 502, endPoint x: 614, endPoint y: 512, distance: 232.9
click at [614, 512] on td "[STREET_ADDRESS][PERSON_NAME]" at bounding box center [779, 504] width 402 height 52
copy td "[STREET_ADDRESS][PERSON_NAME]"
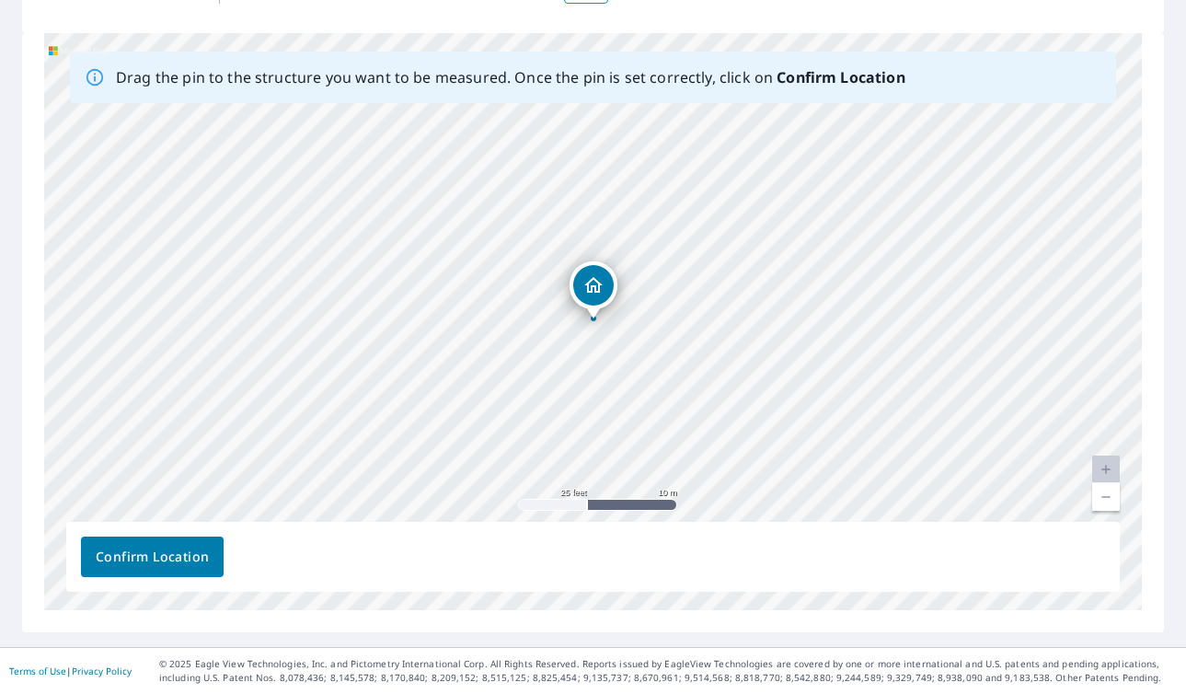
click at [154, 554] on span "Confirm Location" at bounding box center [152, 556] width 113 height 23
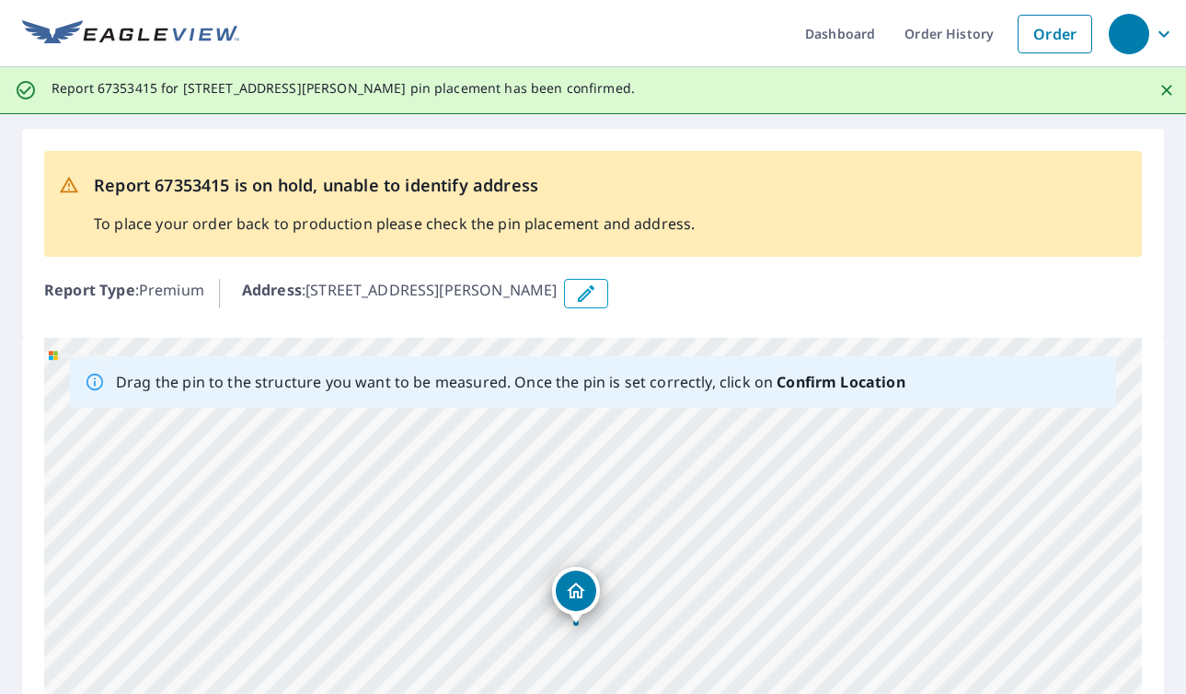
drag, startPoint x: 599, startPoint y: 596, endPoint x: 581, endPoint y: 596, distance: 17.5
click at [581, 596] on div "[STREET_ADDRESS][PERSON_NAME]" at bounding box center [592, 626] width 1097 height 577
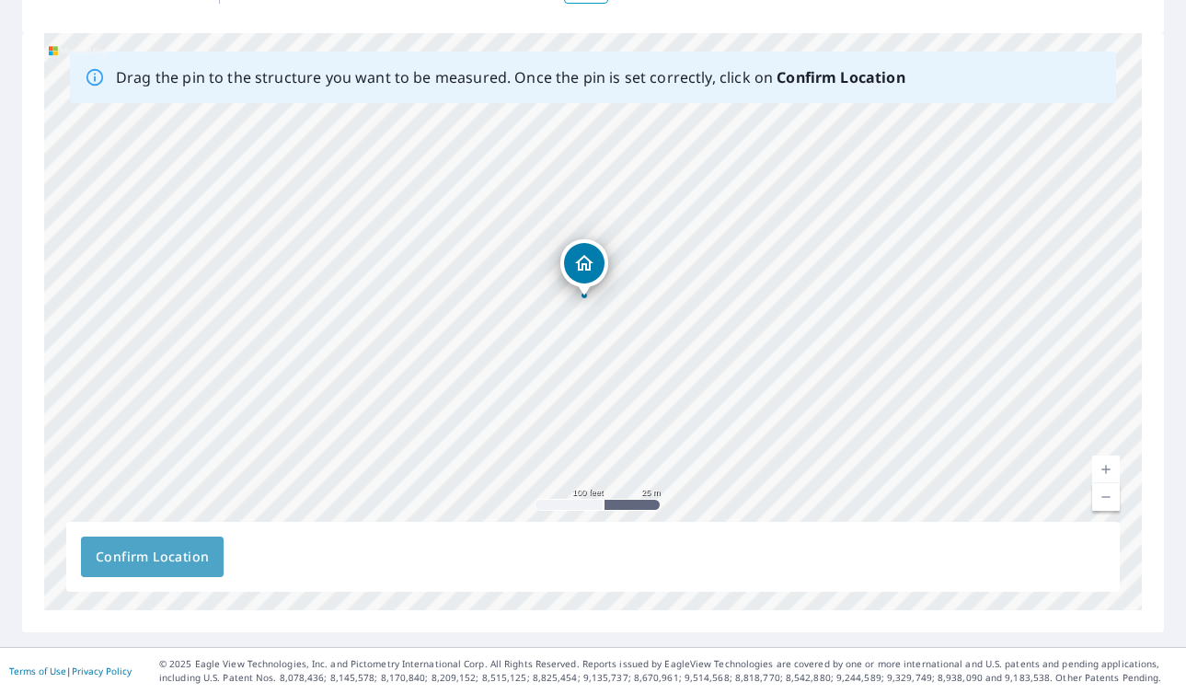
click at [151, 544] on button "Confirm Location" at bounding box center [152, 556] width 143 height 40
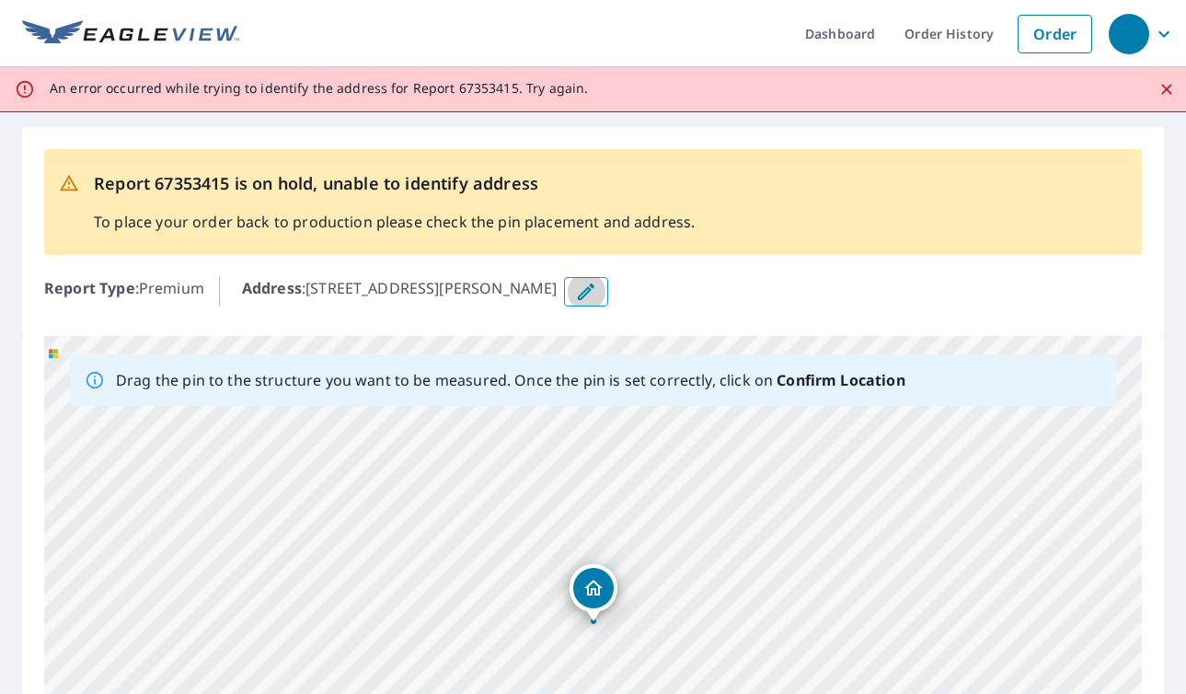
click at [575, 292] on icon "button" at bounding box center [586, 292] width 22 height 22
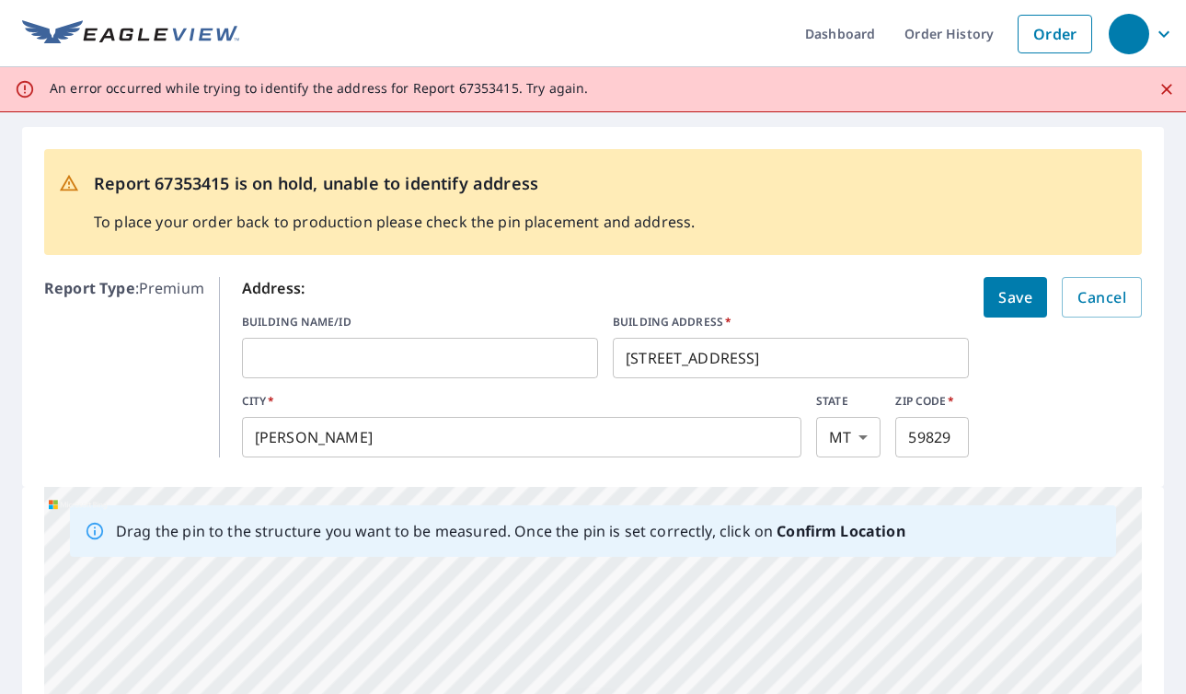
click at [563, 168] on div "Report 67353415 is on hold, unable to identify address To place your order back…" at bounding box center [394, 202] width 601 height 76
